Goal: Information Seeking & Learning: Learn about a topic

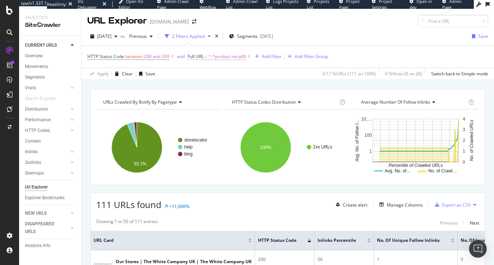
click at [212, 57] on span "^.*product-recall$" at bounding box center [227, 56] width 37 height 10
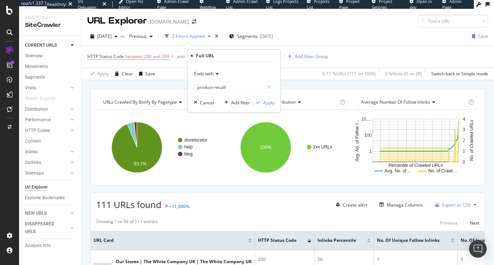
click at [209, 72] on span "Ends with" at bounding box center [203, 73] width 19 height 6
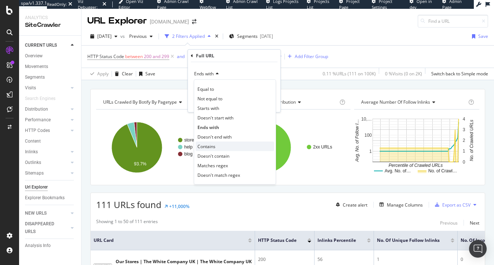
click at [211, 145] on span "Contains" at bounding box center [206, 146] width 18 height 6
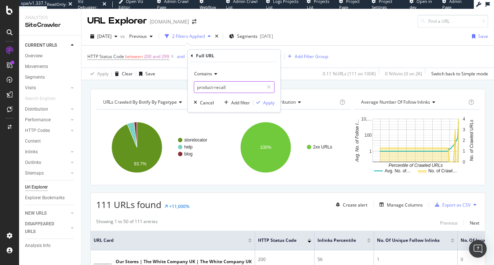
click at [209, 81] on input "product-recall" at bounding box center [228, 87] width 69 height 12
type input "www.the"
click at [263, 101] on div "Apply" at bounding box center [268, 102] width 11 height 6
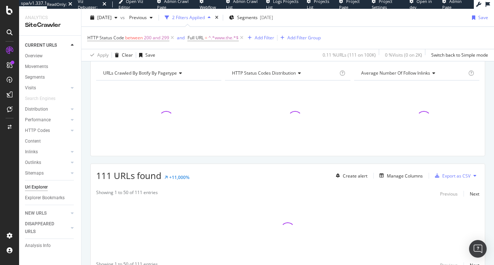
scroll to position [64, 0]
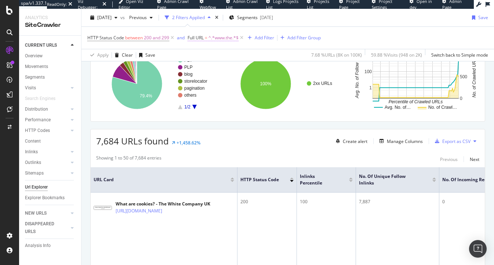
click at [218, 38] on span "^.*www.the.*$" at bounding box center [224, 38] width 30 height 10
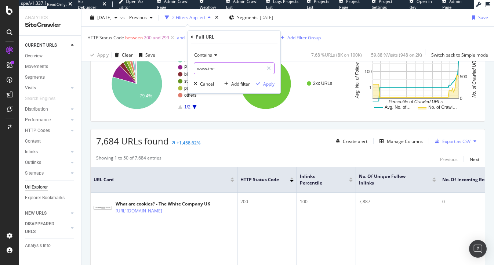
click at [203, 68] on input "www.the" at bounding box center [228, 68] width 69 height 12
click at [208, 68] on input "www.the" at bounding box center [228, 68] width 69 height 12
drag, startPoint x: 206, startPoint y: 68, endPoint x: 184, endPoint y: 67, distance: 22.4
click at [189, 68] on div "Contains www.the Cancel Add filter Apply" at bounding box center [234, 68] width 93 height 50
click at [227, 69] on input "d1.the" at bounding box center [228, 68] width 69 height 12
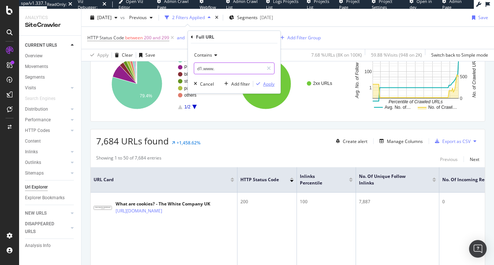
type input "d1.www."
click at [270, 86] on div "Apply" at bounding box center [268, 84] width 11 height 6
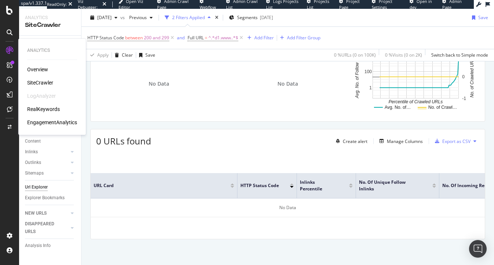
click at [37, 78] on div "Overview SiteCrawler LogAnalyzer RealKeywords EngagementAnalytics" at bounding box center [52, 96] width 50 height 60
click at [37, 80] on div "SiteCrawler" at bounding box center [40, 82] width 26 height 7
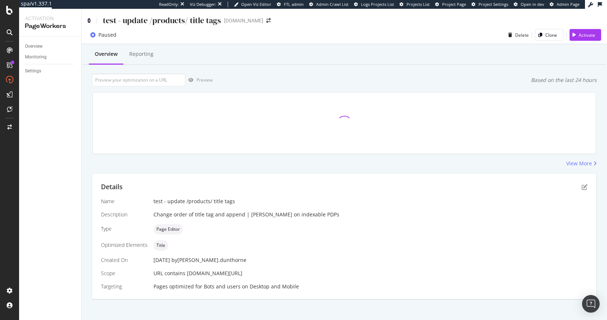
click at [89, 19] on icon at bounding box center [88, 20] width 3 height 5
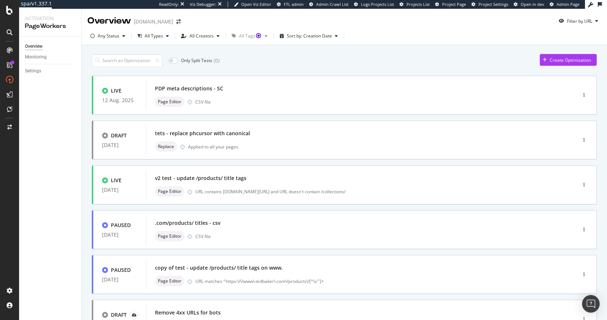
scroll to position [1, 0]
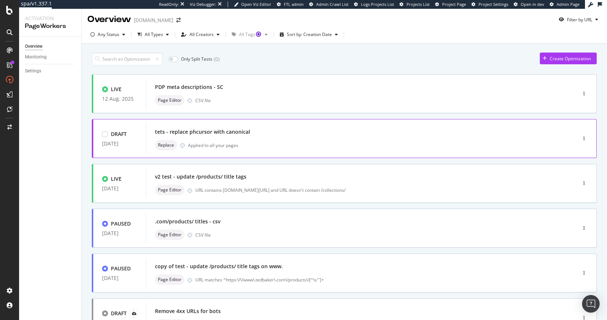
click at [218, 141] on div "Replace Applied to all your pages" at bounding box center [350, 145] width 390 height 10
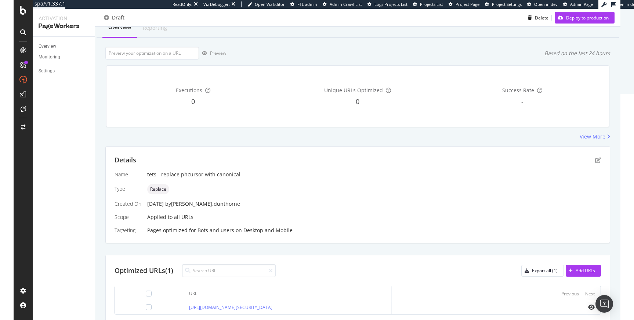
scroll to position [17, 0]
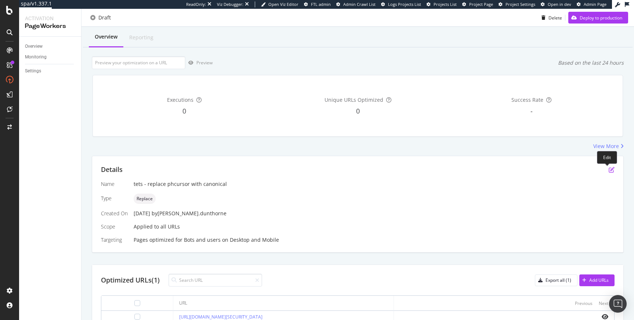
click at [606, 168] on icon "pen-to-square" at bounding box center [612, 170] width 6 height 6
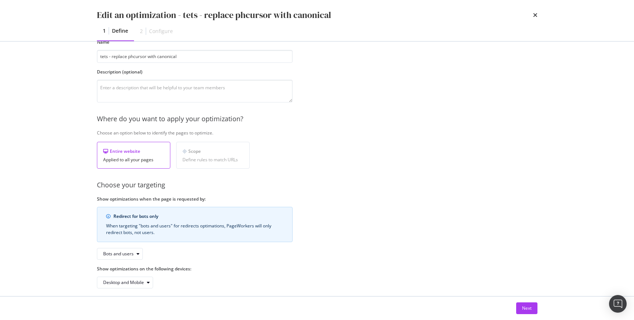
scroll to position [49, 0]
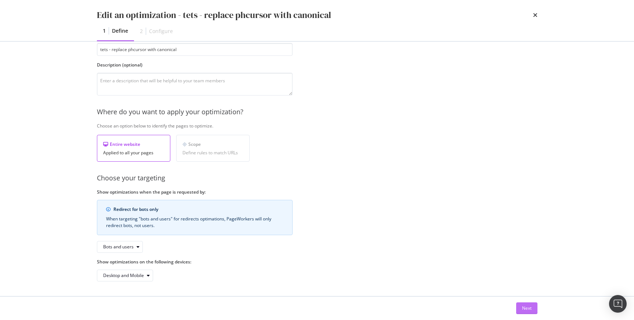
click at [523, 307] on div "Next" at bounding box center [527, 308] width 10 height 6
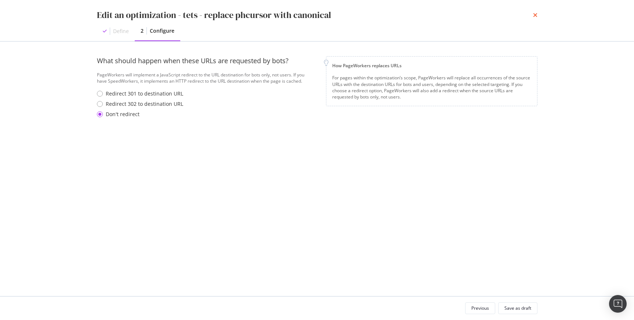
click at [533, 17] on icon "times" at bounding box center [535, 15] width 4 height 6
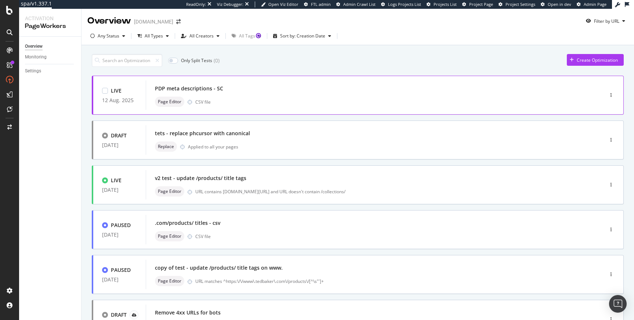
click at [252, 98] on div "Page Editor CSV file" at bounding box center [363, 102] width 417 height 10
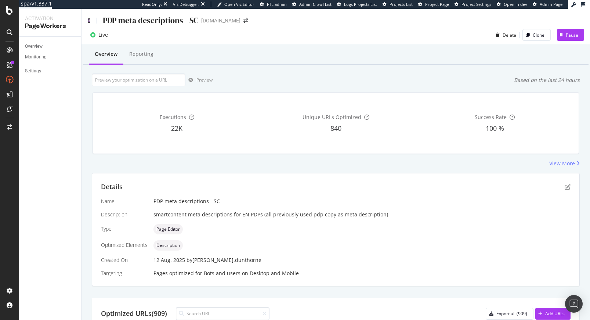
click at [88, 18] on icon at bounding box center [88, 20] width 3 height 5
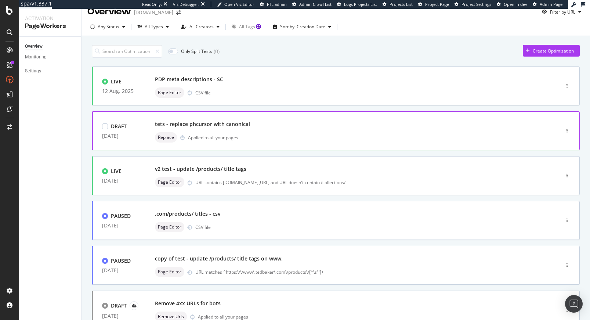
scroll to position [11, 0]
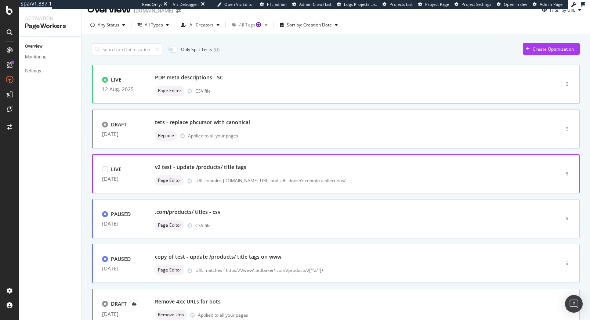
click at [236, 164] on div "v2 test - update /products/ title tags" at bounding box center [200, 166] width 91 height 7
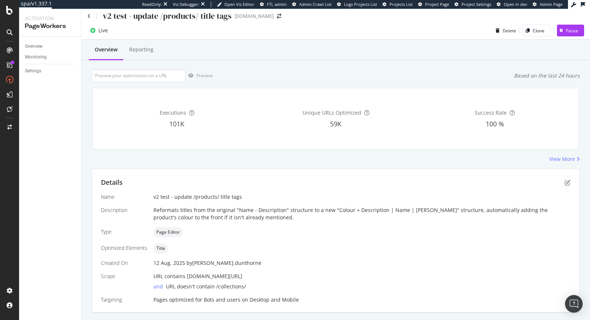
scroll to position [18, 0]
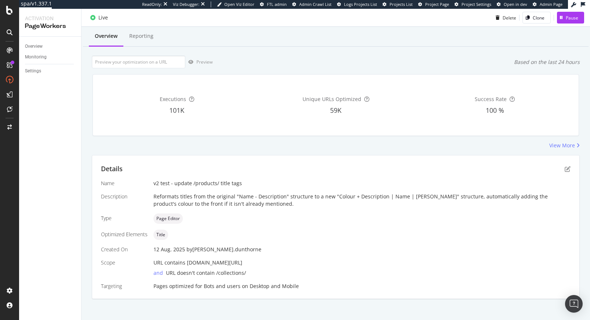
drag, startPoint x: 254, startPoint y: 205, endPoint x: 247, endPoint y: 201, distance: 8.2
click at [247, 201] on div "Reformats titles from the original "Name - Description" structure to a new "Col…" at bounding box center [361, 200] width 417 height 15
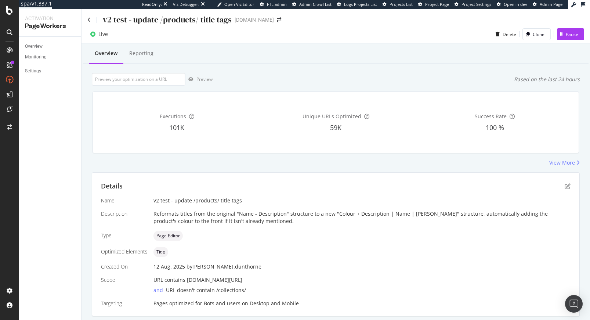
scroll to position [0, 0]
click at [91, 21] on div "v2 test - update /products/ title tags" at bounding box center [159, 20] width 144 height 11
click at [90, 21] on icon at bounding box center [88, 20] width 3 height 5
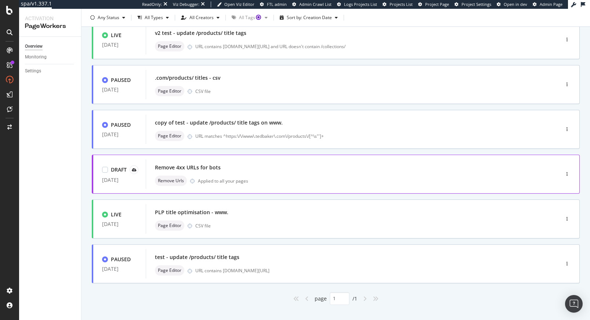
scroll to position [145, 0]
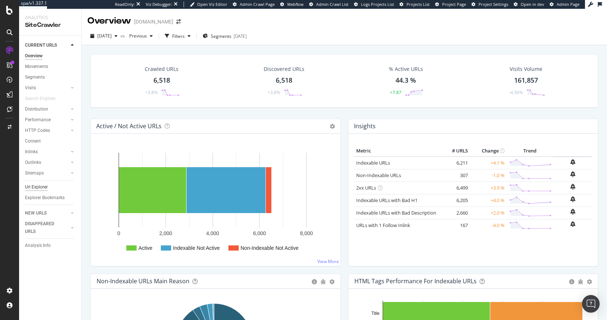
click at [37, 188] on div "Url Explorer" at bounding box center [36, 187] width 23 height 8
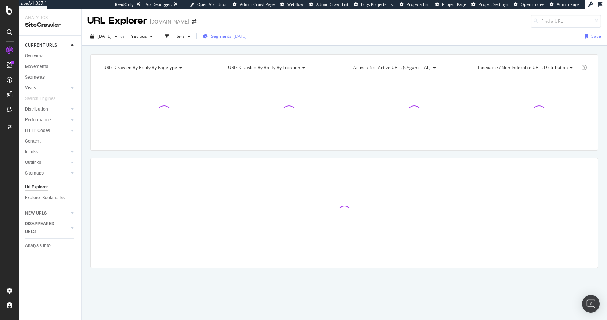
click at [243, 40] on div "Segments 2025-08-11" at bounding box center [225, 36] width 44 height 11
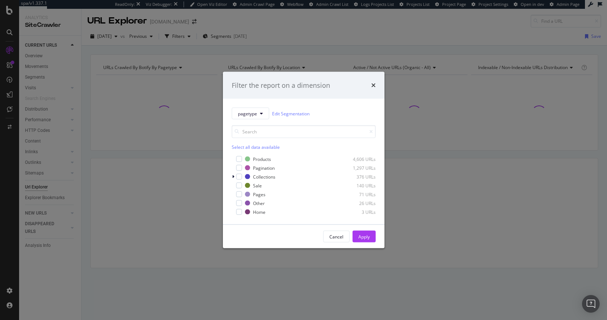
click at [159, 108] on div "Filter the report on a dimension pagetype Edit Segmentation Select all data ava…" at bounding box center [303, 160] width 607 height 320
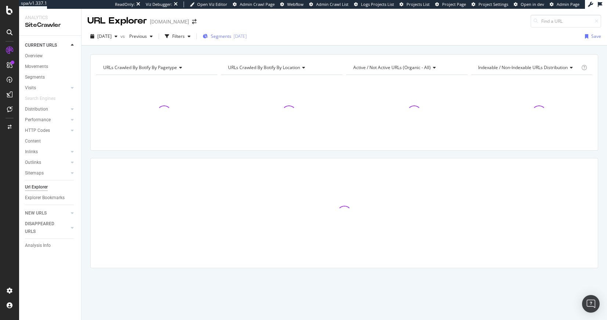
click at [230, 37] on span "Segments" at bounding box center [221, 36] width 21 height 6
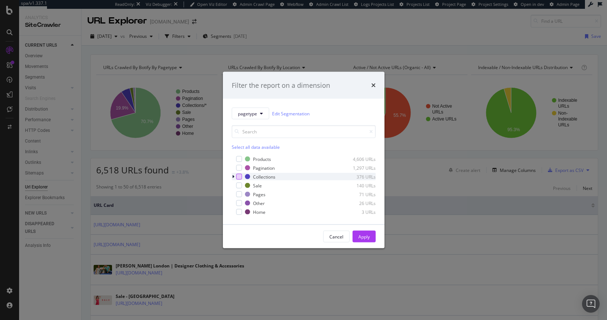
click at [238, 177] on div "modal" at bounding box center [239, 177] width 6 height 6
click at [359, 237] on div "Apply" at bounding box center [363, 236] width 11 height 6
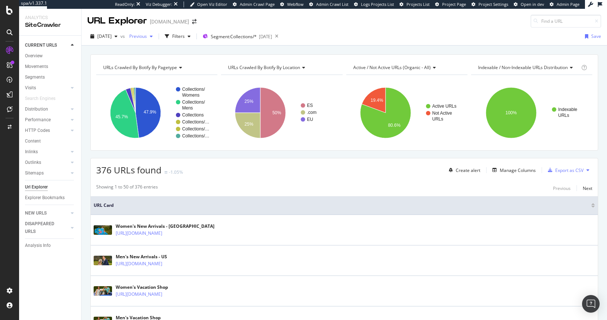
click at [147, 36] on span "Previous" at bounding box center [136, 36] width 21 height 6
click at [195, 102] on div "58.7K URLs" at bounding box center [197, 103] width 23 height 7
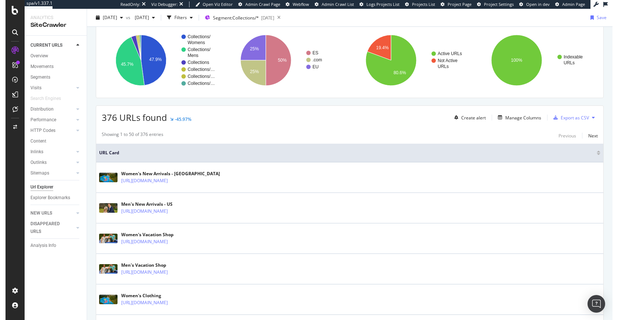
scroll to position [58, 0]
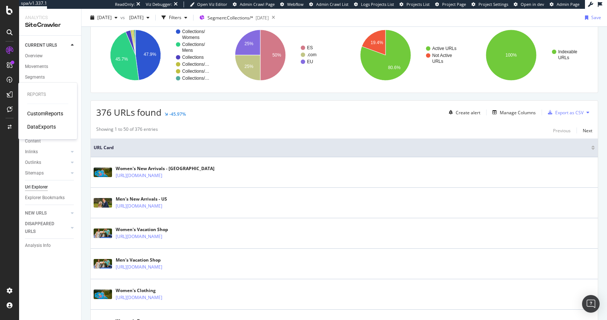
click at [43, 110] on div "CustomReports" at bounding box center [45, 113] width 36 height 7
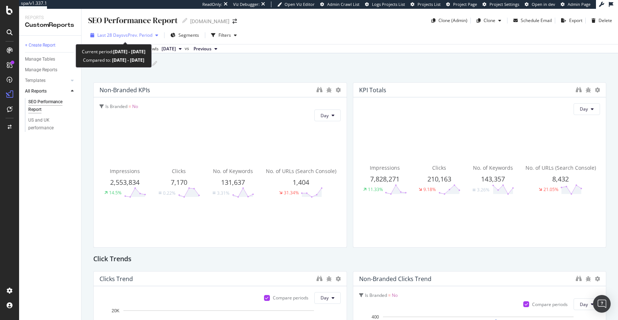
click at [140, 34] on span "vs Prev. Period" at bounding box center [137, 35] width 29 height 6
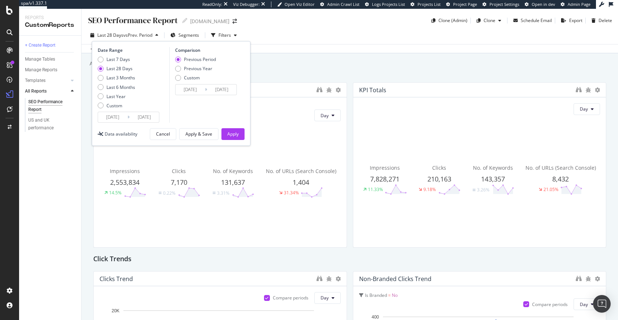
click at [118, 115] on input "2025/07/29" at bounding box center [112, 117] width 29 height 10
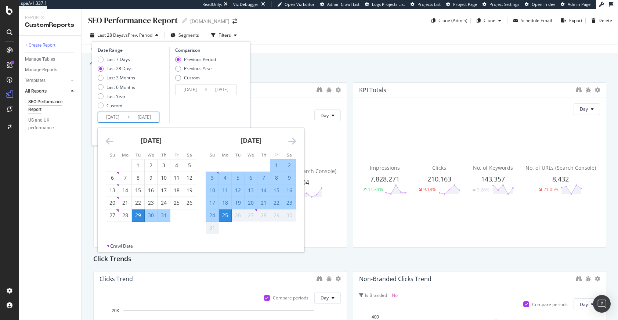
click at [275, 166] on div "1" at bounding box center [276, 165] width 12 height 7
type input "2025/08/01"
type input "2025/07/07"
type input "2025/07/31"
click at [224, 216] on div "25" at bounding box center [225, 214] width 12 height 7
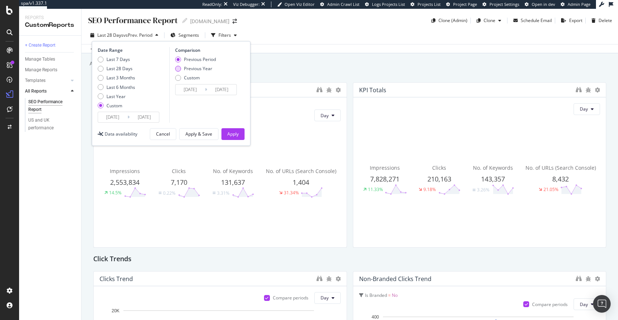
click at [201, 70] on div "Previous Year" at bounding box center [198, 68] width 28 height 6
type input "2024/08/02"
type input "2024/08/26"
click at [231, 135] on div "Apply" at bounding box center [232, 134] width 11 height 6
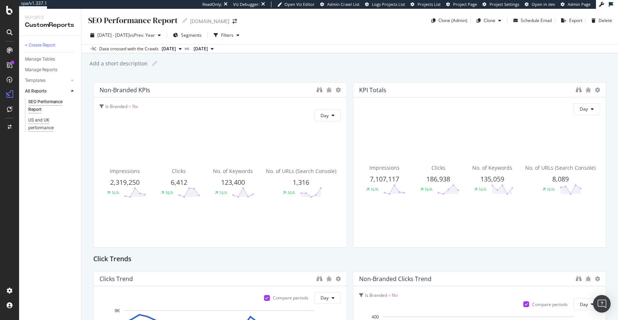
click at [41, 124] on div "US and UK performance" at bounding box center [48, 123] width 41 height 15
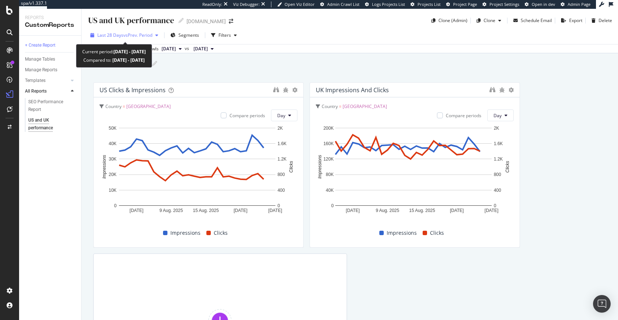
click at [128, 36] on span "vs Prev. Period" at bounding box center [137, 35] width 29 height 6
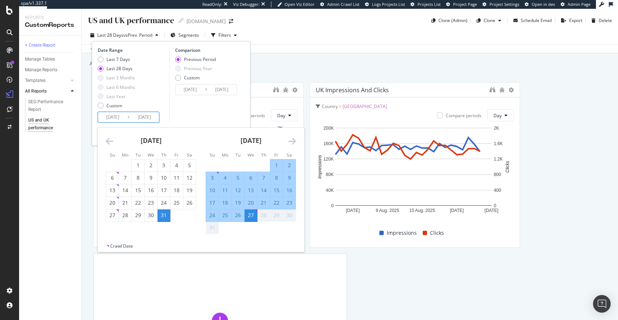
click at [117, 116] on input "2025/07/31" at bounding box center [112, 117] width 29 height 10
click at [107, 141] on icon "Move backward to switch to the previous month." at bounding box center [110, 141] width 8 height 9
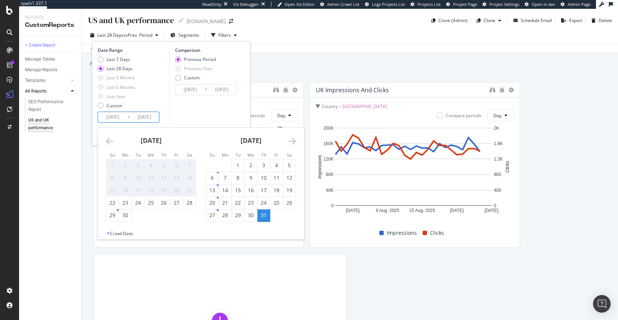
click at [108, 233] on div at bounding box center [107, 233] width 2 height 2
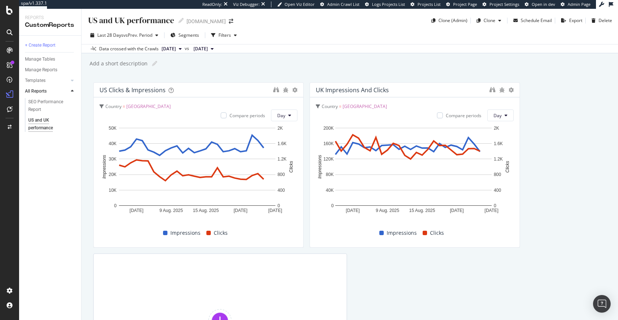
click at [274, 68] on div "Add a short description Add a short description" at bounding box center [353, 63] width 529 height 11
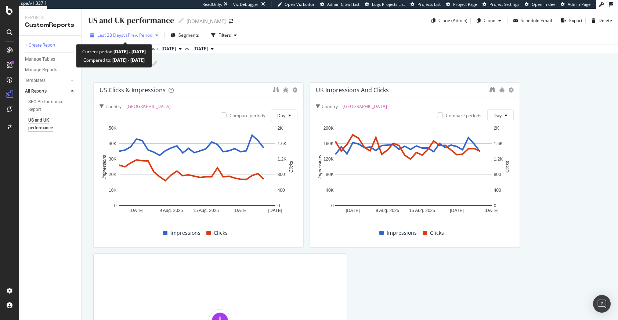
click at [147, 38] on span "vs Prev. Period" at bounding box center [137, 35] width 29 height 6
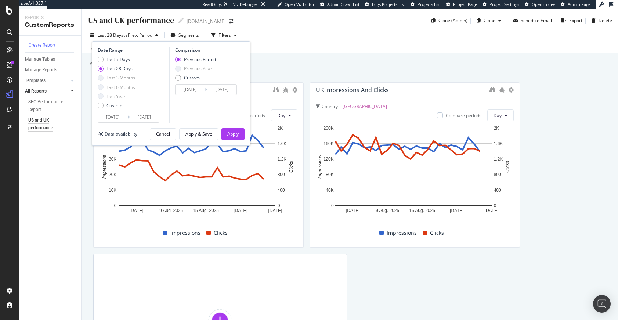
click at [123, 120] on input "2025/07/31" at bounding box center [112, 117] width 29 height 10
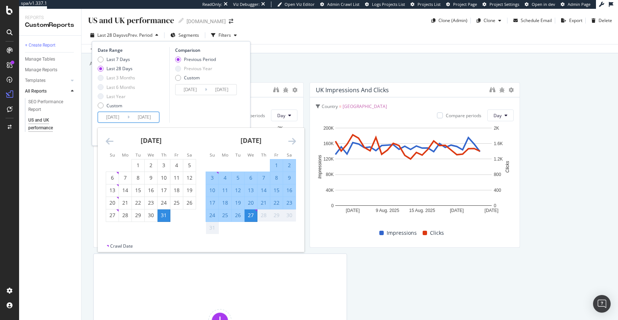
click at [123, 120] on input "2025/07/31" at bounding box center [112, 117] width 29 height 10
click at [113, 139] on icon "Move backward to switch to the previous month." at bounding box center [110, 141] width 8 height 9
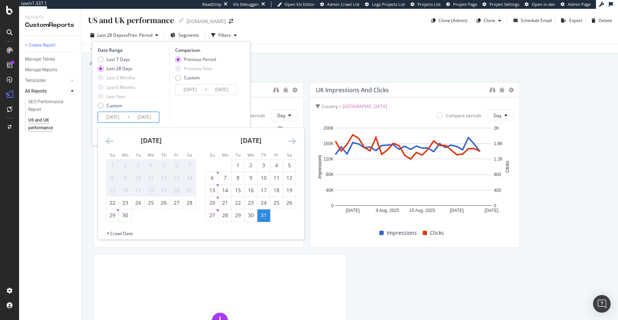
click at [110, 231] on div "Crawl Date" at bounding box center [121, 233] width 23 height 6
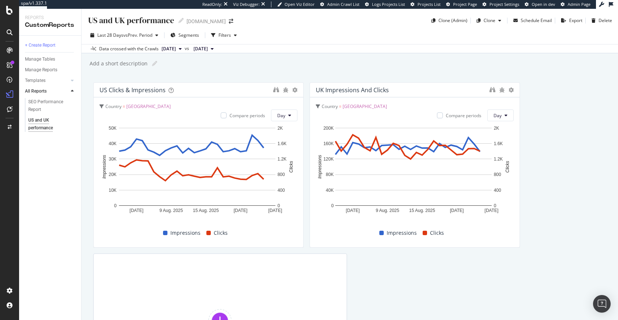
click at [412, 277] on div "US clicks & impressions Country = United States of America Compare periods Day …" at bounding box center [349, 241] width 513 height 318
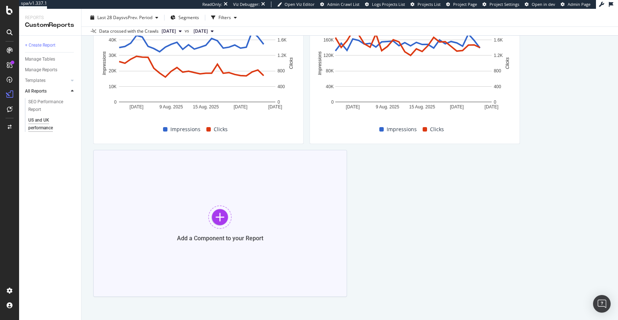
scroll to position [118, 0]
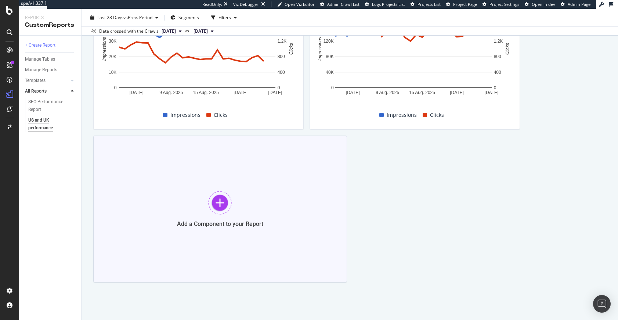
click at [229, 206] on div at bounding box center [219, 202] width 23 height 23
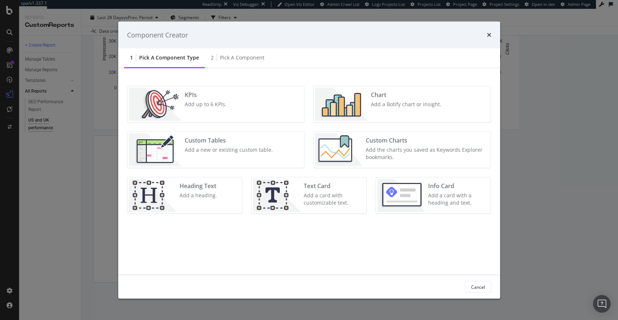
click at [387, 97] on div "Chart" at bounding box center [406, 95] width 70 height 8
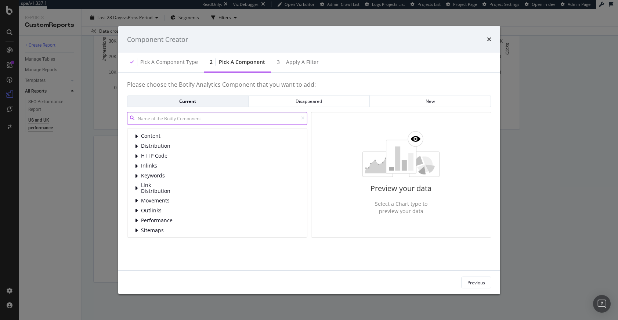
click at [175, 122] on input "modal" at bounding box center [217, 118] width 180 height 13
type input "click"
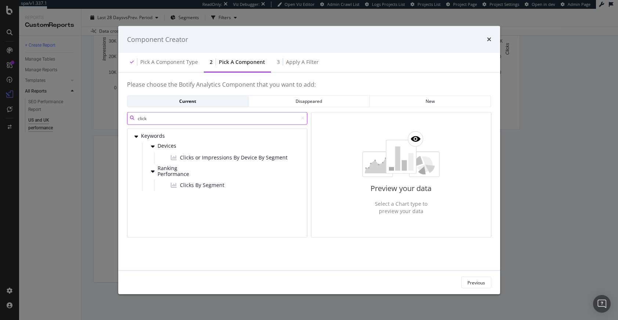
click at [163, 119] on input "click" at bounding box center [217, 118] width 180 height 13
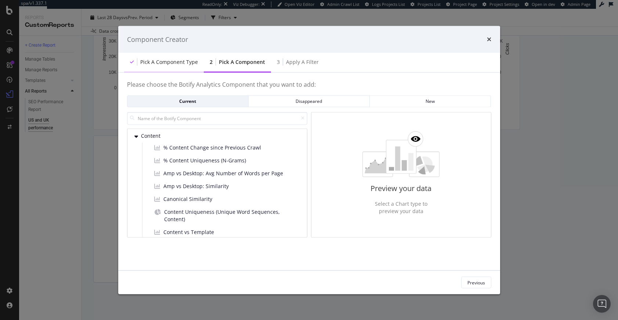
click at [178, 61] on div "Pick a Component type" at bounding box center [169, 61] width 58 height 7
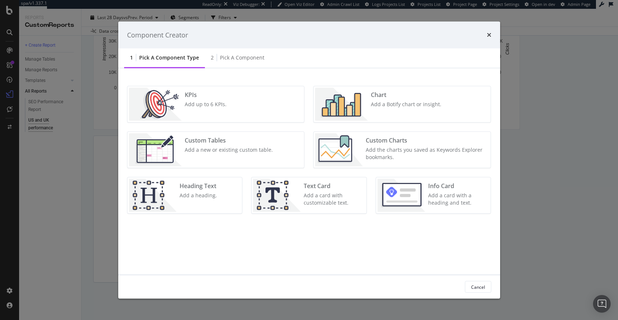
click at [368, 99] on div "Chart Add a Botify chart or insight." at bounding box center [406, 104] width 76 height 33
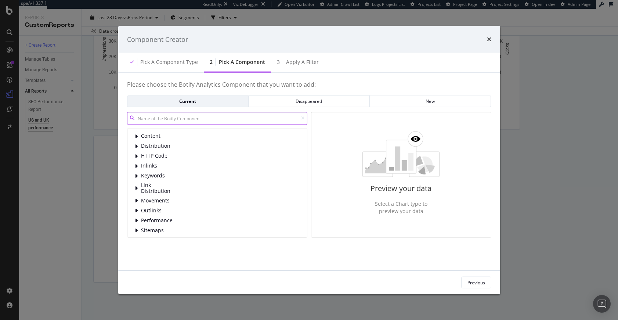
click at [178, 119] on input "modal" at bounding box center [217, 118] width 180 height 13
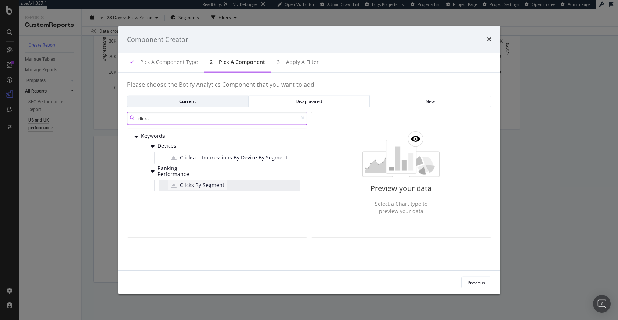
type input "clicks"
click at [202, 181] on span "Clicks By Segment" at bounding box center [202, 184] width 44 height 7
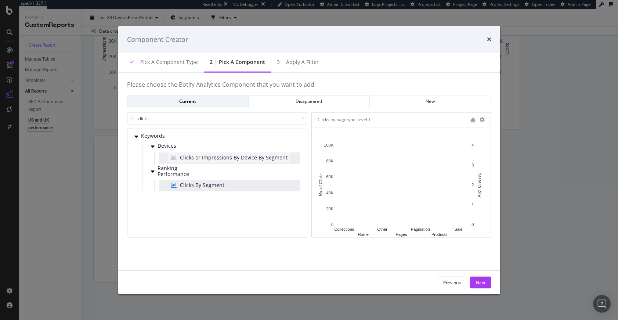
click at [214, 157] on span "Clicks or Impressions By Device By Segment" at bounding box center [234, 156] width 108 height 7
click at [208, 189] on div "Clicks By Segment" at bounding box center [197, 185] width 59 height 10
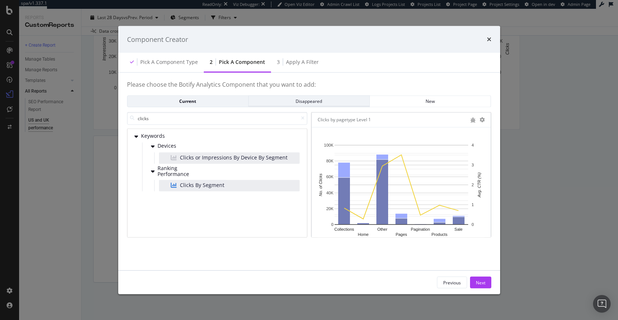
click at [301, 105] on div "Disappeared" at bounding box center [308, 101] width 109 height 10
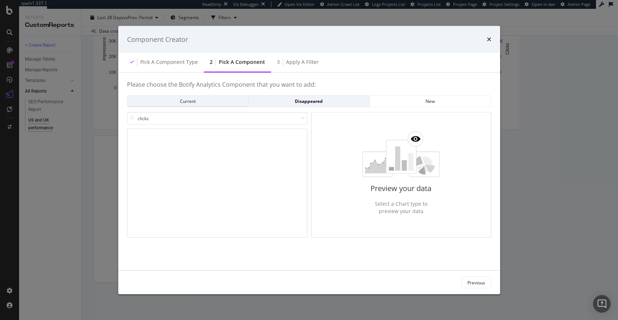
click at [228, 98] on div "Current" at bounding box center [187, 101] width 109 height 6
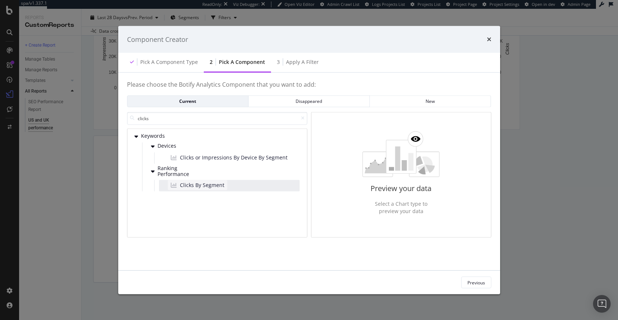
click at [213, 186] on span "Clicks By Segment" at bounding box center [202, 184] width 44 height 7
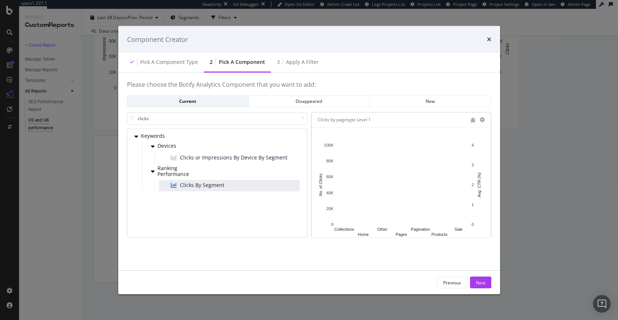
click at [491, 39] on div "Component Creator" at bounding box center [309, 39] width 382 height 27
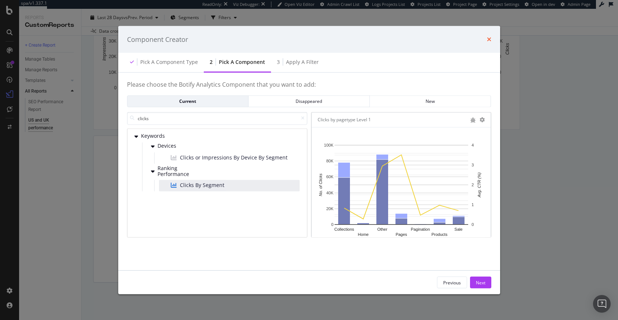
click at [487, 39] on icon "times" at bounding box center [489, 39] width 4 height 6
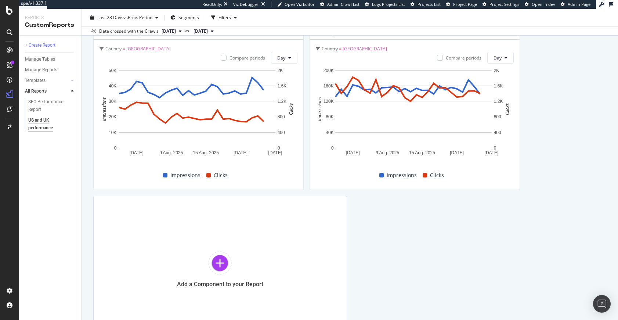
scroll to position [0, 0]
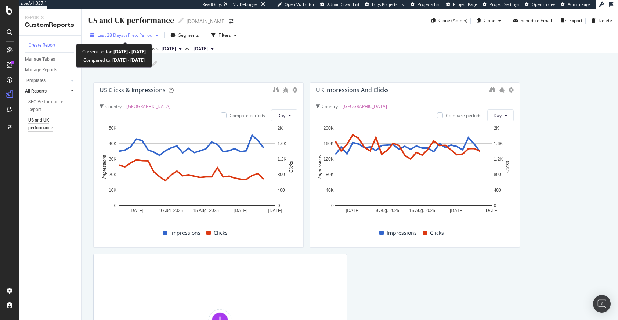
click at [134, 33] on span "vs Prev. Period" at bounding box center [137, 35] width 29 height 6
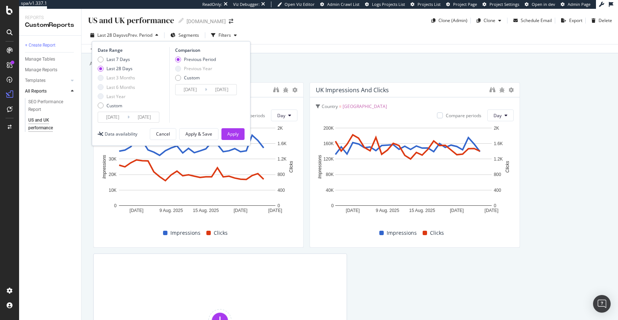
click at [109, 113] on input "2025/07/31" at bounding box center [112, 117] width 29 height 10
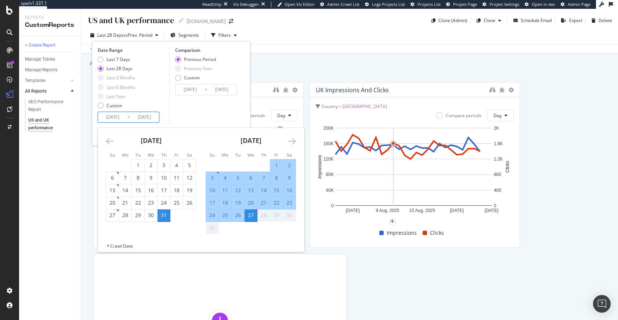
click at [421, 283] on div "US clicks & impressions Country = United States of America Compare periods Day …" at bounding box center [349, 241] width 513 height 318
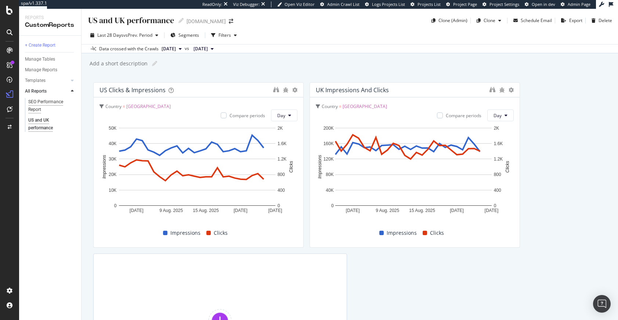
click at [46, 104] on div "SEO Performance Report" at bounding box center [48, 105] width 41 height 15
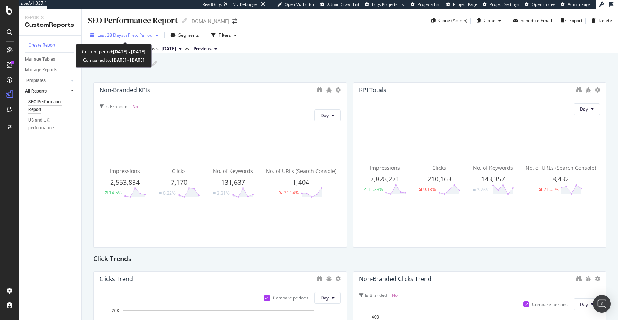
click at [131, 39] on div "Last 28 Days vs Prev. Period" at bounding box center [124, 35] width 74 height 11
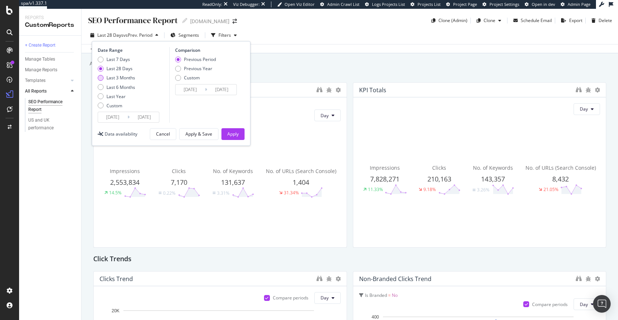
click at [122, 77] on div "Last 3 Months" at bounding box center [120, 78] width 29 height 6
type input "2025/05/26"
type input "2025/02/23"
type input "2025/05/25"
click at [233, 135] on div "Apply" at bounding box center [232, 134] width 11 height 6
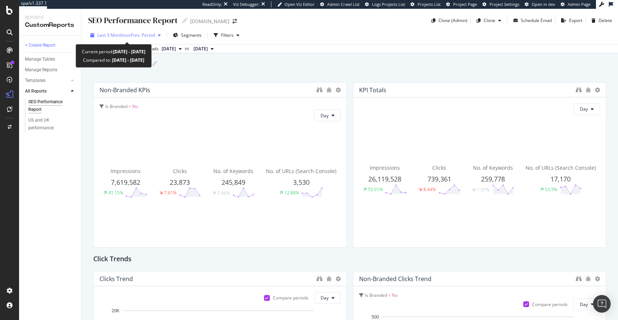
click at [153, 37] on span "vs Prev. Period" at bounding box center [140, 35] width 29 height 6
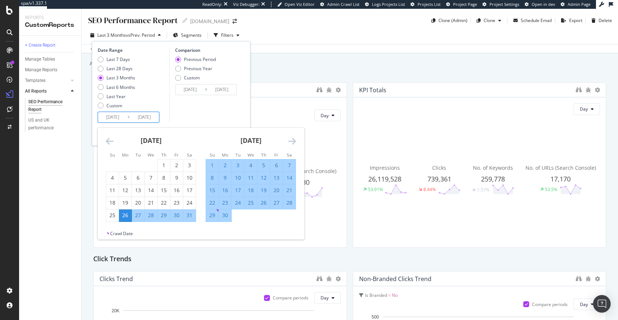
click at [151, 118] on input "[DATE]" at bounding box center [144, 117] width 29 height 10
click at [291, 140] on icon "Move forward to switch to the next month." at bounding box center [292, 141] width 8 height 9
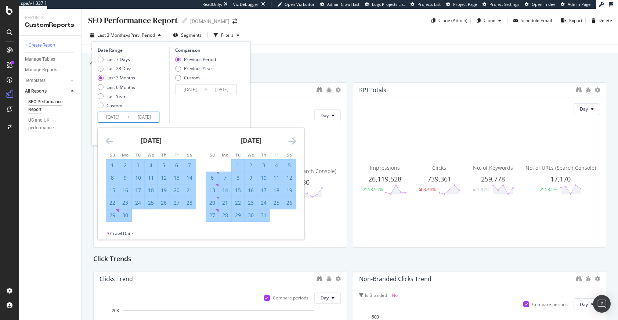
click at [291, 140] on icon "Move forward to switch to the next month." at bounding box center [292, 141] width 8 height 9
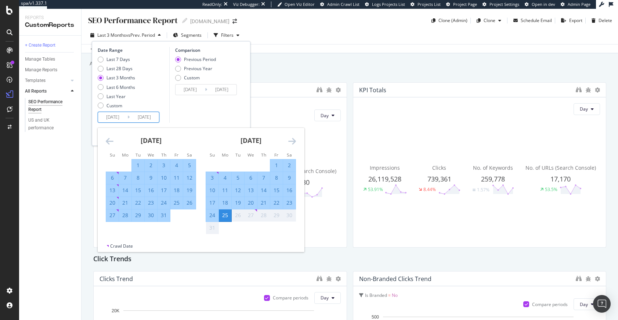
click at [323, 211] on div "No. of URLs (Search Console) 3,530 12.88%" at bounding box center [301, 182] width 79 height 117
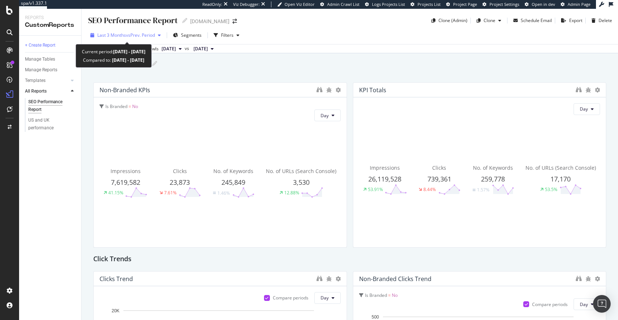
click at [137, 34] on span "vs Prev. Period" at bounding box center [140, 35] width 29 height 6
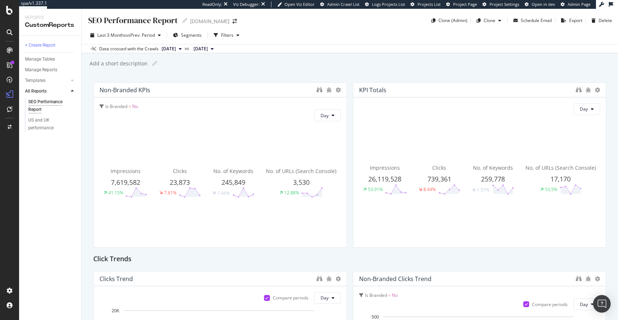
click at [309, 72] on div "SEO Performance Report SEO Performance Report tedbaker.com Clone (Admin) Clone …" at bounding box center [349, 164] width 536 height 311
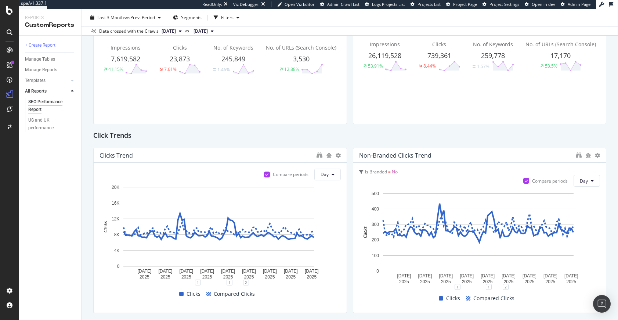
scroll to position [134, 0]
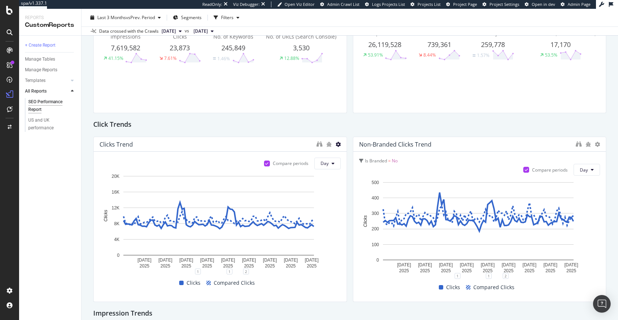
click at [336, 144] on icon at bounding box center [338, 144] width 5 height 5
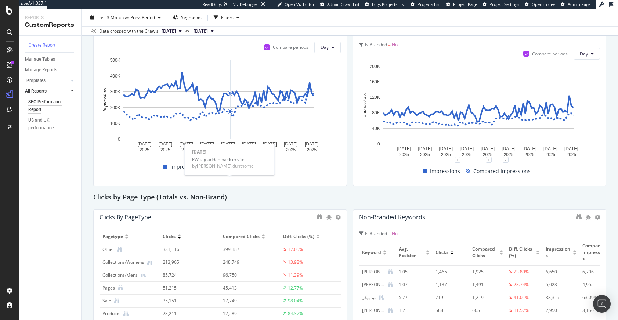
scroll to position [397, 0]
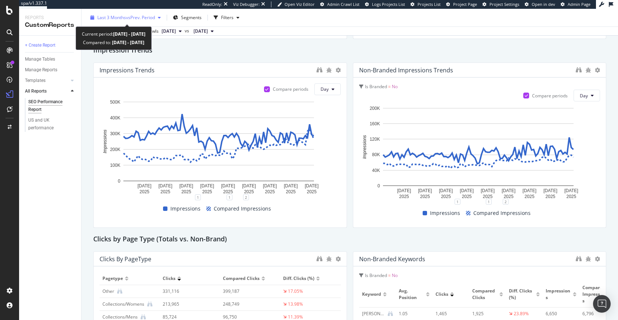
click at [142, 20] on span "vs Prev. Period" at bounding box center [140, 17] width 29 height 6
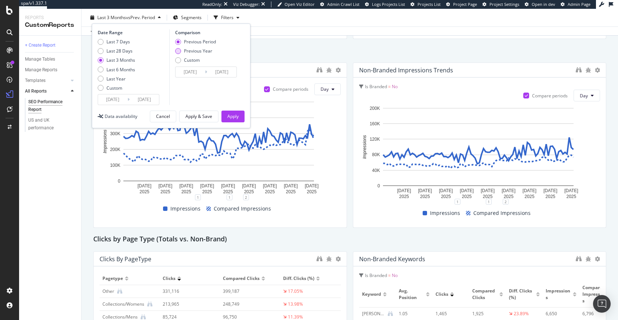
click at [192, 49] on div "Previous Year" at bounding box center [198, 51] width 28 height 6
type input "2024/05/27"
type input "2024/08/26"
click at [234, 114] on div "Apply" at bounding box center [232, 116] width 11 height 6
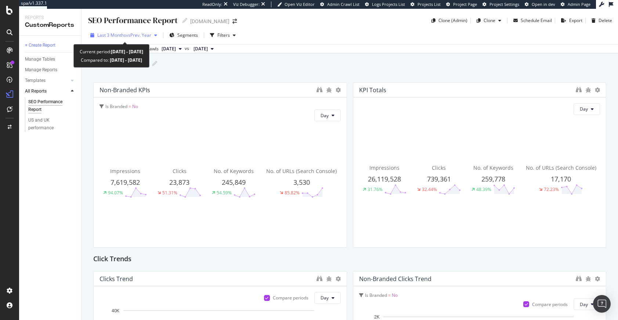
click at [138, 36] on span "vs Prev. Year" at bounding box center [138, 35] width 25 height 6
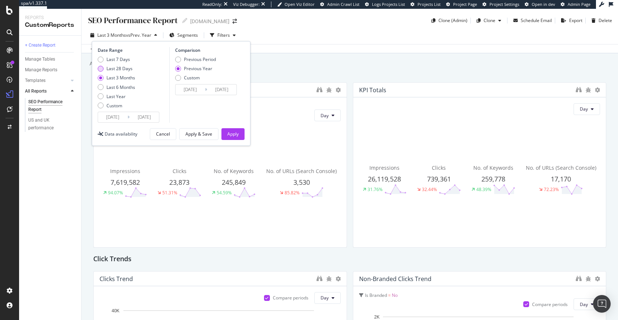
click at [123, 67] on div "Last 28 Days" at bounding box center [119, 68] width 26 height 6
type input "[DATE]"
type input "2024/07/30"
click at [231, 133] on div "Apply" at bounding box center [232, 134] width 11 height 6
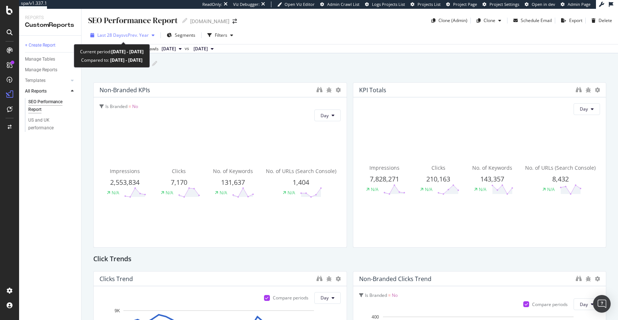
click at [144, 36] on span "vs Prev. Year" at bounding box center [135, 35] width 25 height 6
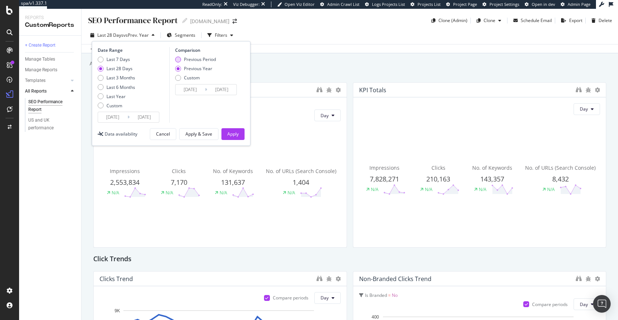
click at [200, 59] on div "Previous Period" at bounding box center [200, 59] width 32 height 6
type input "[DATE]"
click at [233, 136] on div "Apply" at bounding box center [232, 134] width 11 height 6
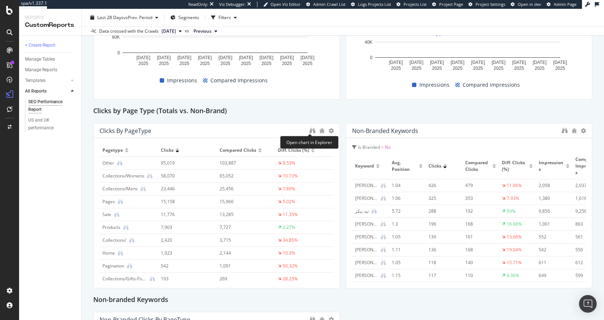
scroll to position [526, 0]
click at [104, 164] on div "Other" at bounding box center [108, 162] width 12 height 7
click at [106, 164] on div "Other" at bounding box center [108, 162] width 12 height 7
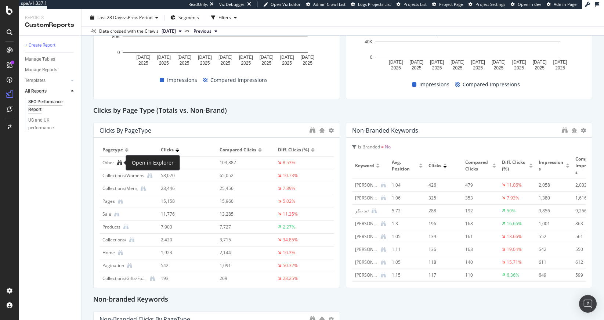
click at [121, 164] on icon at bounding box center [119, 162] width 5 height 5
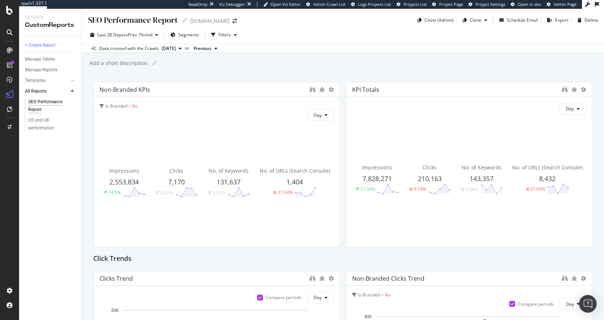
scroll to position [0, 0]
click at [581, 89] on icon at bounding box center [583, 89] width 5 height 5
click at [482, 67] on div "Add a short description Add a short description" at bounding box center [346, 63] width 515 height 11
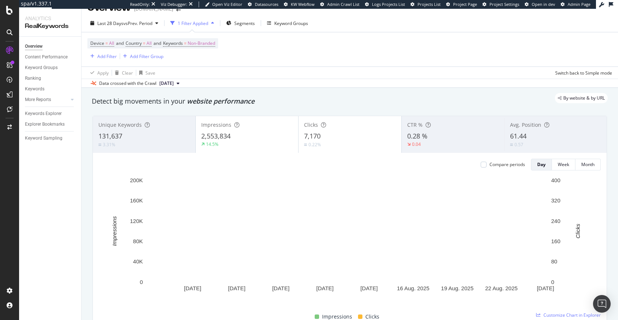
scroll to position [13, 0]
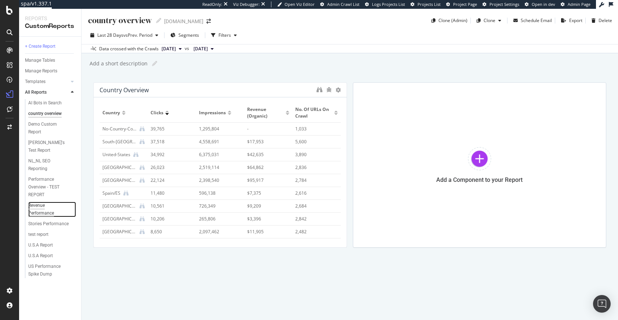
click at [40, 202] on div "Revenue Performance" at bounding box center [48, 209] width 41 height 15
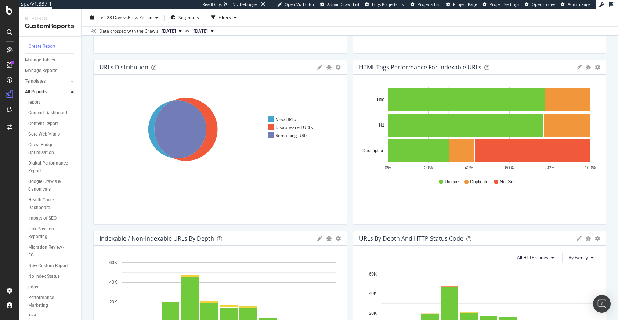
scroll to position [270, 0]
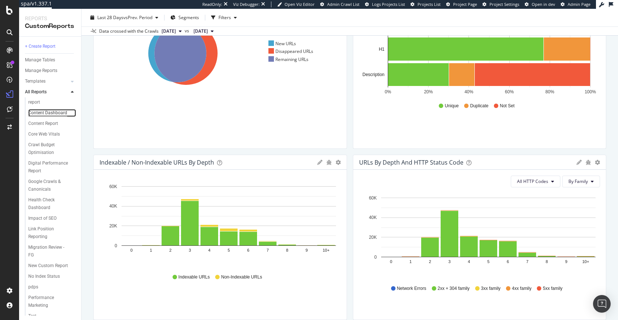
click at [38, 117] on div "Content Dashboard" at bounding box center [47, 113] width 39 height 8
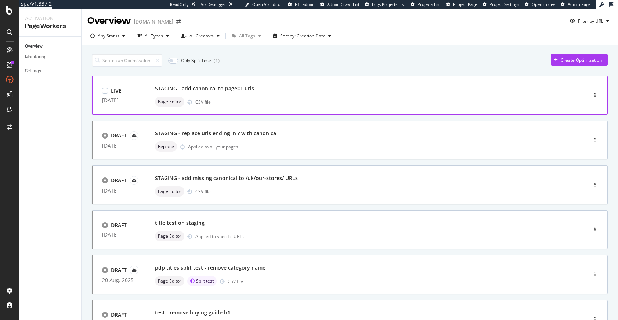
click at [210, 99] on div "CSV file" at bounding box center [202, 102] width 15 height 6
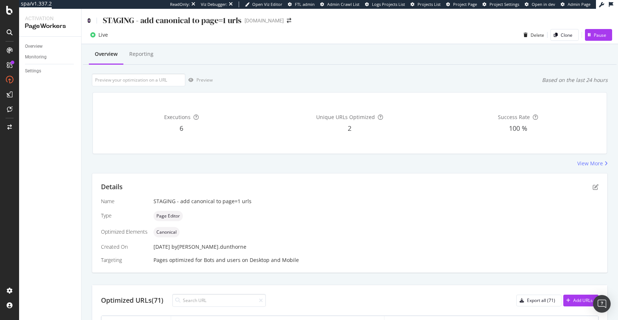
click at [90, 20] on icon at bounding box center [88, 20] width 3 height 5
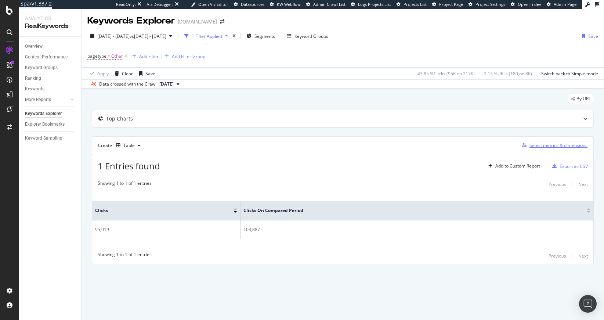
click at [556, 146] on div "Select metrics & dimensions" at bounding box center [558, 145] width 58 height 6
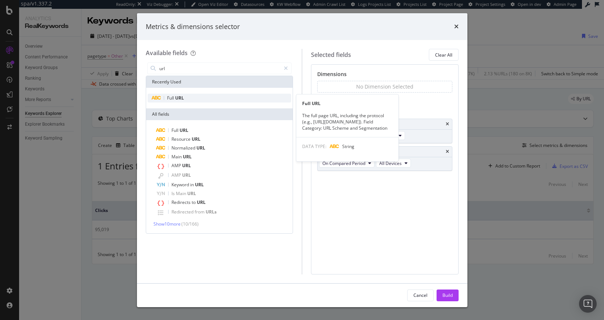
type input "url"
click at [210, 101] on div "Full URL" at bounding box center [220, 98] width 144 height 9
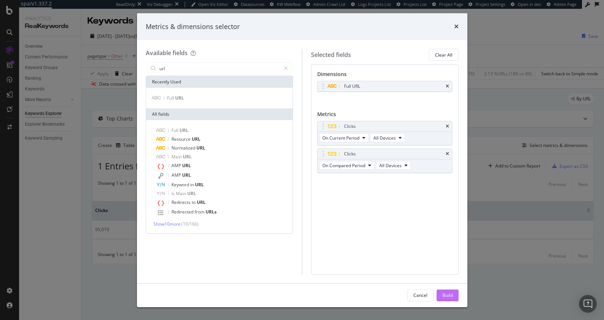
click at [453, 295] on button "Build" at bounding box center [447, 295] width 22 height 12
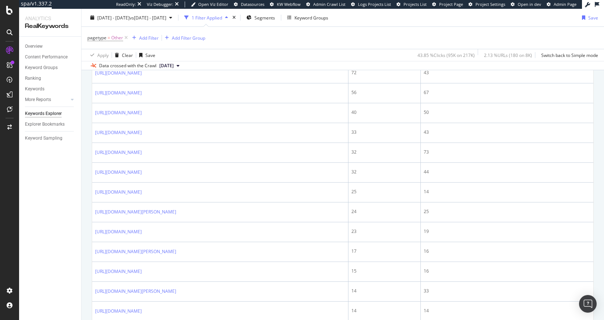
scroll to position [326, 0]
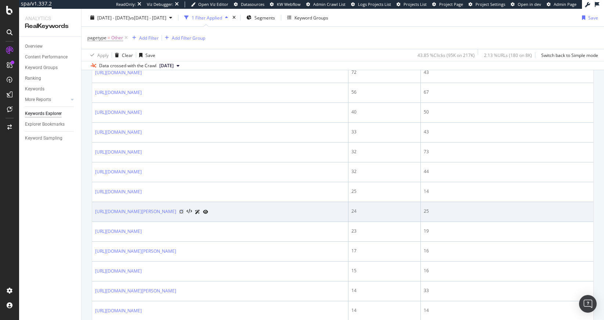
click at [184, 210] on icon at bounding box center [181, 211] width 4 height 4
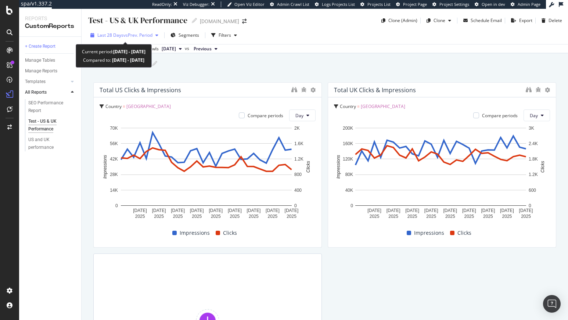
click at [136, 36] on span "vs Prev. Period" at bounding box center [137, 35] width 29 height 6
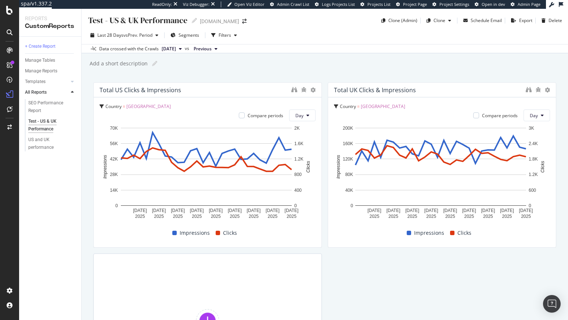
click at [396, 55] on div "Test - US & UK Performance Test - US & UK Performance [DOMAIN_NAME] Clone (Admi…" at bounding box center [324, 164] width 486 height 311
click at [548, 88] on div at bounding box center [551, 164] width 7 height 165
click at [544, 91] on icon at bounding box center [546, 89] width 5 height 5
click at [420, 263] on div "Total US Clicks & Impressions Country = United States of America Compare period…" at bounding box center [324, 241] width 463 height 318
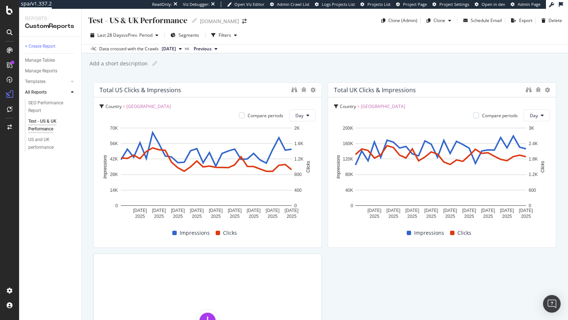
click at [372, 106] on span "[GEOGRAPHIC_DATA]" at bounding box center [382, 106] width 44 height 6
click at [334, 106] on icon at bounding box center [336, 106] width 4 height 4
click at [39, 143] on div "US and UK performance" at bounding box center [48, 143] width 41 height 15
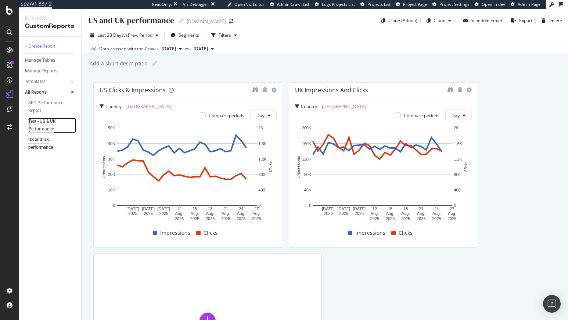
click at [43, 124] on div "Test - US & UK Performance" at bounding box center [49, 124] width 42 height 15
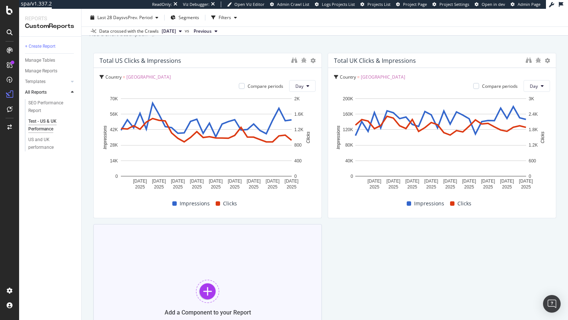
scroll to position [11, 0]
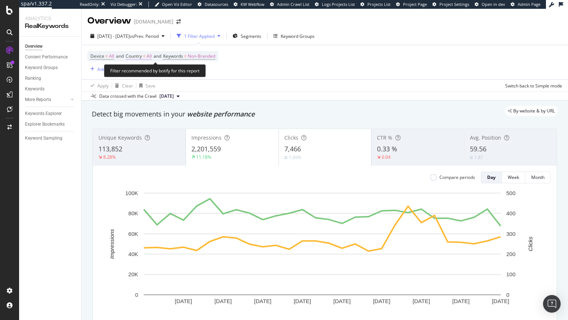
click at [144, 55] on span "Country = All" at bounding box center [139, 56] width 26 height 7
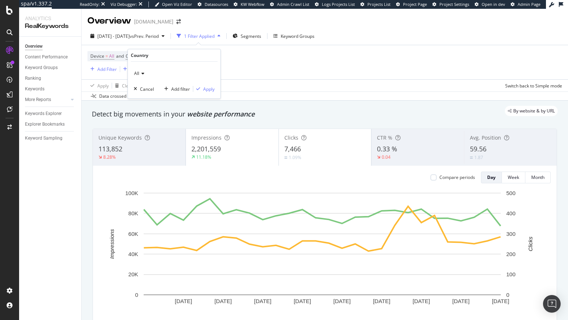
drag, startPoint x: 353, startPoint y: 97, endPoint x: 227, endPoint y: 84, distance: 126.6
click at [345, 96] on div "Data crossed with the Crawl 2025 Jun. 29th" at bounding box center [324, 95] width 486 height 9
click at [109, 70] on div "Add Filter" at bounding box center [106, 69] width 19 height 6
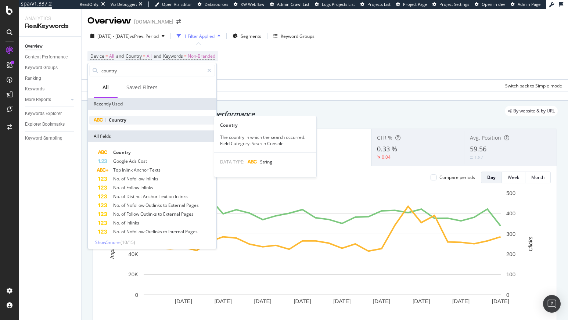
type input "country"
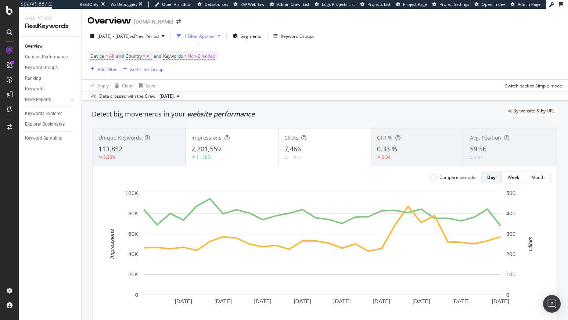
click at [277, 98] on div "Data crossed with the Crawl 2025 Jun. 29th" at bounding box center [324, 95] width 486 height 9
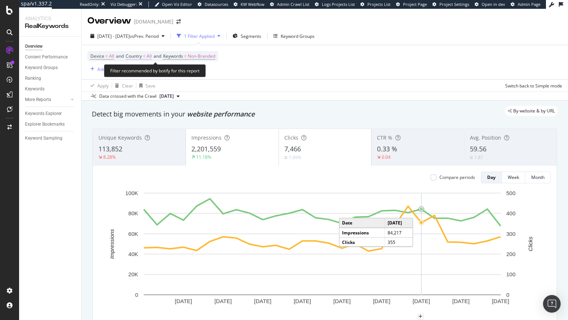
click at [145, 55] on span "=" at bounding box center [144, 56] width 3 height 6
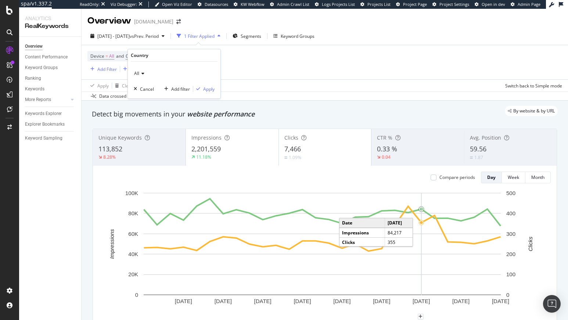
click at [138, 73] on span "All" at bounding box center [136, 73] width 5 height 6
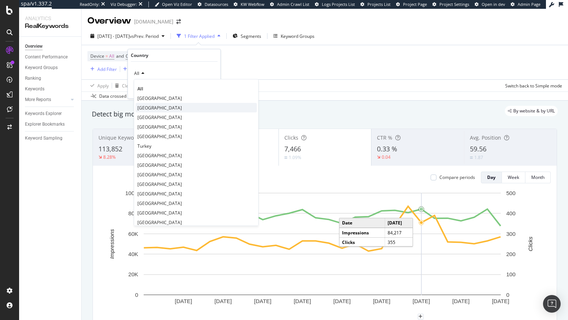
click at [161, 108] on span "[GEOGRAPHIC_DATA]" at bounding box center [159, 108] width 44 height 6
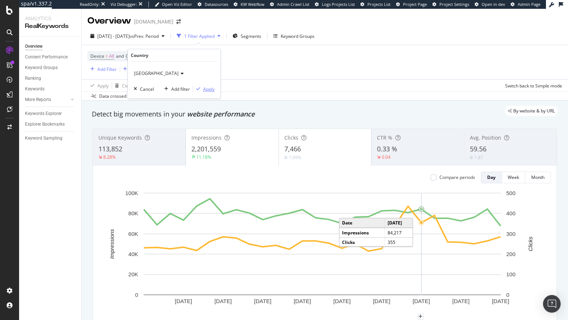
drag, startPoint x: 207, startPoint y: 89, endPoint x: 146, endPoint y: 46, distance: 75.6
click at [207, 89] on div "Apply" at bounding box center [208, 89] width 11 height 6
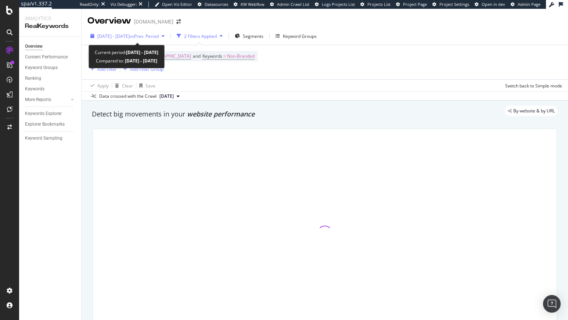
click at [130, 35] on span "2025 Jun. 2nd - Jun. 29th" at bounding box center [113, 36] width 32 height 6
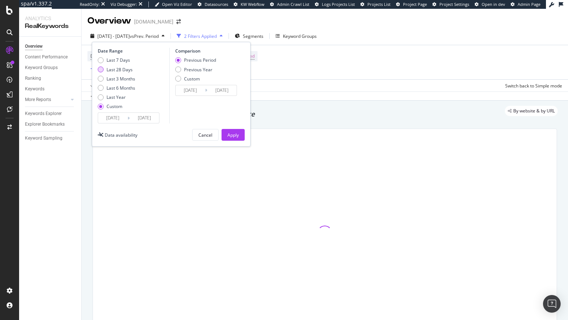
click at [125, 67] on div "Last 28 Days" at bounding box center [119, 69] width 26 height 6
type input "[DATE]"
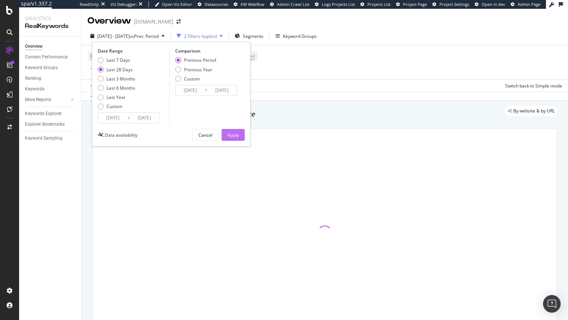
click at [233, 132] on div "Apply" at bounding box center [232, 135] width 11 height 6
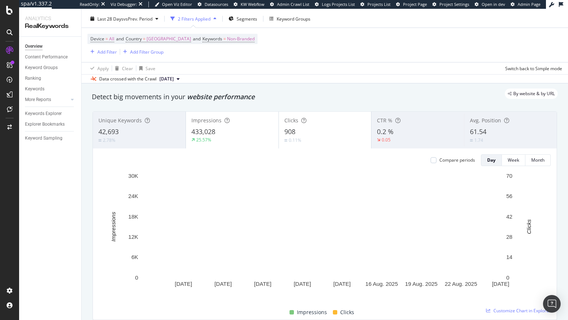
scroll to position [69, 0]
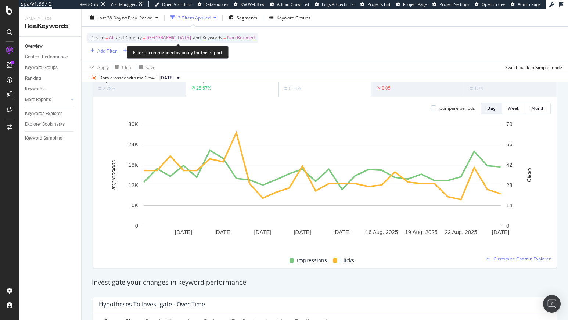
click at [249, 33] on span "Non-Branded" at bounding box center [241, 38] width 28 height 10
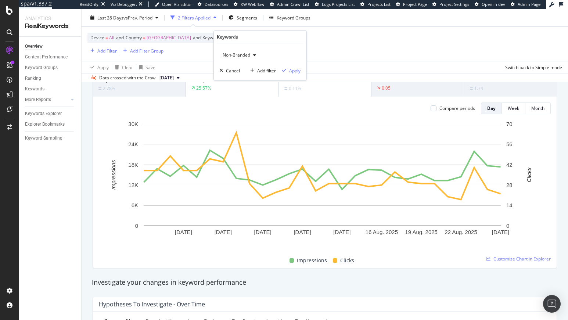
click at [242, 53] on span "Non-Branded" at bounding box center [235, 55] width 30 height 6
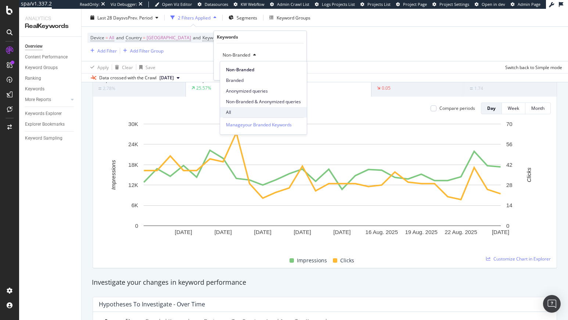
click at [238, 112] on span "All" at bounding box center [263, 112] width 75 height 7
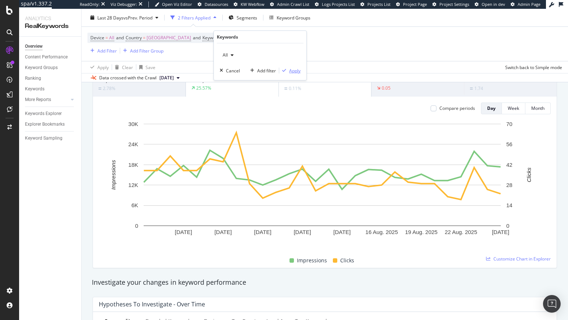
click at [294, 71] on div "Apply" at bounding box center [294, 71] width 11 height 6
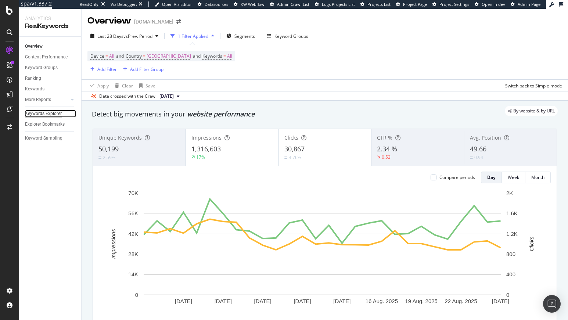
click at [44, 111] on div "Keywords Explorer" at bounding box center [43, 114] width 37 height 8
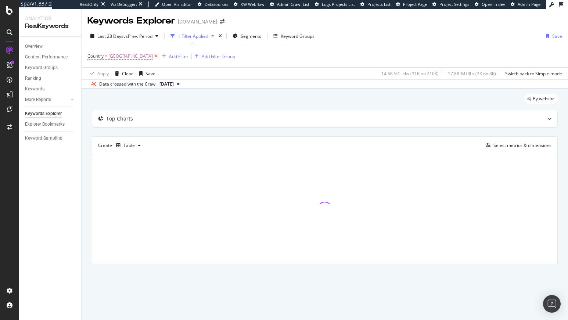
click at [159, 56] on icon at bounding box center [156, 55] width 6 height 7
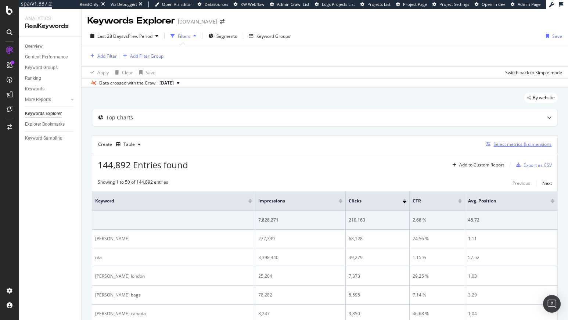
click at [500, 142] on div "Select metrics & dimensions" at bounding box center [522, 144] width 58 height 6
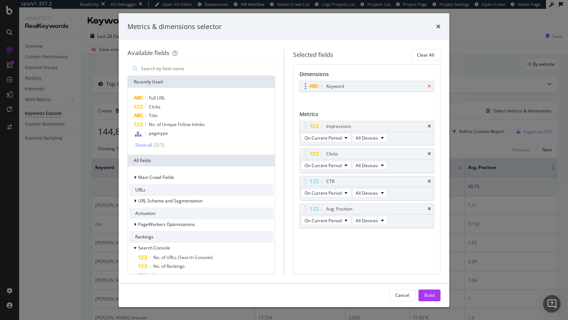
click at [428, 86] on icon "times" at bounding box center [428, 86] width 3 height 4
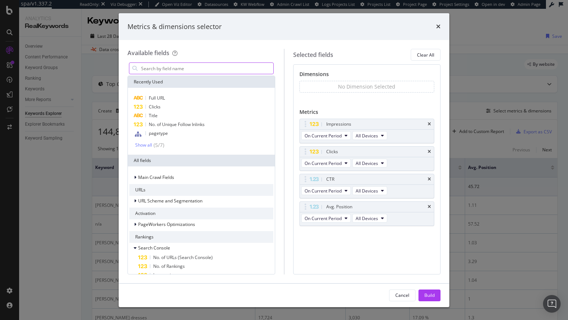
click at [225, 69] on input "modal" at bounding box center [206, 68] width 133 height 11
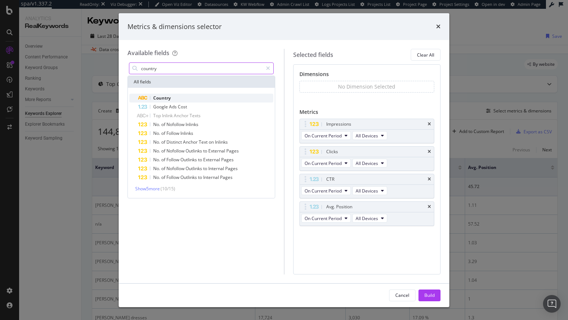
type input "country"
click at [203, 94] on div "Country" at bounding box center [205, 98] width 135 height 9
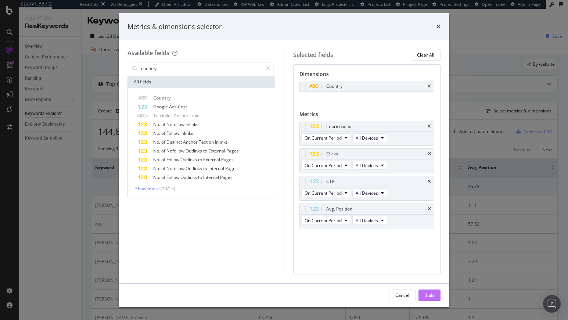
click at [424, 296] on div "Build" at bounding box center [429, 295] width 10 height 6
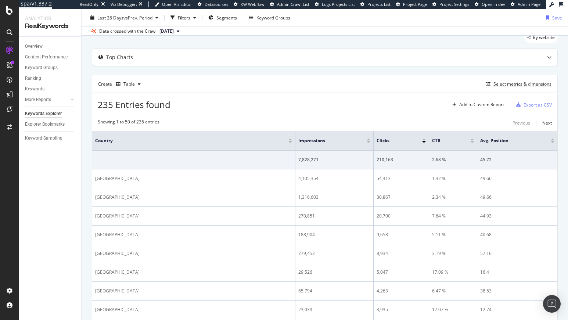
scroll to position [28, 0]
click at [503, 81] on div "Select metrics & dimensions" at bounding box center [522, 83] width 58 height 6
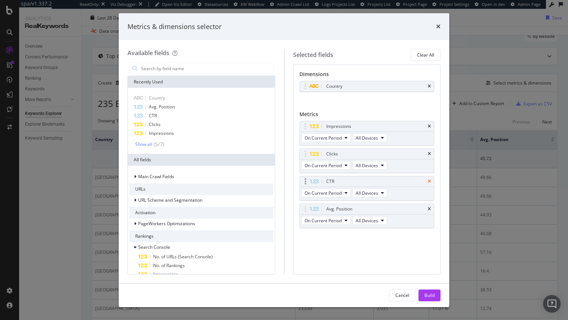
click at [430, 181] on div "CTR" at bounding box center [367, 181] width 134 height 10
click at [430, 181] on icon "times" at bounding box center [428, 181] width 3 height 4
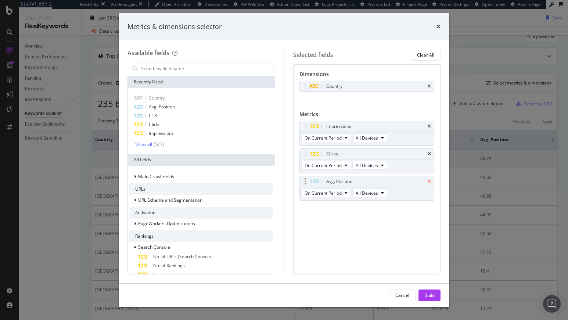
click at [429, 181] on icon "times" at bounding box center [428, 181] width 3 height 4
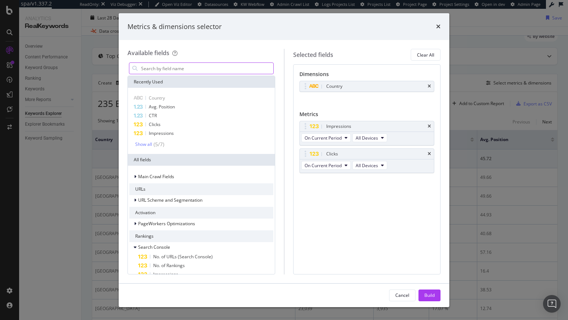
click at [190, 68] on input "modal" at bounding box center [206, 68] width 133 height 11
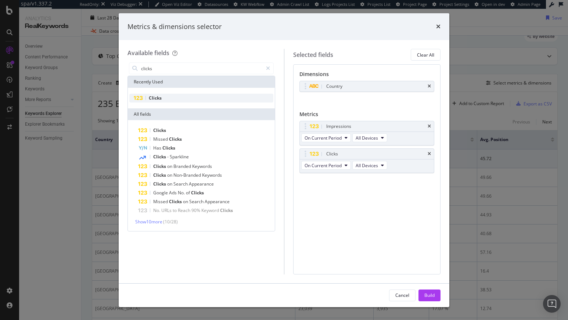
click at [172, 95] on div "Clicks" at bounding box center [201, 98] width 144 height 9
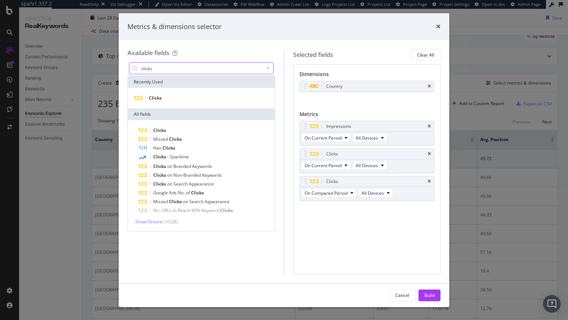
click at [166, 69] on input "clicks" at bounding box center [201, 68] width 122 height 11
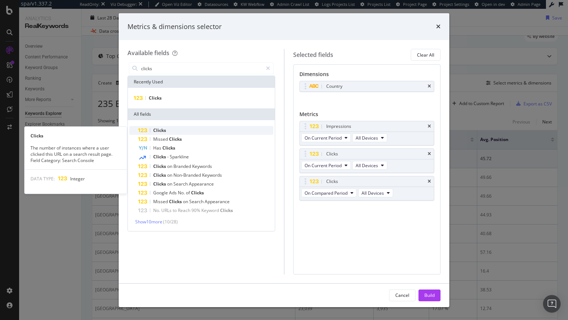
click at [172, 126] on div "Clicks" at bounding box center [205, 130] width 135 height 9
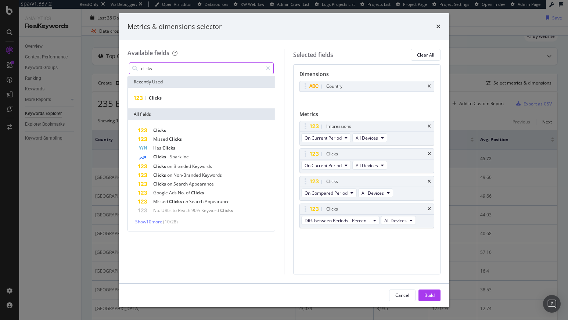
click at [165, 68] on input "clicks" at bounding box center [201, 68] width 122 height 11
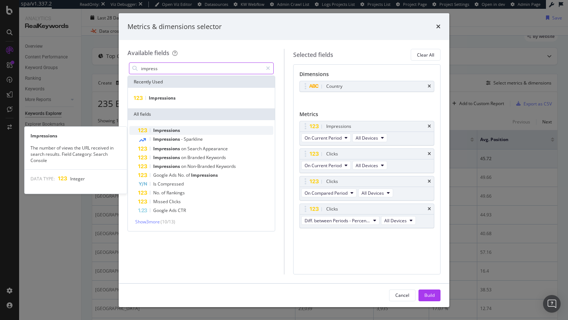
type input "impress"
click at [175, 126] on div "Impressions" at bounding box center [205, 130] width 135 height 9
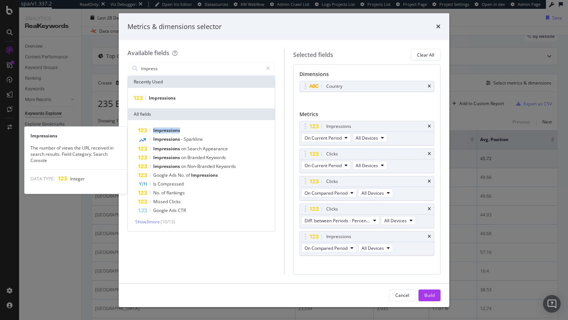
click at [175, 126] on div "Impressions" at bounding box center [205, 130] width 135 height 9
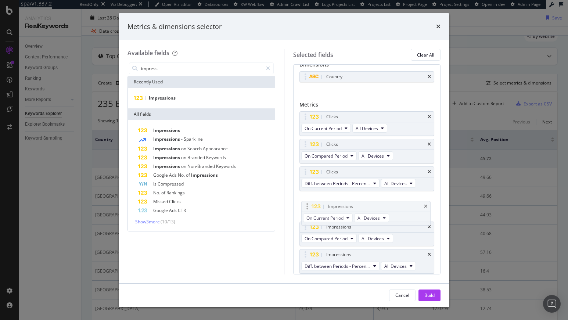
drag, startPoint x: 303, startPoint y: 117, endPoint x: 305, endPoint y: 205, distance: 87.8
click at [434, 295] on button "Build" at bounding box center [429, 295] width 22 height 12
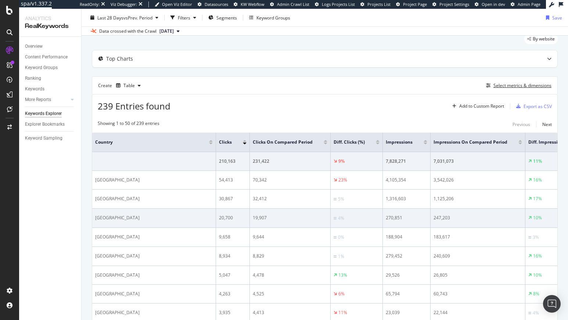
scroll to position [41, 0]
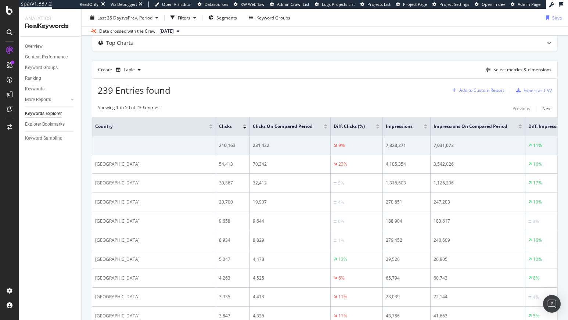
click at [474, 92] on div "Add to Custom Report" at bounding box center [481, 90] width 45 height 4
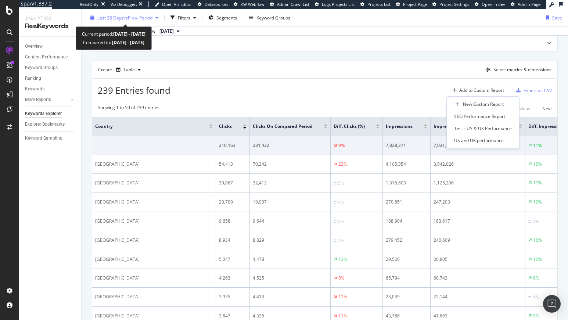
click at [131, 19] on span "vs Prev. Period" at bounding box center [137, 17] width 29 height 6
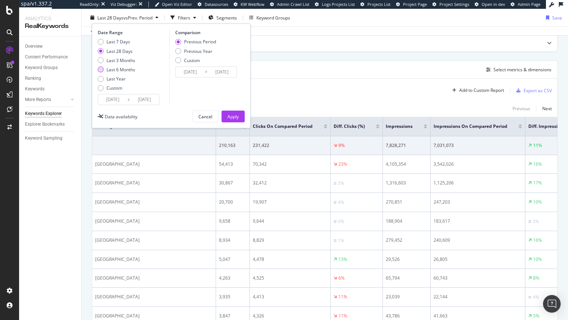
click at [126, 69] on div "Last 6 Months" at bounding box center [120, 69] width 29 height 6
type input "2025/02/26"
type input "2024/08/28"
type input "2025/02/25"
click at [232, 116] on div "Apply" at bounding box center [232, 116] width 11 height 6
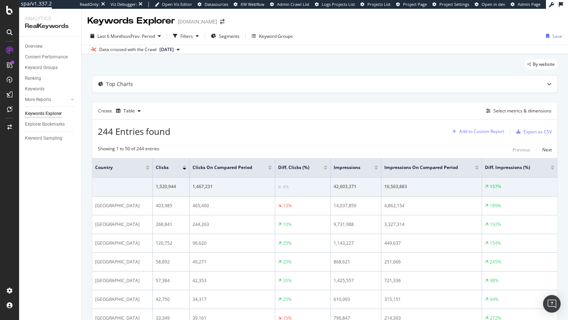
click at [471, 130] on div "Add to Custom Report" at bounding box center [481, 131] width 45 height 4
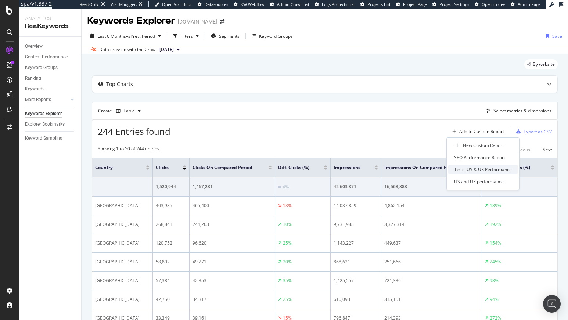
click at [477, 171] on div "Test - US & UK Performance" at bounding box center [483, 169] width 58 height 6
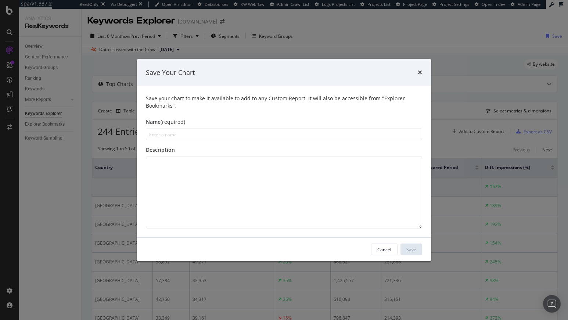
click at [212, 134] on input "modal" at bounding box center [284, 134] width 276 height 12
type input "Performance by country overview"
click at [417, 70] on icon "times" at bounding box center [419, 72] width 4 height 6
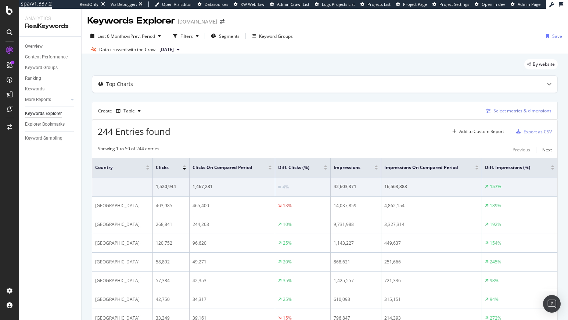
click at [510, 113] on div "Select metrics & dimensions" at bounding box center [522, 111] width 58 height 6
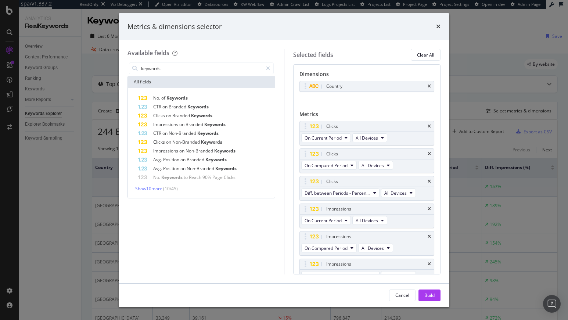
type input "keywords"
click at [195, 93] on div "No. of Keywords CTR on Branded Keywords Clicks on Branded Keywords Impressions …" at bounding box center [201, 143] width 147 height 110
click at [191, 97] on div "No. of Keywords" at bounding box center [205, 98] width 135 height 9
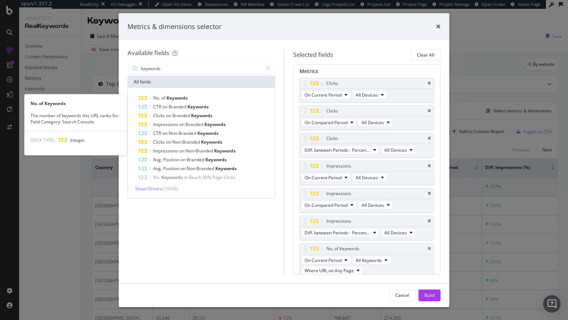
scroll to position [47, 0]
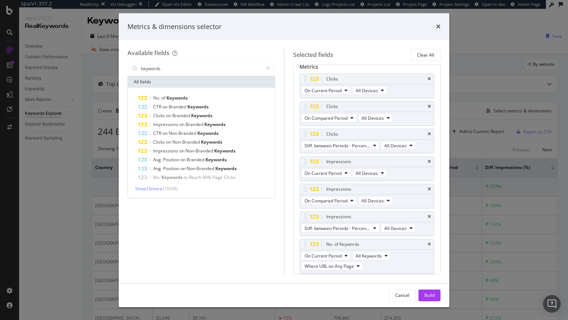
click at [191, 97] on div "No. of Keywords" at bounding box center [205, 98] width 135 height 9
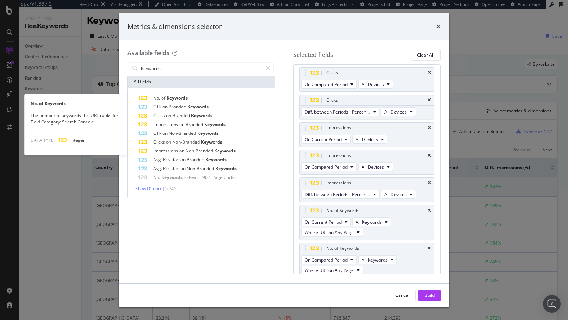
scroll to position [85, 0]
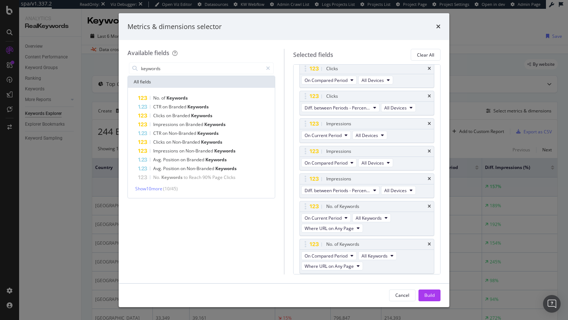
click at [191, 97] on div "No. of Keywords" at bounding box center [205, 98] width 135 height 9
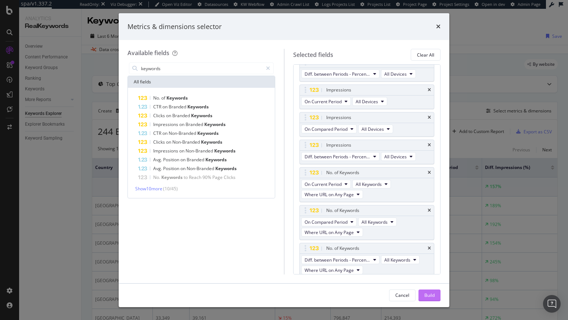
scroll to position [123, 0]
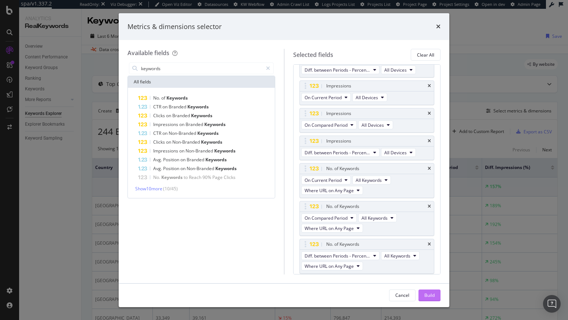
click at [432, 293] on div "Build" at bounding box center [429, 295] width 10 height 6
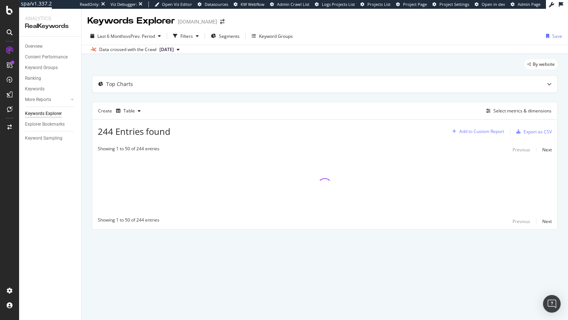
click at [483, 129] on div "Add to Custom Report" at bounding box center [481, 131] width 45 height 4
click at [499, 170] on div "Test - US & UK Performance" at bounding box center [488, 169] width 58 height 6
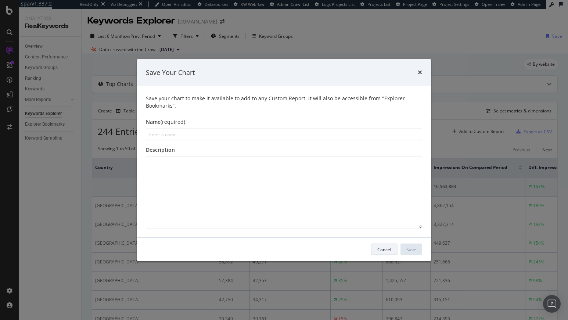
click at [389, 249] on div "Cancel" at bounding box center [384, 249] width 14 height 6
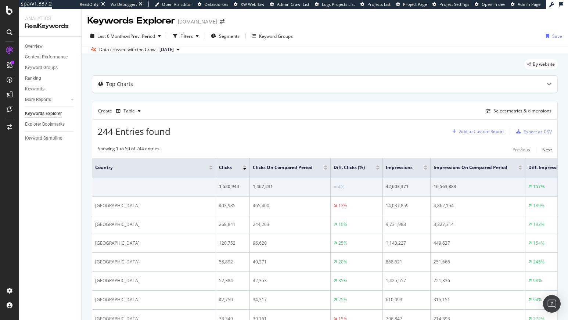
click at [479, 136] on div "Add to Custom Report" at bounding box center [476, 131] width 55 height 11
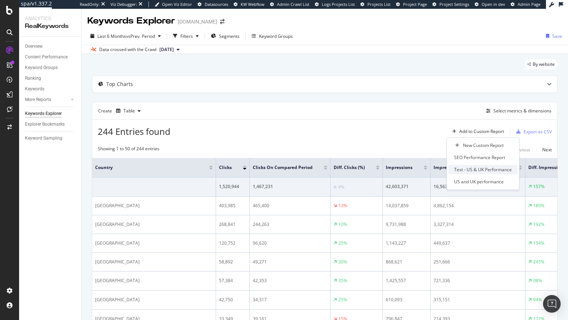
click at [480, 170] on div "Test - US & UK Performance" at bounding box center [483, 169] width 58 height 6
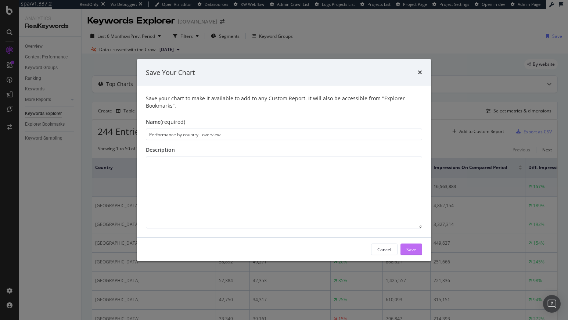
type input "Performance by country - overview"
click at [416, 246] on button "Save" at bounding box center [411, 249] width 22 height 12
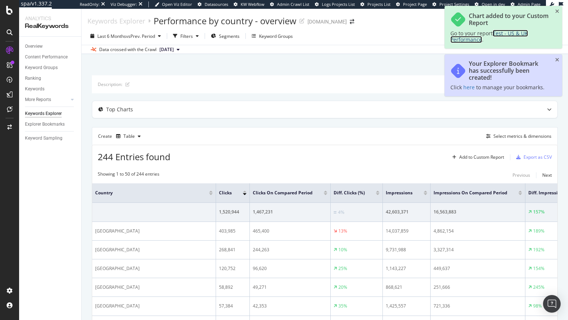
click at [510, 35] on span "Test - US & UK Performance" at bounding box center [488, 36] width 77 height 13
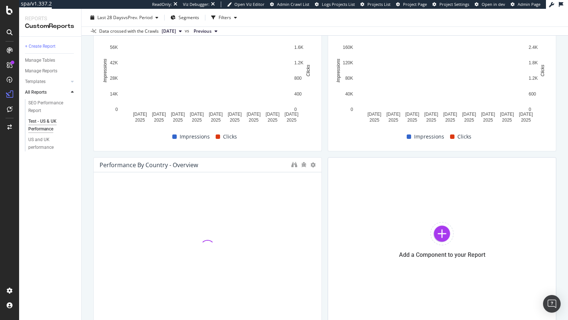
scroll to position [122, 0]
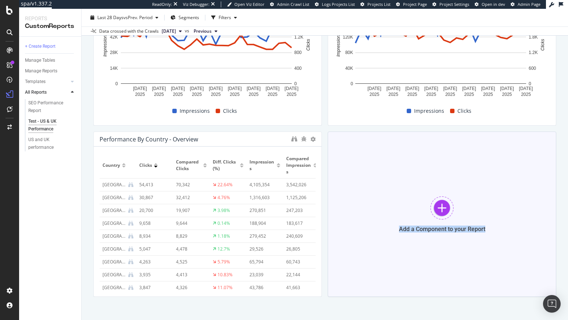
drag, startPoint x: 440, startPoint y: 188, endPoint x: 409, endPoint y: 232, distance: 54.0
click at [409, 232] on div "Add a Component to your Report" at bounding box center [441, 213] width 228 height 165
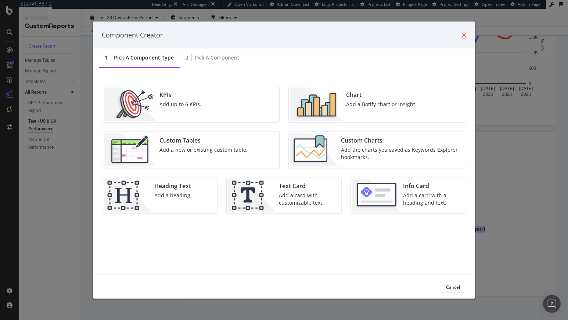
click at [464, 35] on icon "times" at bounding box center [463, 35] width 4 height 6
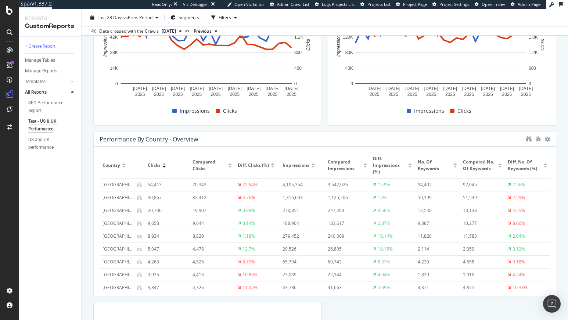
drag, startPoint x: 317, startPoint y: 206, endPoint x: 540, endPoint y: 199, distance: 222.9
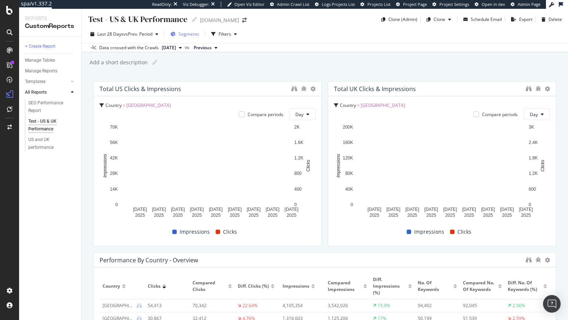
scroll to position [0, 0]
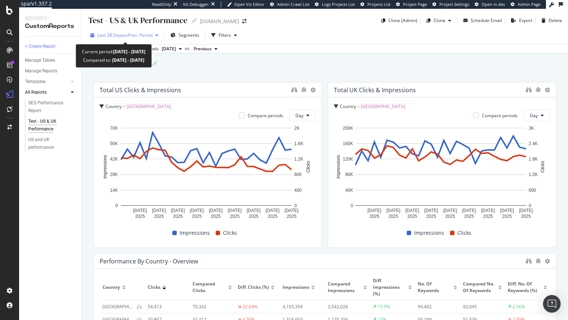
click at [139, 34] on span "vs Prev. Period" at bounding box center [137, 35] width 29 height 6
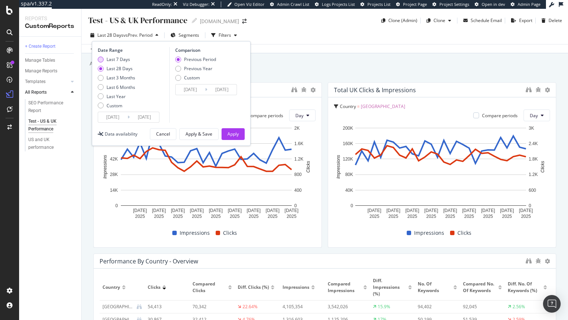
click at [115, 60] on div "Last 7 Days" at bounding box center [117, 59] width 23 height 6
type input "[DATE]"
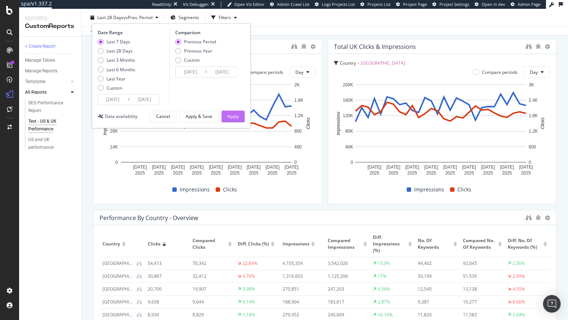
scroll to position [44, 0]
click at [231, 116] on div "Apply" at bounding box center [232, 116] width 11 height 6
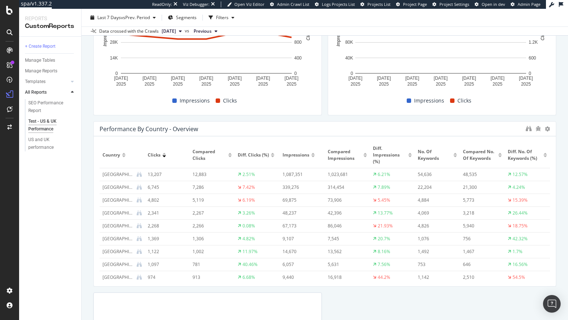
scroll to position [148, 0]
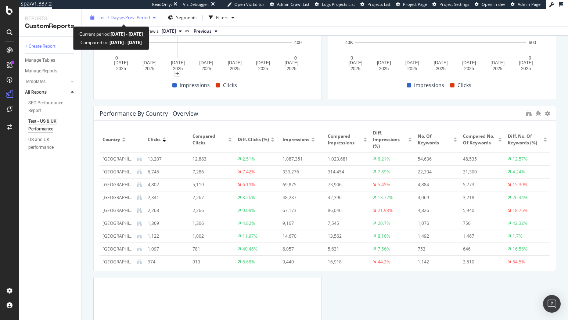
click at [144, 17] on span "vs Prev. Period" at bounding box center [135, 17] width 29 height 6
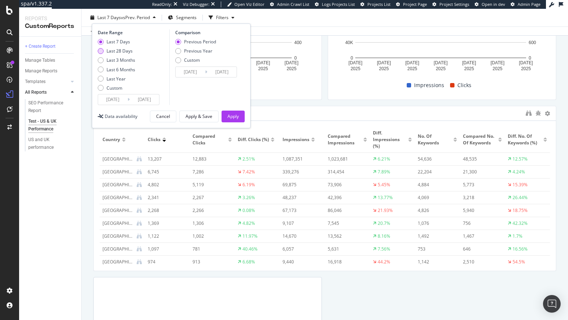
click at [127, 52] on div "Last 28 Days" at bounding box center [119, 51] width 26 height 6
type input "[DATE]"
click at [232, 115] on div "Apply" at bounding box center [232, 116] width 11 height 6
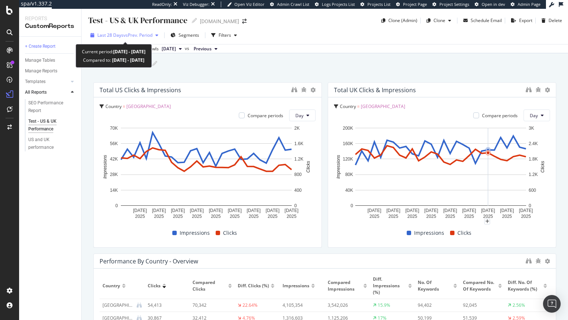
click at [121, 31] on div "Last 28 Days vs Prev. Period" at bounding box center [124, 35] width 74 height 11
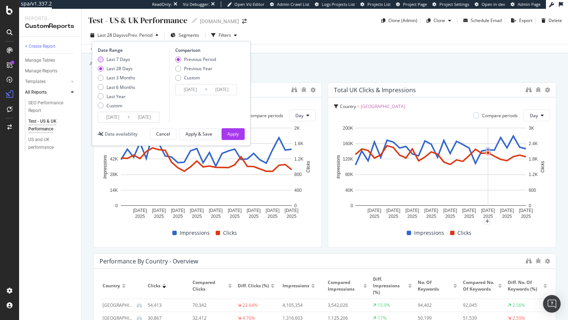
click at [124, 60] on div "Last 7 Days" at bounding box center [117, 59] width 23 height 6
type input "[DATE]"
click at [199, 66] on div "Previous Year" at bounding box center [198, 68] width 28 height 6
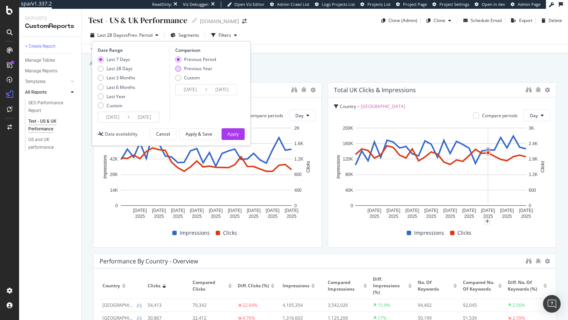
type input "[DATE]"
click at [240, 137] on button "Apply" at bounding box center [232, 134] width 23 height 12
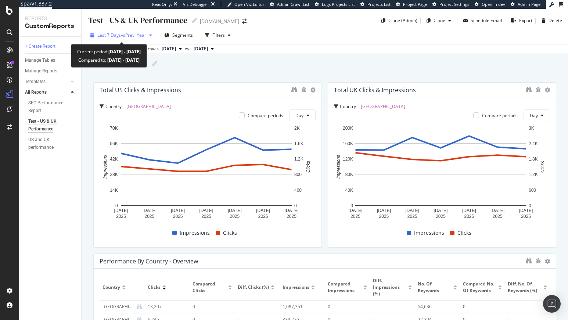
click at [133, 37] on span "vs Prev. Year" at bounding box center [133, 35] width 25 height 6
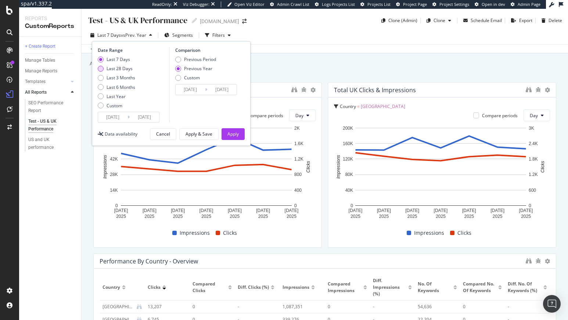
click at [131, 68] on div "Last 28 Days" at bounding box center [119, 68] width 26 height 6
type input "[DATE]"
click at [204, 62] on div "Previous Period" at bounding box center [200, 59] width 32 height 6
type input "[DATE]"
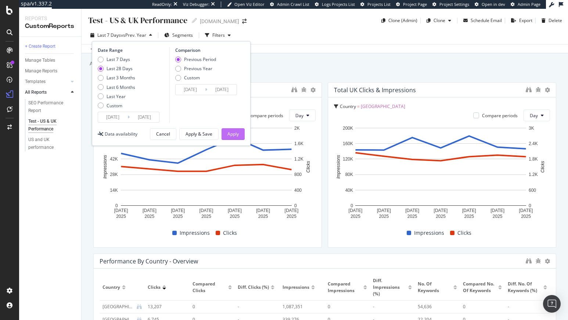
click at [233, 135] on div "Apply" at bounding box center [232, 134] width 11 height 6
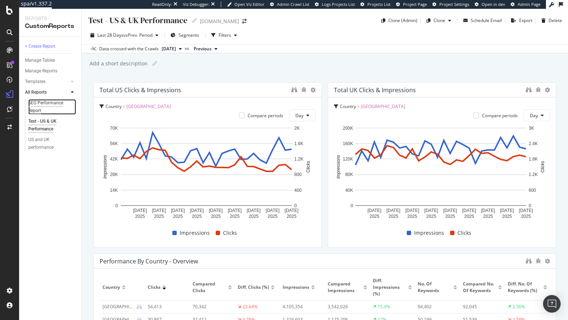
click at [37, 102] on div "SEO Performance Report" at bounding box center [48, 106] width 41 height 15
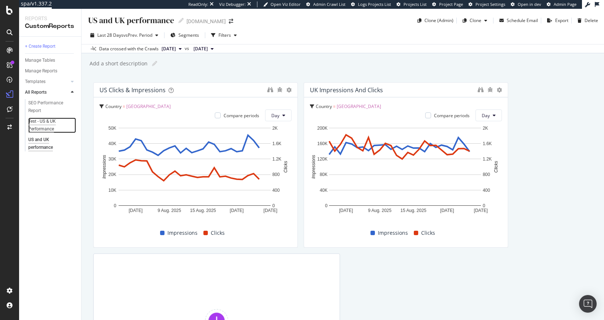
click at [48, 124] on div "Test - US & UK Performance" at bounding box center [49, 124] width 42 height 15
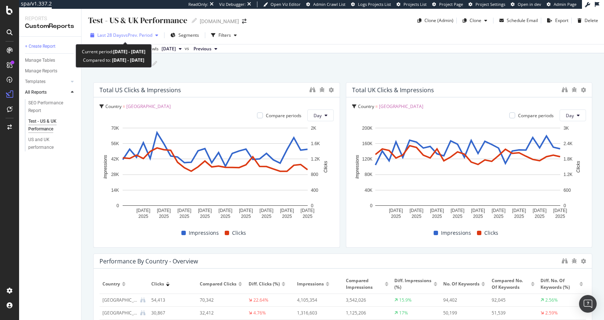
click at [139, 32] on span "vs Prev. Period" at bounding box center [137, 35] width 29 height 6
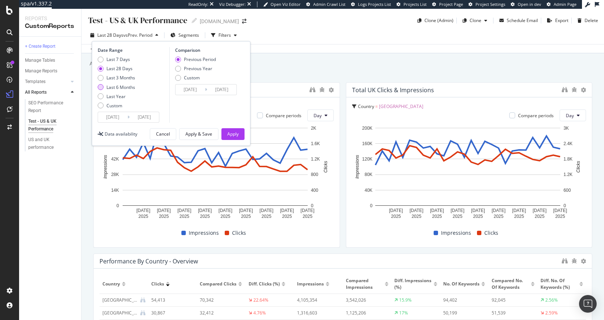
click at [123, 88] on div "Last 6 Months" at bounding box center [120, 87] width 29 height 6
type input "[DATE]"
click at [129, 79] on div "Last 3 Months" at bounding box center [120, 78] width 29 height 6
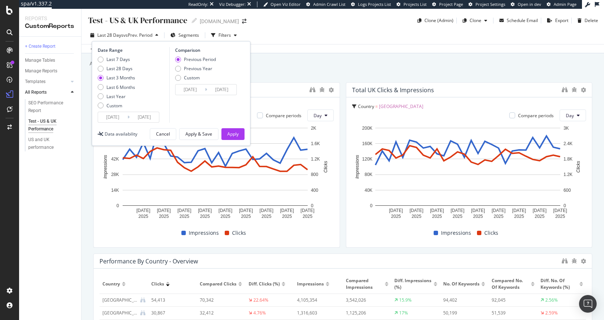
type input "[DATE]"
click at [231, 132] on div "Apply" at bounding box center [232, 134] width 11 height 6
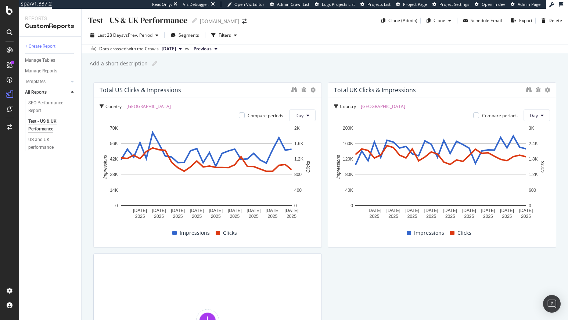
scroll to position [11, 0]
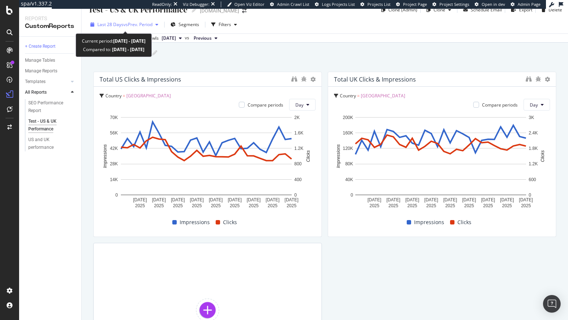
click at [139, 28] on span "vs Prev. Period" at bounding box center [137, 24] width 29 height 6
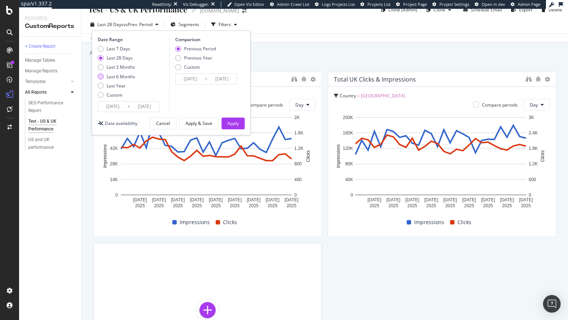
click at [133, 77] on div "Last 6 Months" at bounding box center [120, 76] width 29 height 6
type input "[DATE]"
click at [231, 126] on div "Apply" at bounding box center [232, 123] width 11 height 6
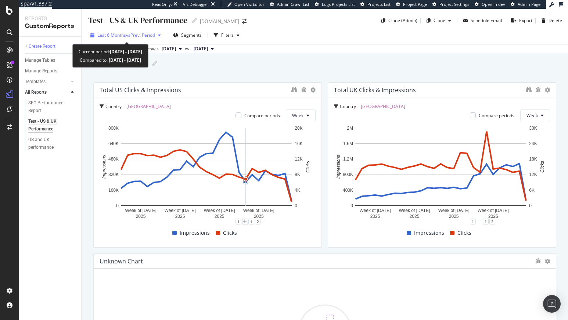
click at [141, 32] on span "vs Prev. Period" at bounding box center [140, 35] width 29 height 6
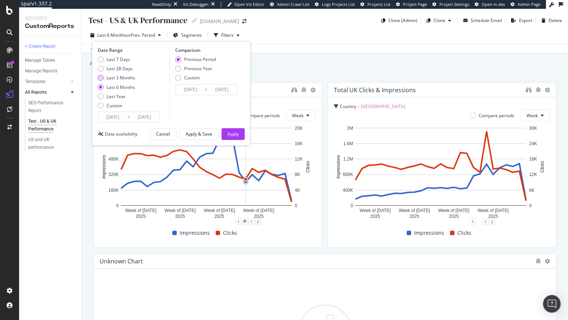
click at [127, 79] on div "Last 3 Months" at bounding box center [120, 78] width 29 height 6
type input "[DATE]"
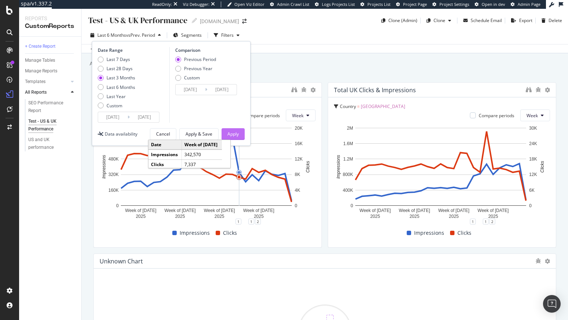
click at [235, 133] on div "Apply" at bounding box center [232, 134] width 11 height 6
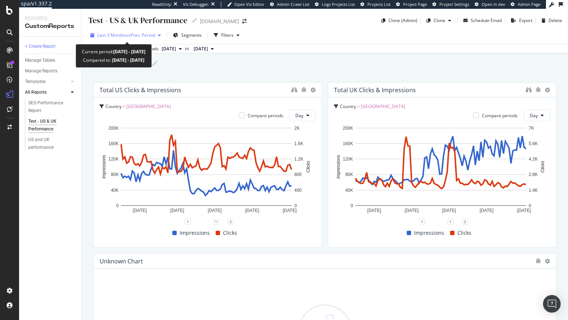
click at [128, 31] on div "Last 3 Months vs Prev. Period" at bounding box center [125, 35] width 76 height 11
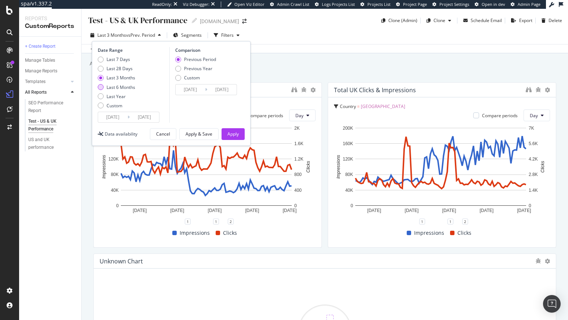
click at [126, 85] on div "Last 6 Months" at bounding box center [120, 87] width 29 height 6
type input "[DATE]"
click at [232, 134] on div "Apply" at bounding box center [232, 134] width 11 height 6
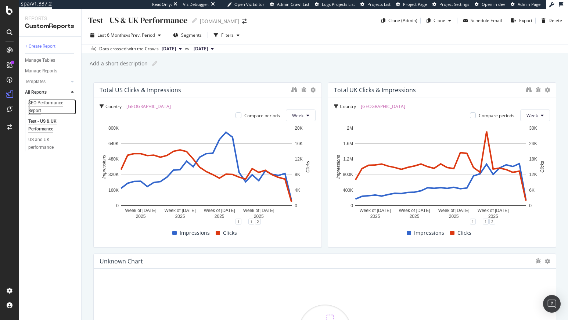
click at [45, 105] on div "SEO Performance Report" at bounding box center [48, 106] width 41 height 15
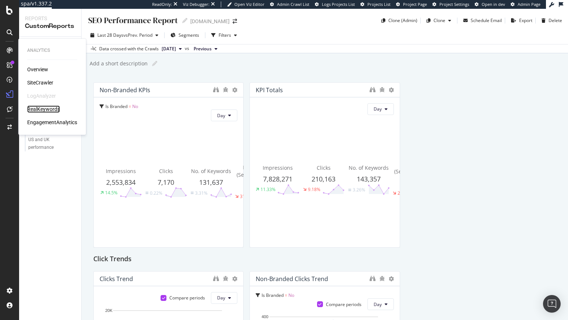
click at [43, 106] on div "RealKeywords" at bounding box center [43, 108] width 33 height 7
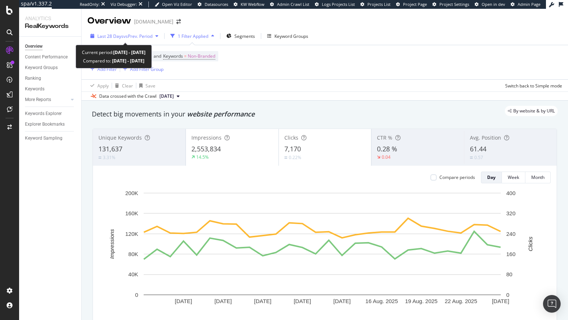
click at [133, 37] on span "vs Prev. Period" at bounding box center [137, 36] width 29 height 6
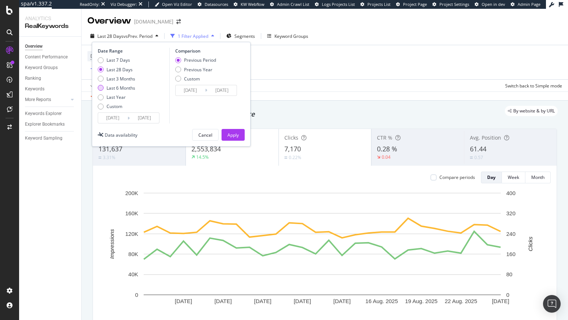
click at [128, 87] on div "Last 6 Months" at bounding box center [120, 88] width 29 height 6
type input "[DATE]"
click at [236, 135] on div "Apply" at bounding box center [232, 135] width 11 height 6
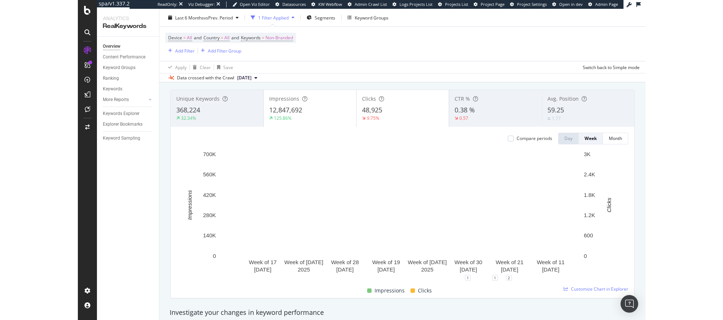
scroll to position [42, 0]
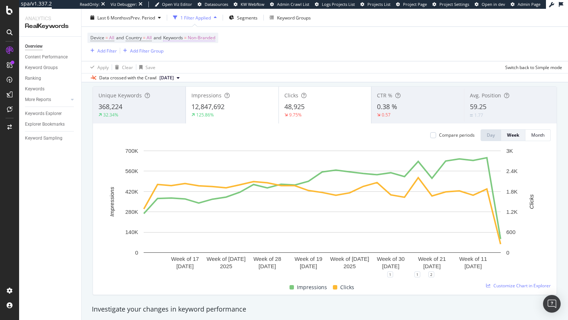
click at [210, 40] on span "Non-Branded" at bounding box center [202, 38] width 28 height 10
click at [196, 53] on span "Non-Branded" at bounding box center [189, 55] width 30 height 6
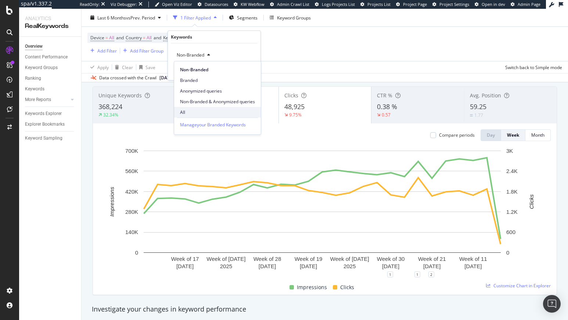
click at [188, 109] on span "All" at bounding box center [217, 112] width 75 height 7
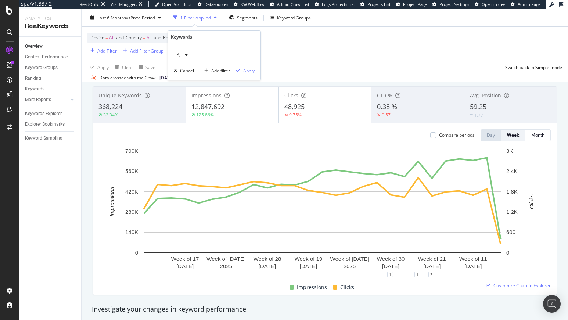
click at [249, 68] on div "Apply" at bounding box center [248, 71] width 11 height 6
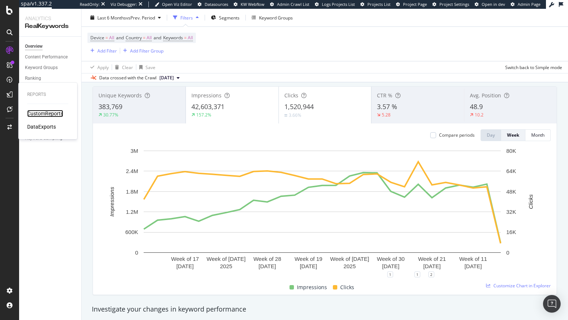
click at [40, 113] on div "CustomReports" at bounding box center [45, 113] width 36 height 7
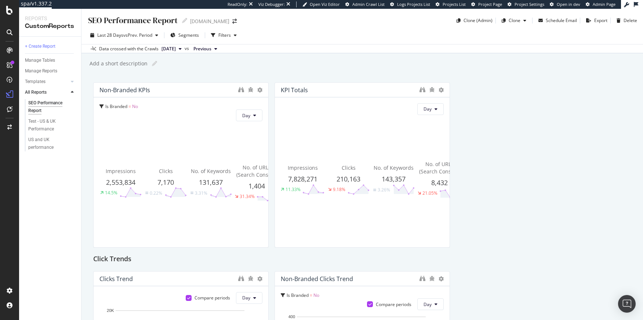
drag, startPoint x: 446, startPoint y: 145, endPoint x: 545, endPoint y: 150, distance: 98.9
drag, startPoint x: 535, startPoint y: 151, endPoint x: 444, endPoint y: 153, distance: 91.5
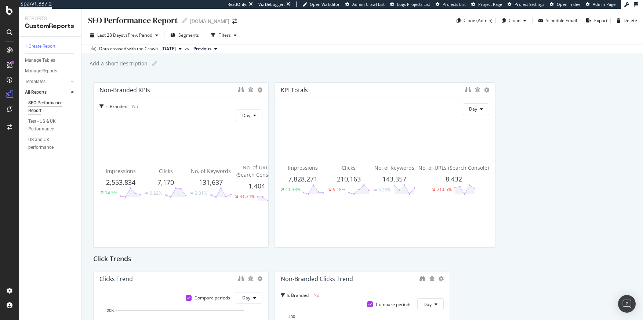
drag, startPoint x: 445, startPoint y: 153, endPoint x: 492, endPoint y: 157, distance: 46.8
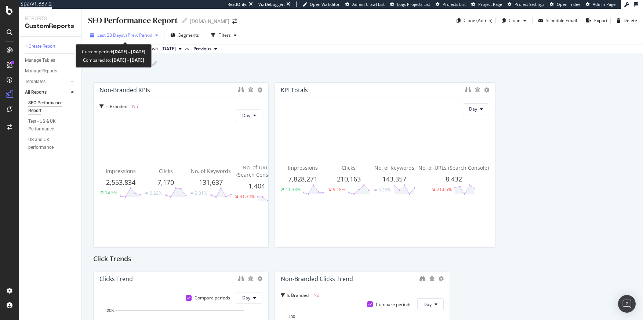
click at [131, 33] on span "vs Prev. Period" at bounding box center [137, 35] width 29 height 6
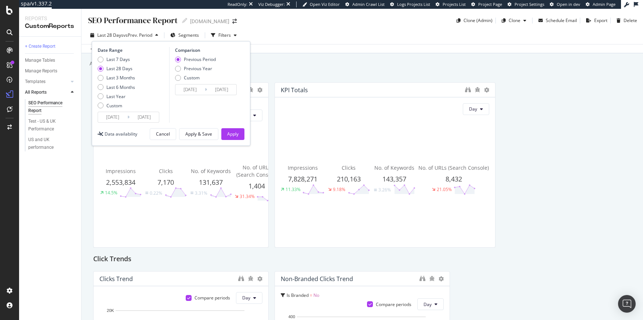
drag, startPoint x: 302, startPoint y: 68, endPoint x: 189, endPoint y: 52, distance: 114.5
click at [298, 69] on div "SEO Performance Report SEO Performance Report tedbaker.com Clone (Admin) Clone …" at bounding box center [362, 164] width 562 height 311
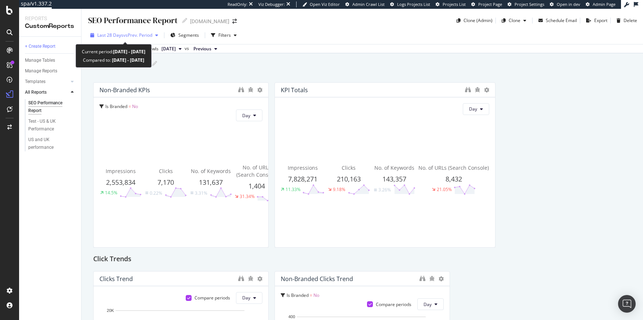
click at [146, 33] on span "vs Prev. Period" at bounding box center [137, 35] width 29 height 6
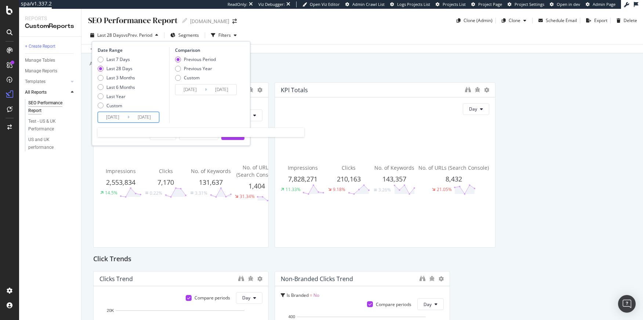
click at [115, 114] on input "2025/07/29" at bounding box center [112, 117] width 29 height 10
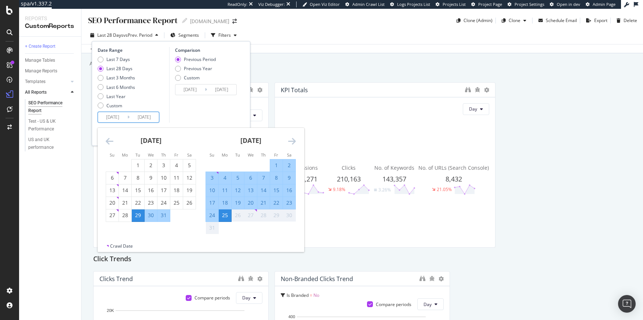
click at [278, 163] on div "1" at bounding box center [276, 165] width 12 height 7
type input "2025/08/01"
type input "2025/07/07"
type input "2025/07/31"
click at [225, 219] on div "25" at bounding box center [225, 215] width 12 height 12
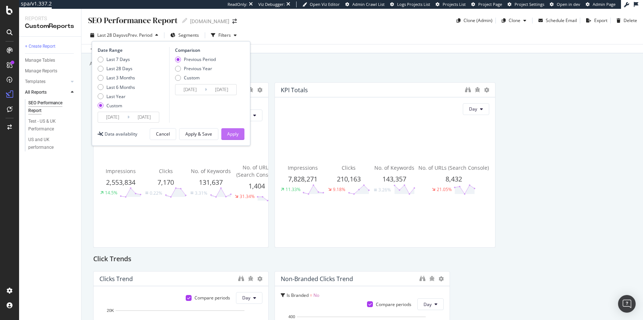
click at [228, 134] on div "Apply" at bounding box center [232, 134] width 11 height 6
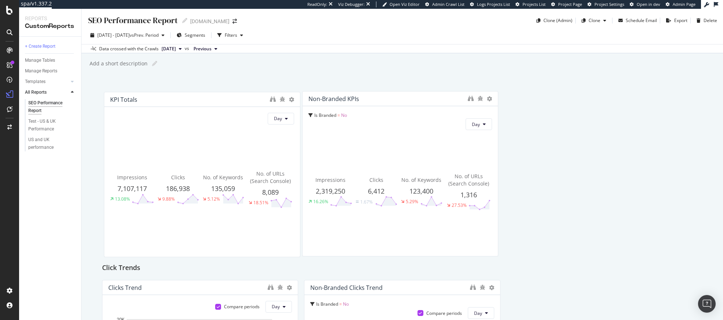
drag, startPoint x: 390, startPoint y: 139, endPoint x: 221, endPoint y: 83, distance: 177.8
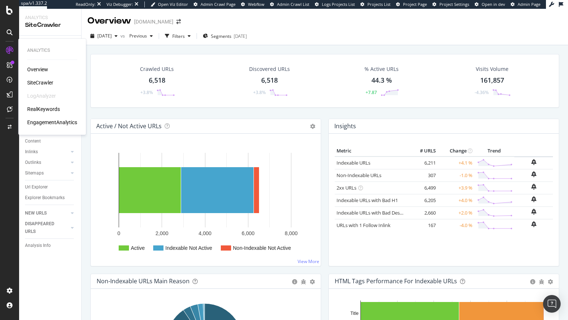
click at [35, 83] on div "SiteCrawler" at bounding box center [40, 82] width 26 height 7
click at [231, 37] on span "Segments" at bounding box center [221, 36] width 21 height 6
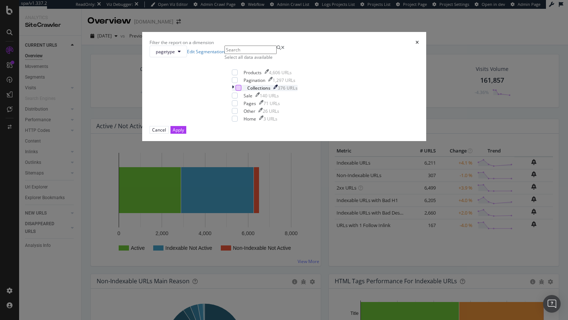
click at [235, 91] on div "modal" at bounding box center [238, 88] width 6 height 6
click at [232, 91] on icon "modal" at bounding box center [233, 88] width 2 height 6
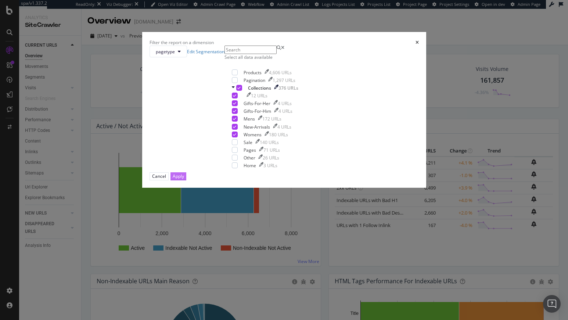
click at [184, 179] on div "Apply" at bounding box center [178, 176] width 11 height 6
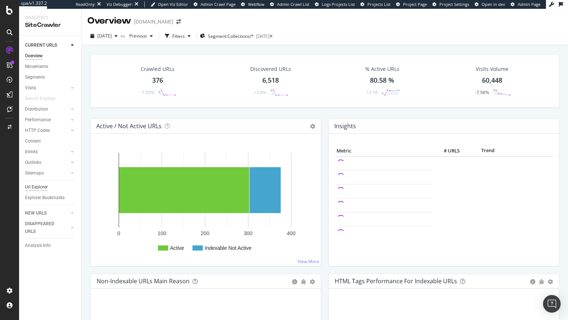
click at [40, 188] on div "Url Explorer" at bounding box center [36, 187] width 23 height 8
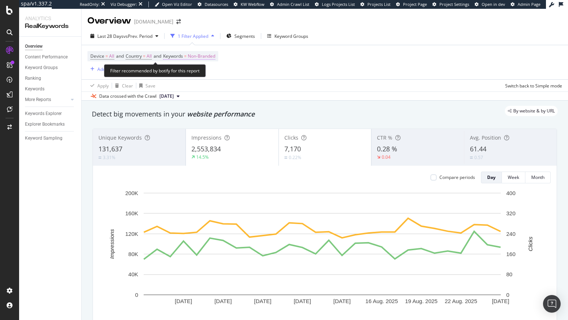
click at [212, 58] on span "Non-Branded" at bounding box center [202, 56] width 28 height 10
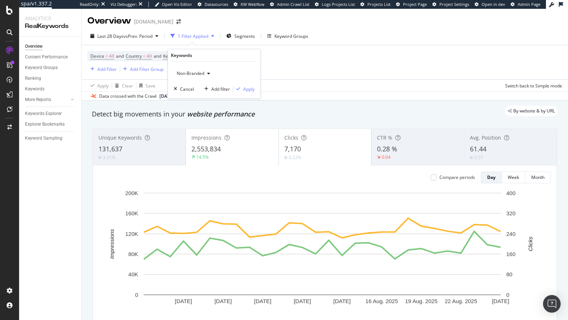
click at [189, 72] on span "Non-Branded" at bounding box center [189, 73] width 30 height 6
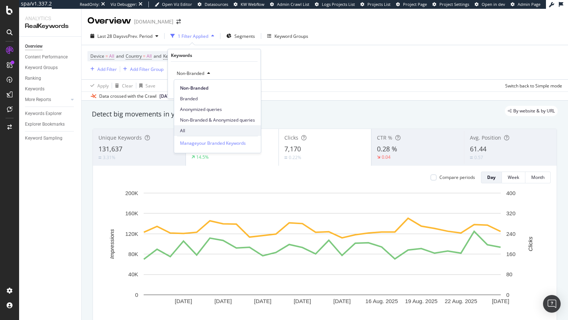
click at [188, 128] on span "All" at bounding box center [217, 130] width 75 height 7
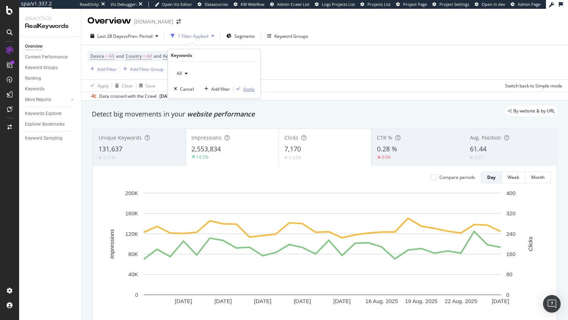
click at [249, 89] on div "Apply" at bounding box center [248, 89] width 11 height 6
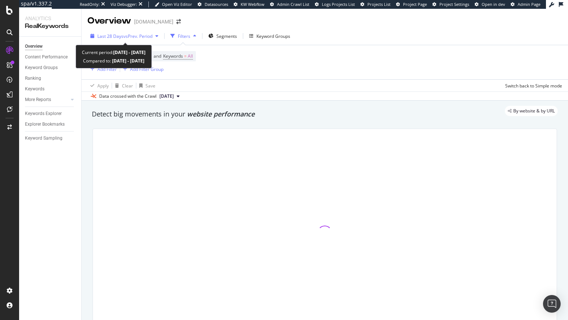
click at [141, 38] on span "vs Prev. Period" at bounding box center [137, 36] width 29 height 6
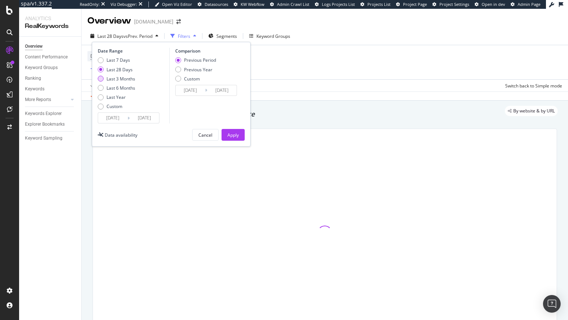
click at [130, 79] on div "Last 3 Months" at bounding box center [120, 79] width 29 height 6
type input "[DATE]"
click at [229, 137] on div "Apply" at bounding box center [232, 135] width 11 height 6
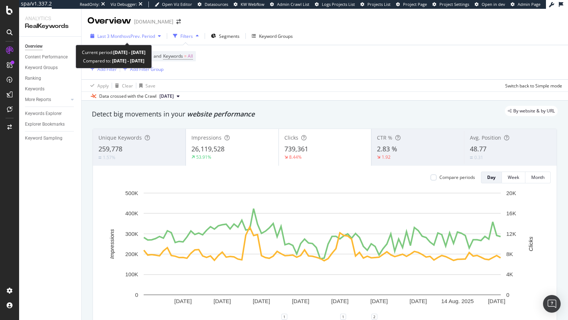
click at [133, 37] on span "vs Prev. Period" at bounding box center [140, 36] width 29 height 6
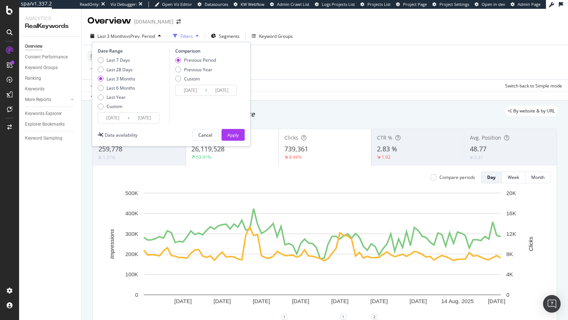
click at [372, 88] on div "Apply Clear Save Switch back to Simple mode" at bounding box center [324, 85] width 486 height 12
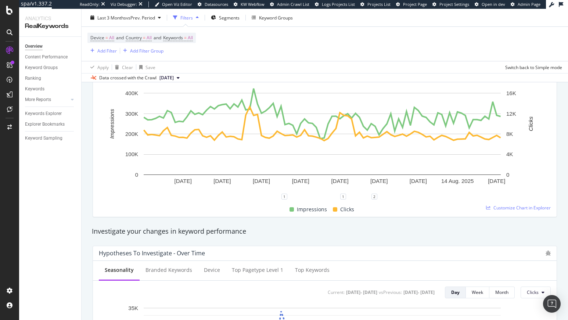
scroll to position [138, 0]
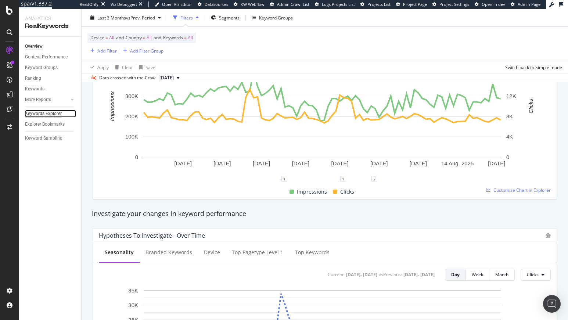
click at [42, 111] on div "Keywords Explorer" at bounding box center [43, 114] width 37 height 8
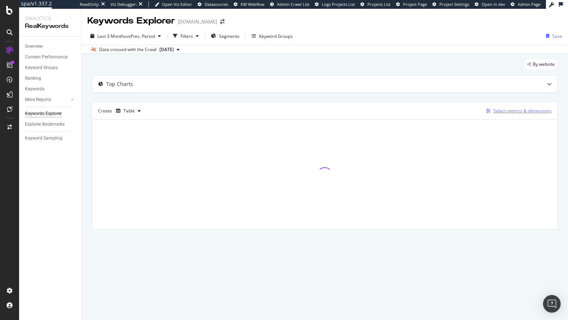
click at [514, 111] on div "Select metrics & dimensions" at bounding box center [522, 111] width 58 height 6
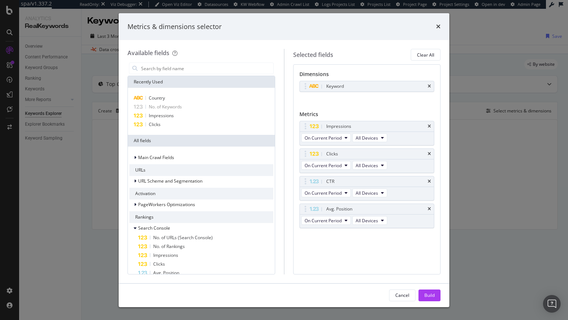
click at [438, 26] on icon "times" at bounding box center [438, 26] width 4 height 6
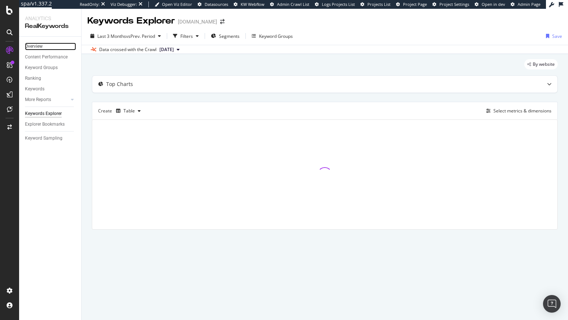
click at [49, 46] on link "Overview" at bounding box center [50, 47] width 51 height 8
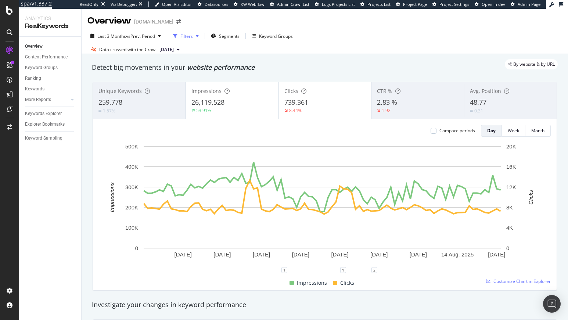
click at [186, 39] on div "Filters" at bounding box center [186, 36] width 12 height 6
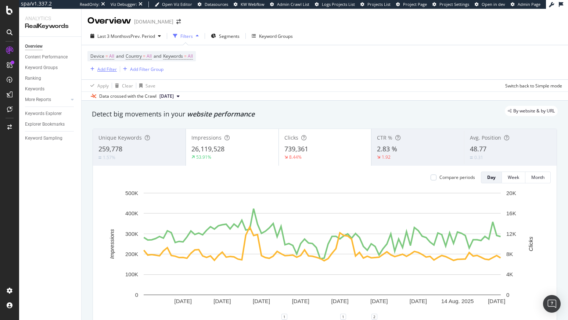
click at [101, 72] on div "Add Filter" at bounding box center [101, 69] width 29 height 8
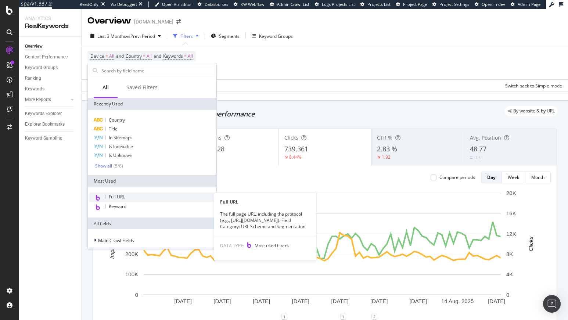
click at [134, 199] on div "Full URL" at bounding box center [152, 197] width 126 height 10
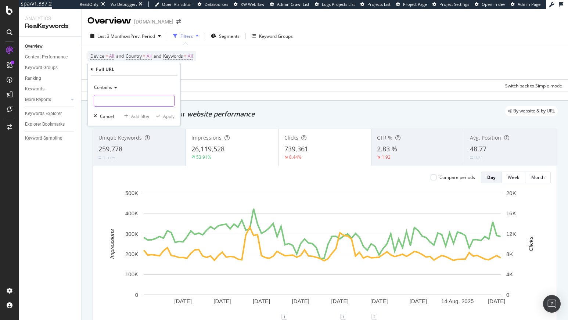
click at [115, 105] on input "text" at bounding box center [134, 101] width 80 height 12
type input "/collections/"
click at [162, 114] on div "button" at bounding box center [158, 116] width 10 height 4
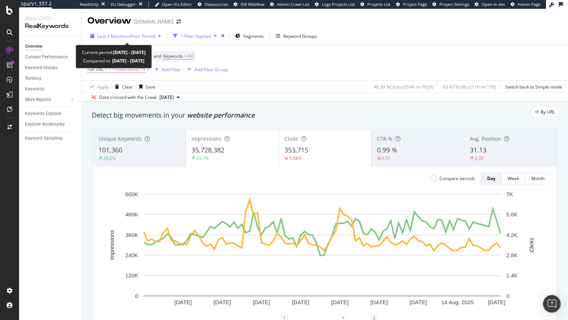
click at [128, 37] on span "vs Prev. Period" at bounding box center [140, 36] width 29 height 6
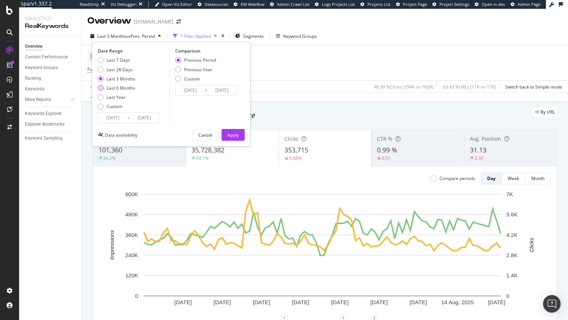
click at [128, 87] on div "Last 6 Months" at bounding box center [120, 88] width 29 height 6
type input "2025/02/26"
type input "2024/08/28"
type input "2025/02/25"
click at [228, 136] on div "Apply" at bounding box center [232, 135] width 11 height 6
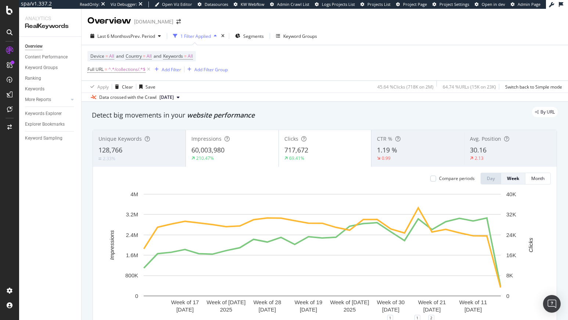
scroll to position [244, 0]
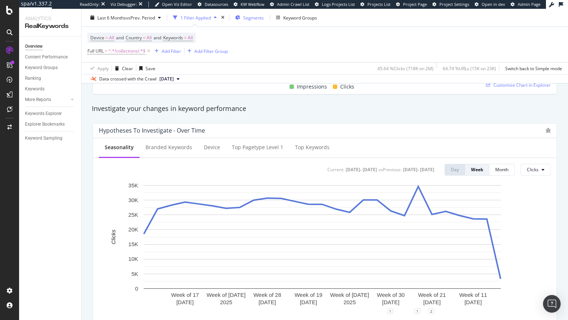
click at [254, 21] on div "Segments" at bounding box center [249, 17] width 29 height 11
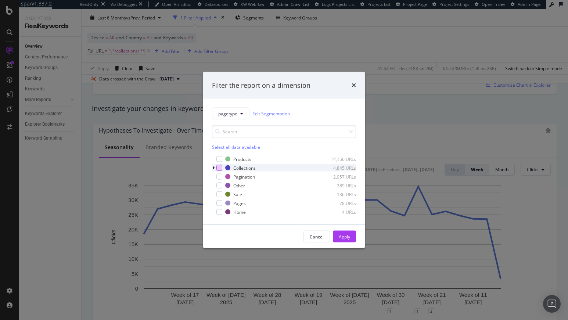
click at [218, 166] on div "modal" at bounding box center [219, 168] width 6 height 6
click at [212, 166] on icon "modal" at bounding box center [213, 168] width 2 height 4
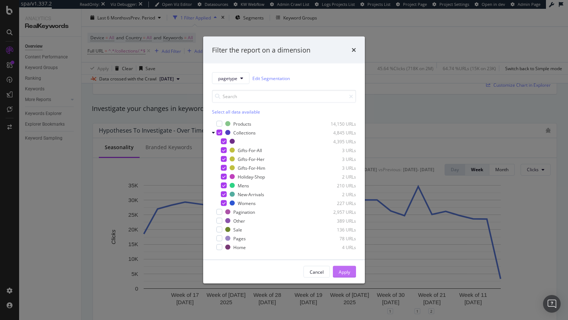
click at [340, 276] on div "Apply" at bounding box center [343, 271] width 11 height 11
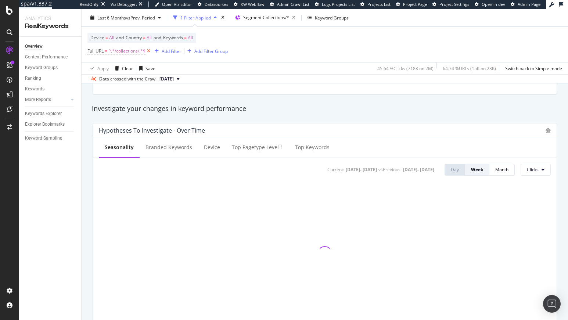
click at [149, 49] on icon at bounding box center [148, 50] width 6 height 7
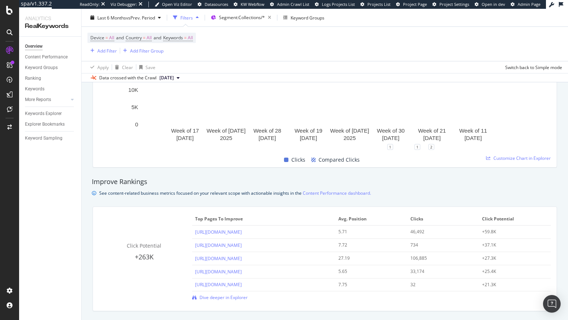
scroll to position [408, 0]
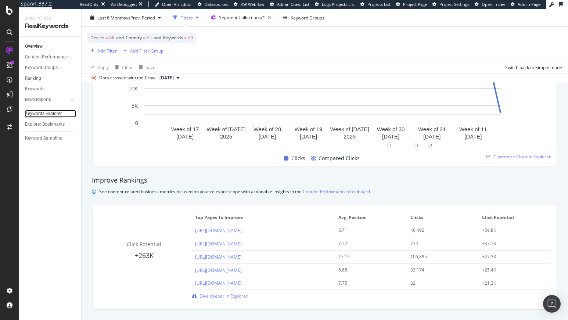
click at [47, 114] on div "Keywords Explorer" at bounding box center [43, 114] width 37 height 8
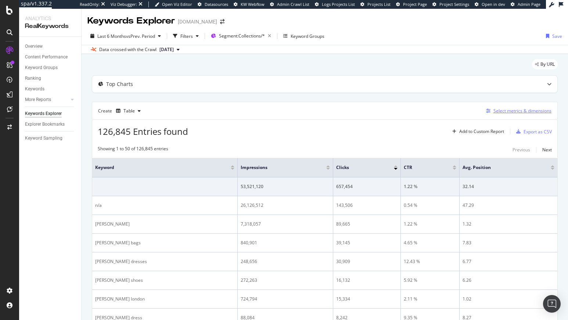
click at [520, 111] on div "Select metrics & dimensions" at bounding box center [522, 111] width 58 height 6
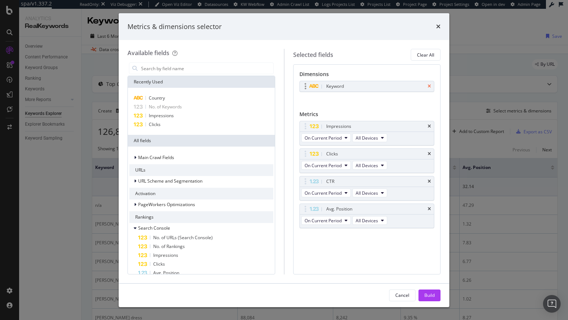
click at [429, 87] on icon "times" at bounding box center [428, 86] width 3 height 4
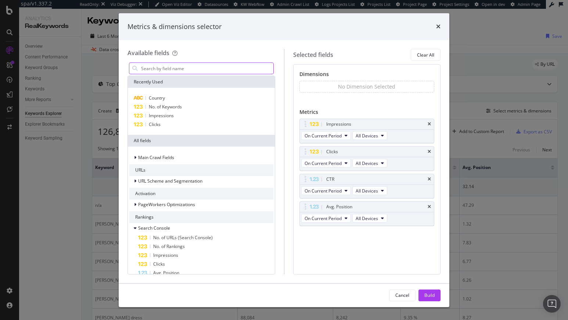
click at [187, 69] on input "modal" at bounding box center [206, 68] width 133 height 11
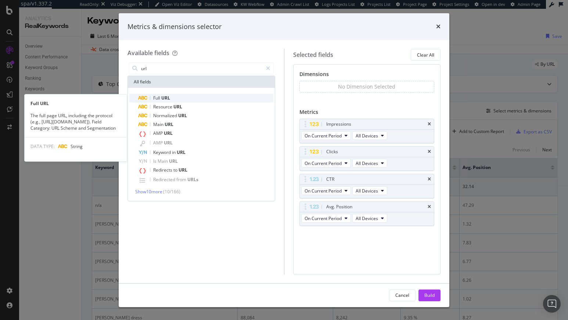
click at [202, 99] on div "Full URL" at bounding box center [205, 98] width 135 height 9
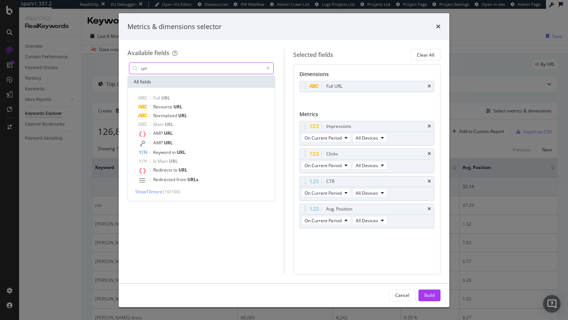
click at [163, 65] on input "url" at bounding box center [201, 68] width 122 height 11
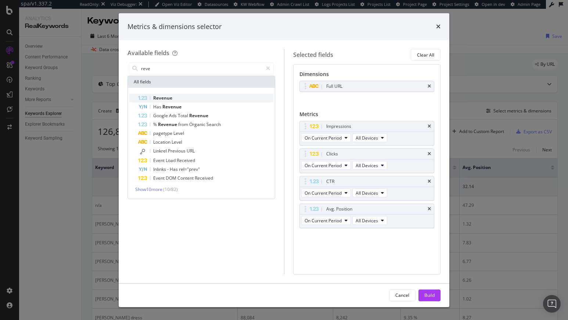
click at [164, 96] on span "Revenue" at bounding box center [162, 98] width 19 height 6
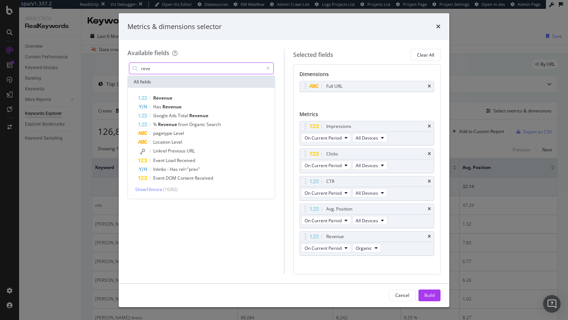
click at [166, 67] on input "reve" at bounding box center [201, 68] width 122 height 11
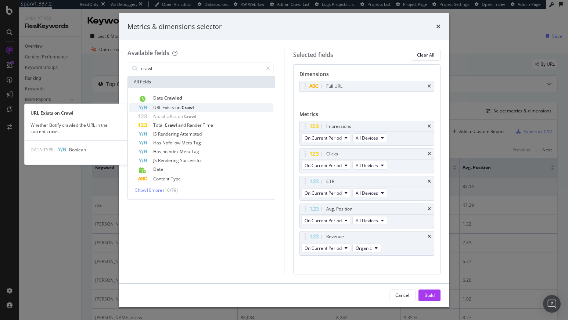
click at [183, 109] on span "Crawl" at bounding box center [187, 107] width 12 height 6
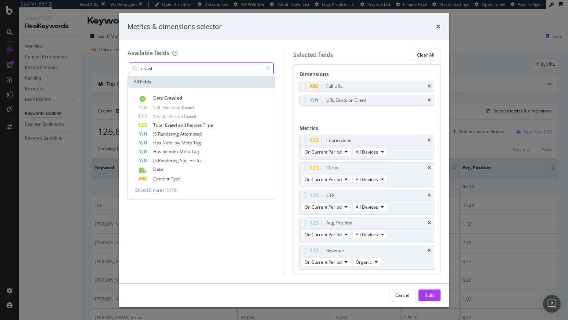
click at [168, 69] on input "crawl" at bounding box center [201, 68] width 122 height 11
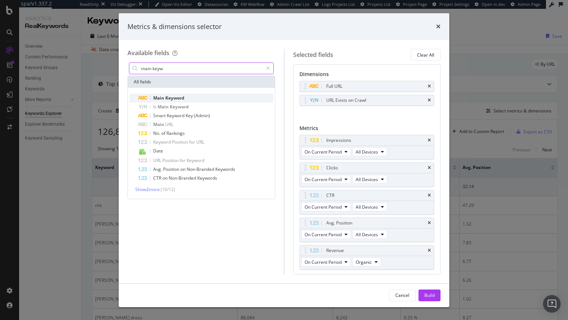
type input "main keyw"
click at [166, 98] on span "Keyword" at bounding box center [174, 98] width 19 height 6
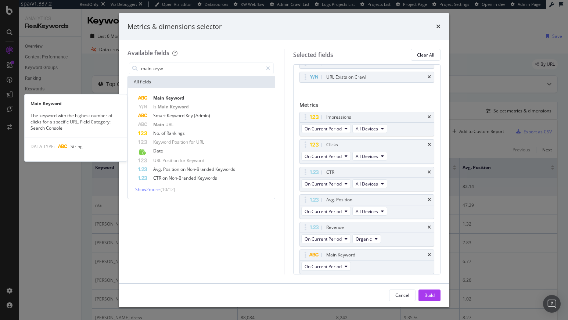
scroll to position [23, 0]
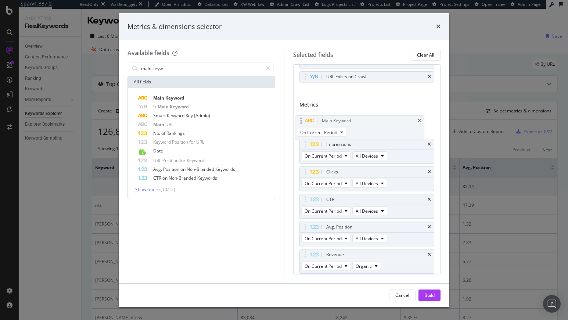
drag, startPoint x: 303, startPoint y: 254, endPoint x: 299, endPoint y: 120, distance: 133.7
click at [299, 120] on body "spa/v1.337.2 ReadOnly: Viz Debugger: Open Viz Editor Datasources KW Webflow Adm…" at bounding box center [284, 160] width 568 height 320
drag, startPoint x: 305, startPoint y: 160, endPoint x: 305, endPoint y: 142, distance: 18.4
click at [305, 142] on body "spa/v1.337.2 ReadOnly: Viz Debugger: Open Viz Editor Datasources KW Webflow Adm…" at bounding box center [284, 160] width 568 height 320
click at [429, 295] on div "Build" at bounding box center [429, 295] width 10 height 6
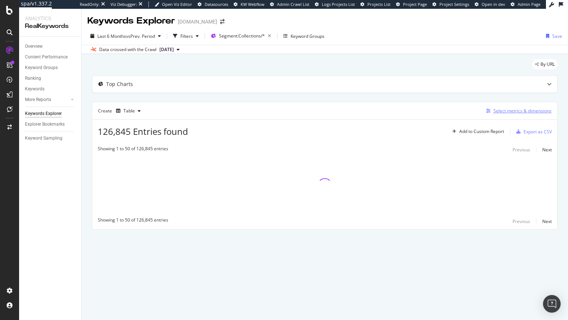
click at [514, 110] on div "Select metrics & dimensions" at bounding box center [522, 111] width 58 height 6
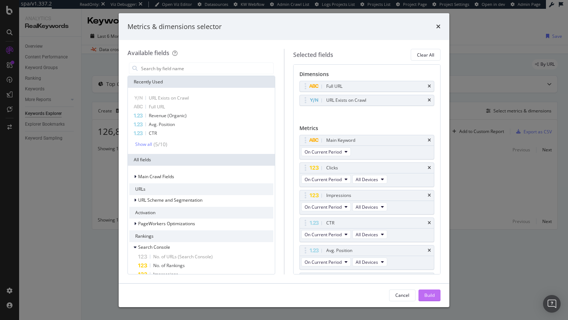
click at [429, 297] on div "Build" at bounding box center [429, 295] width 10 height 6
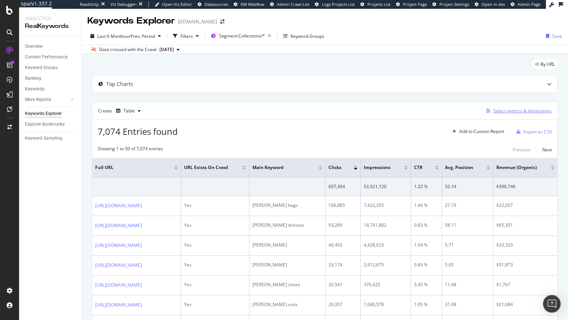
click at [507, 112] on div "Select metrics & dimensions" at bounding box center [522, 111] width 58 height 6
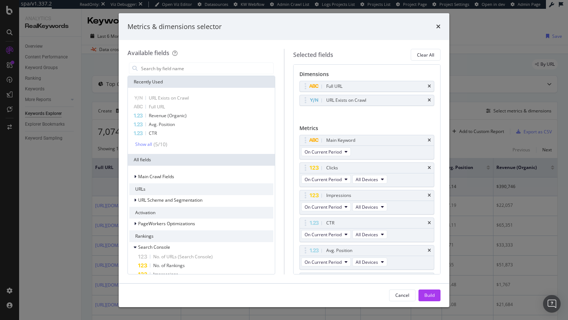
click at [471, 151] on div "Metrics & dimensions selector Available fields Recently Used URL Exists on Craw…" at bounding box center [284, 160] width 568 height 320
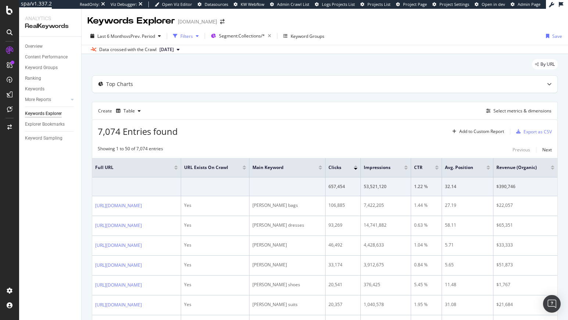
click at [188, 36] on div "Filters" at bounding box center [186, 36] width 12 height 6
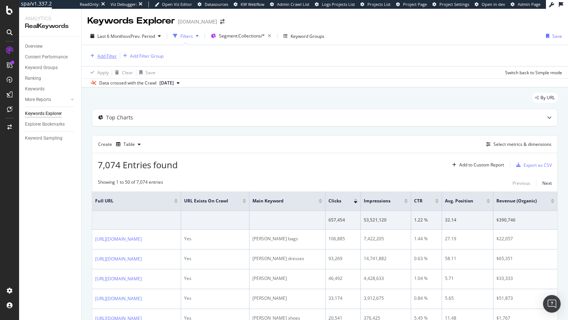
click at [114, 55] on div "Add Filter" at bounding box center [106, 56] width 19 height 6
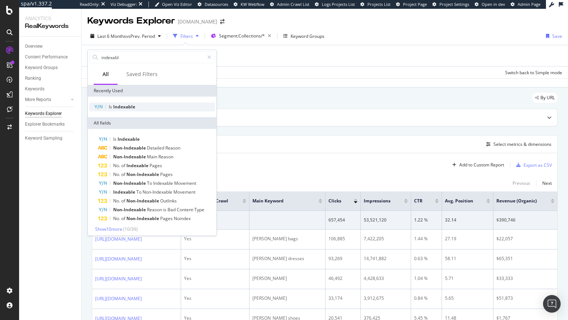
type input "indexabl"
click at [116, 103] on div "Is Indexable" at bounding box center [152, 106] width 126 height 9
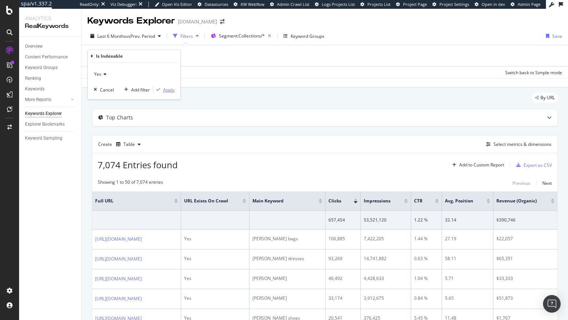
click at [159, 88] on icon "button" at bounding box center [158, 89] width 4 height 4
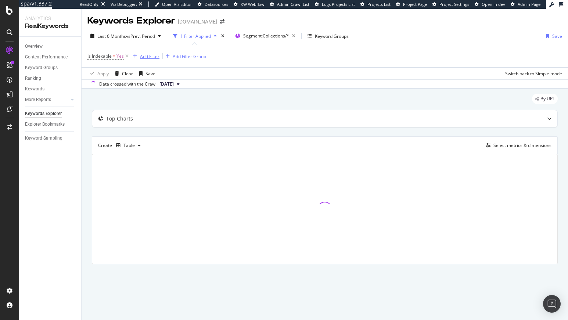
click at [145, 53] on div "Add Filter" at bounding box center [149, 56] width 19 height 6
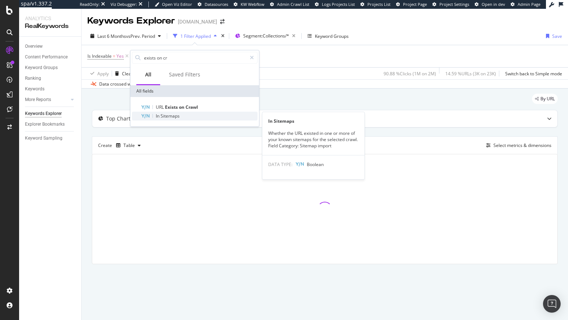
type input "exists on cr"
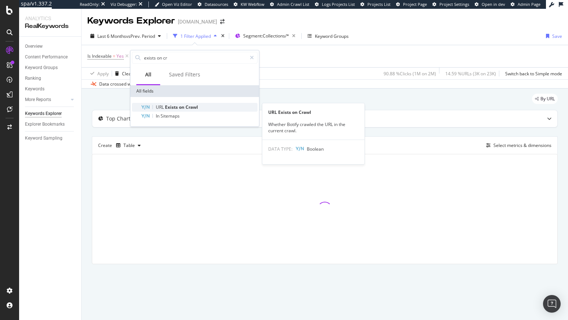
drag, startPoint x: 200, startPoint y: 111, endPoint x: 200, endPoint y: 106, distance: 5.5
click at [200, 106] on div "URL Exists on Crawl URL Exists on Crawl Whether Botify crawled the URL in the c…" at bounding box center [195, 112] width 126 height 18
click at [200, 106] on div "URL Exists on Crawl" at bounding box center [199, 107] width 117 height 9
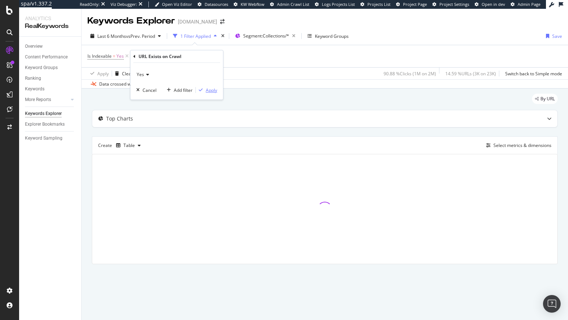
click at [206, 90] on div "Apply" at bounding box center [211, 90] width 11 height 6
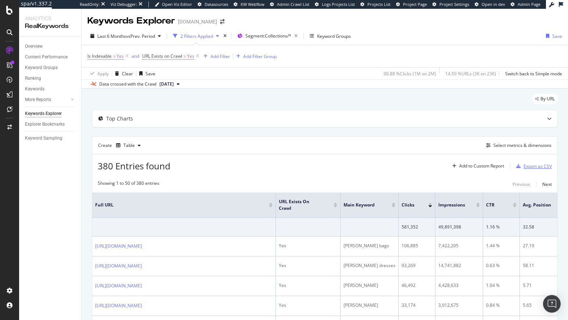
click at [525, 166] on div "Export as CSV" at bounding box center [537, 166] width 28 height 6
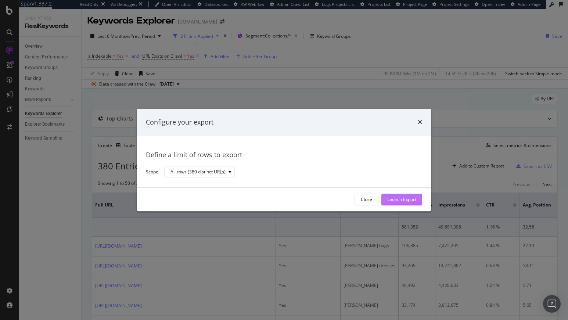
click at [396, 196] on div "Launch Export" at bounding box center [401, 199] width 29 height 6
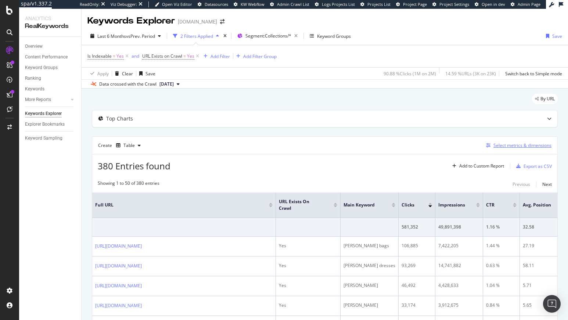
click at [514, 144] on div "Select metrics & dimensions" at bounding box center [522, 145] width 58 height 6
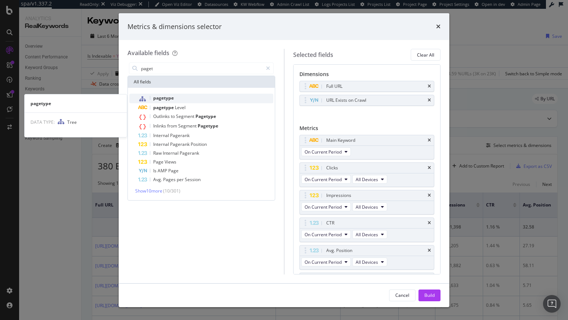
type input "paget"
click at [188, 99] on div "pagetype" at bounding box center [205, 99] width 135 height 10
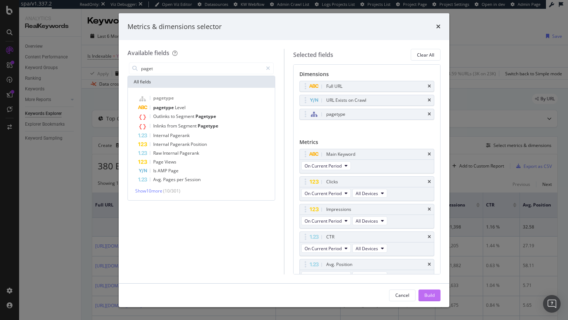
click at [421, 291] on button "Build" at bounding box center [429, 295] width 22 height 12
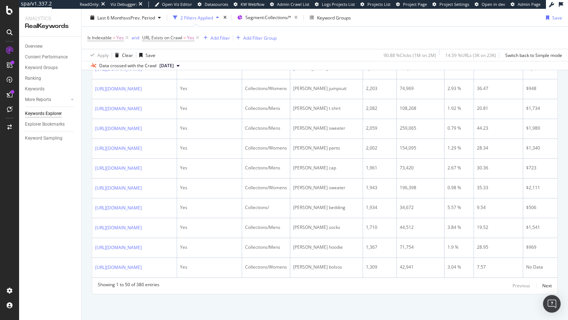
scroll to position [727, 0]
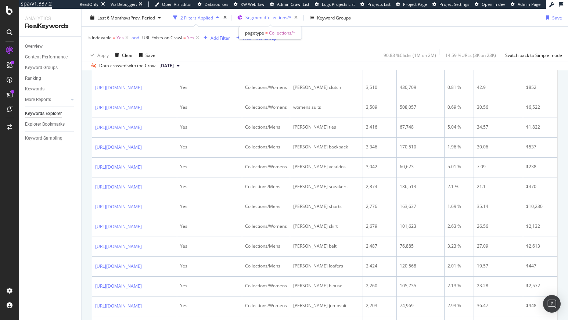
click at [262, 15] on span "Segment: Collections/*" at bounding box center [268, 17] width 46 height 6
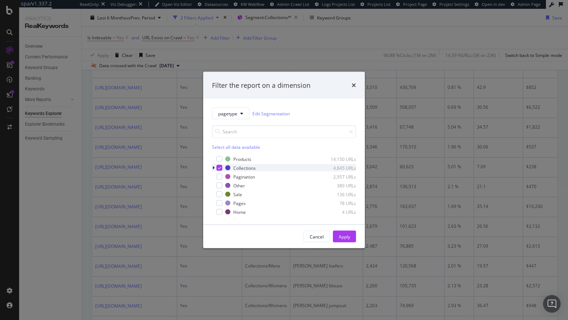
click at [213, 168] on icon "modal" at bounding box center [213, 168] width 2 height 4
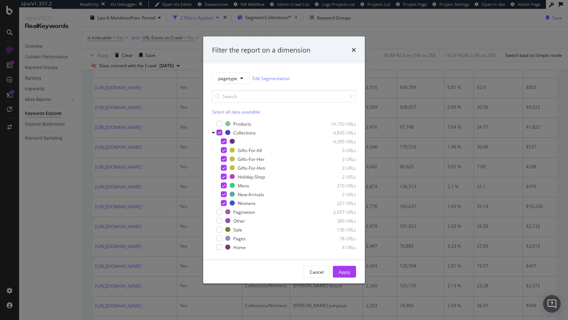
click at [395, 179] on div "Filter the report on a dimension pagetype Edit Segmentation Select all data ava…" at bounding box center [284, 160] width 568 height 320
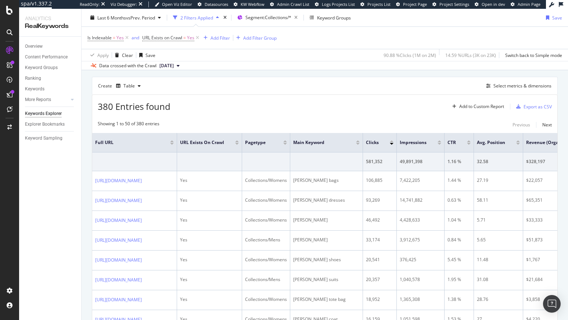
scroll to position [30, 0]
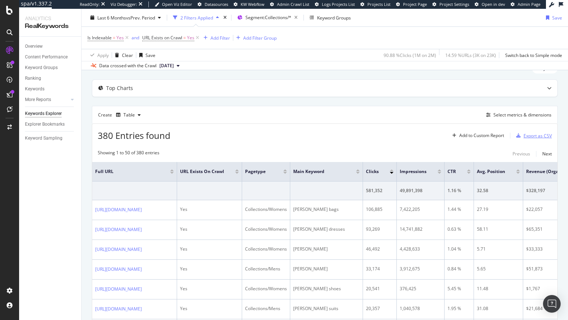
click at [525, 137] on div "Export as CSV" at bounding box center [537, 136] width 28 height 6
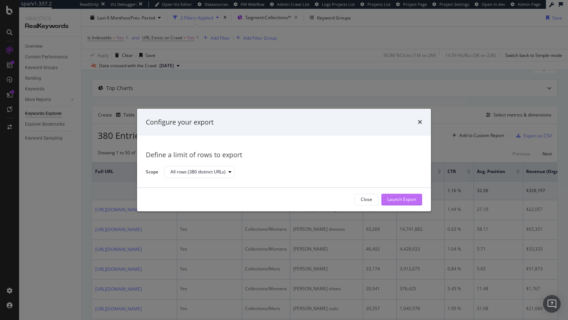
click at [408, 202] on div "Launch Export" at bounding box center [401, 199] width 29 height 6
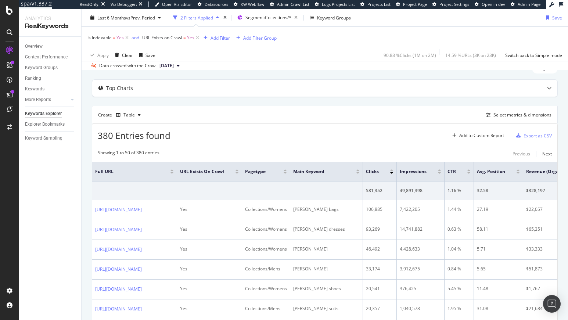
scroll to position [0, 116]
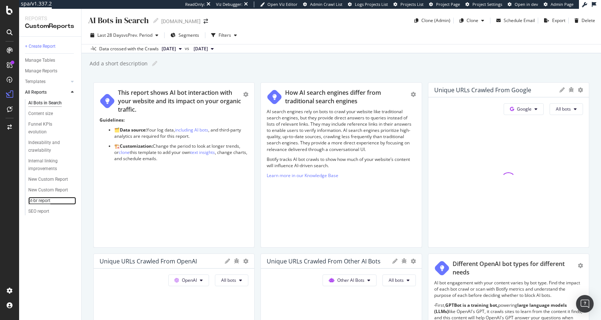
click at [38, 200] on div "pt-br report" at bounding box center [39, 201] width 22 height 8
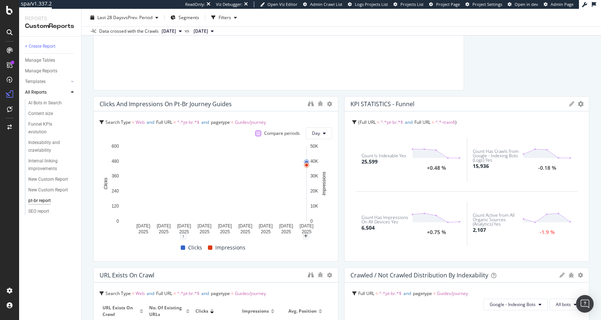
scroll to position [135, 0]
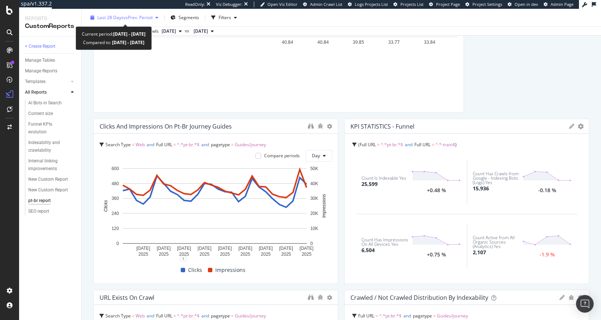
click at [117, 14] on div "Last 28 Days vs Prev. Period" at bounding box center [124, 17] width 74 height 11
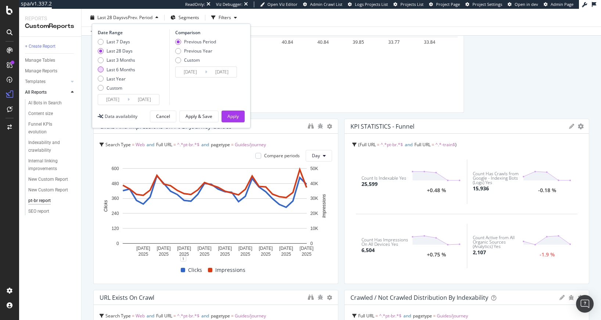
click at [122, 69] on div "Last 6 Months" at bounding box center [120, 69] width 29 height 6
type input "[DATE]"
click at [226, 115] on button "Apply" at bounding box center [232, 116] width 23 height 12
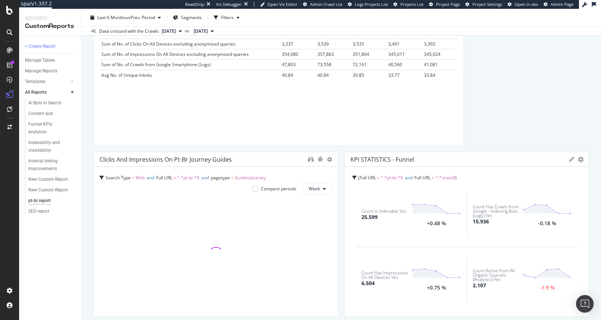
scroll to position [126, 0]
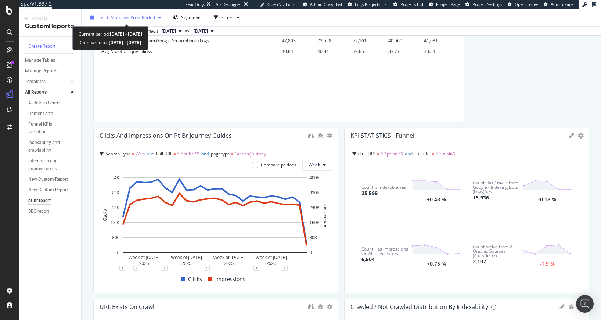
click at [133, 15] on span "vs Prev. Period" at bounding box center [140, 17] width 29 height 6
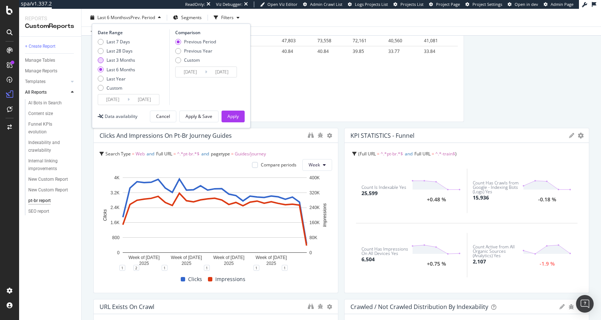
click at [116, 57] on div "Last 3 Months" at bounding box center [120, 60] width 29 height 6
type input "2025/05/26"
type input "2025/02/23"
type input "2025/05/25"
click at [225, 120] on button "Apply" at bounding box center [232, 116] width 23 height 12
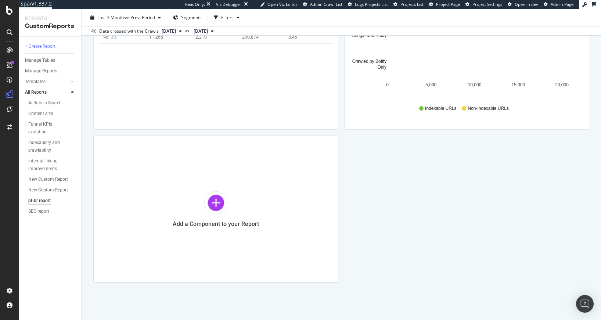
scroll to position [104, 0]
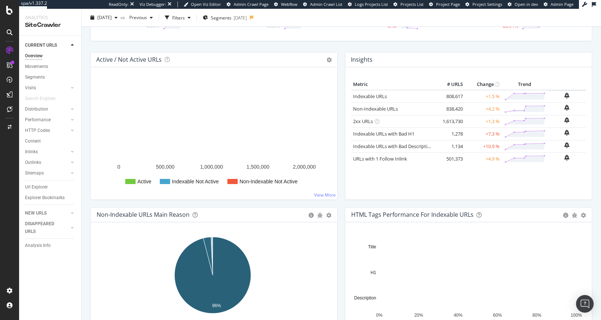
scroll to position [67, 0]
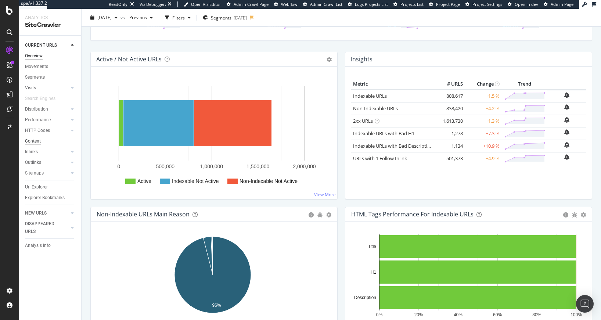
click at [35, 139] on div "Content" at bounding box center [33, 141] width 16 height 8
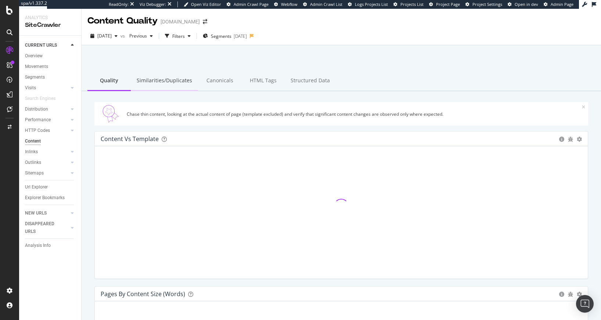
click at [172, 86] on div "Similarities/Duplicates" at bounding box center [164, 81] width 67 height 20
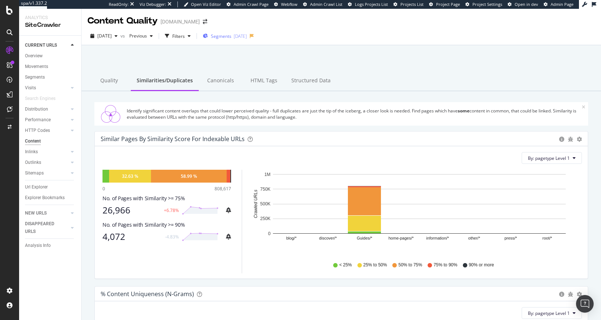
click at [231, 34] on span "Segments" at bounding box center [221, 36] width 21 height 6
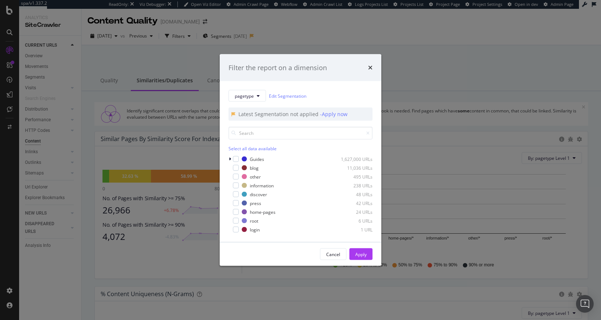
click at [228, 156] on div "pagetype Edit Segmentation Latest Segmentation not applied - Apply now Select a…" at bounding box center [301, 161] width 162 height 161
click at [228, 156] on div "modal" at bounding box center [230, 158] width 4 height 7
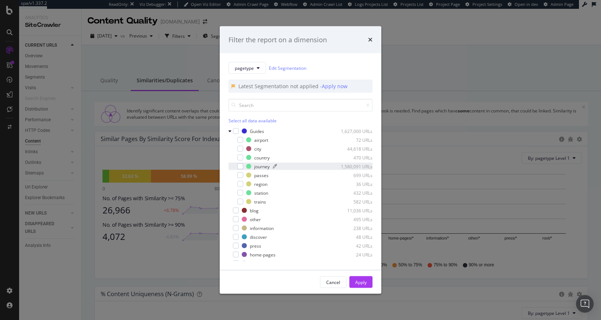
click at [256, 166] on div "journey" at bounding box center [261, 166] width 15 height 6
click at [362, 279] on div "Apply" at bounding box center [360, 282] width 11 height 6
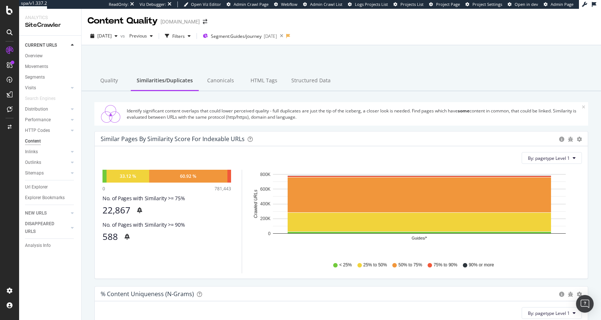
click at [168, 156] on div "By: pagetype Level 1" at bounding box center [341, 158] width 481 height 12
click at [199, 42] on div "2024 May. 31st vs Previous Filters Segment: Guides/journey 2024-05-31" at bounding box center [188, 36] width 203 height 12
click at [185, 37] on div "Filters" at bounding box center [178, 36] width 12 height 6
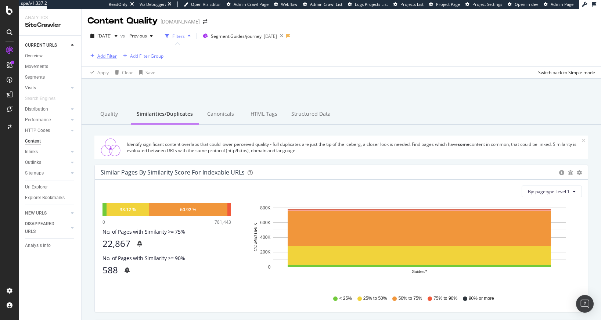
click at [110, 54] on div "Add Filter" at bounding box center [106, 56] width 19 height 6
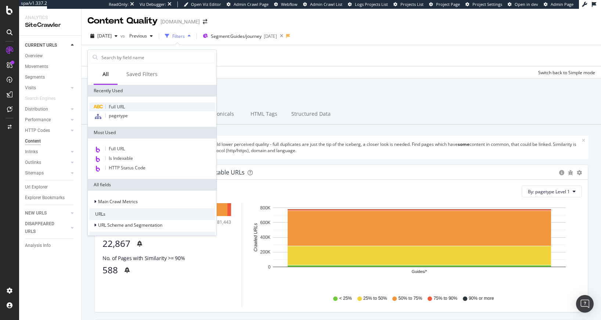
click at [117, 105] on span "Full URL" at bounding box center [117, 107] width 16 height 6
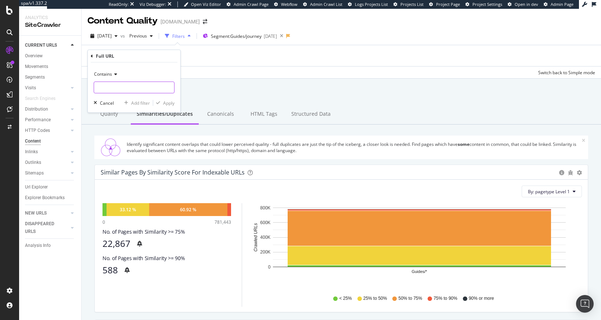
click at [122, 87] on input "text" at bounding box center [134, 87] width 80 height 12
type input "/en-us/"
click at [169, 103] on div "Apply" at bounding box center [168, 103] width 11 height 6
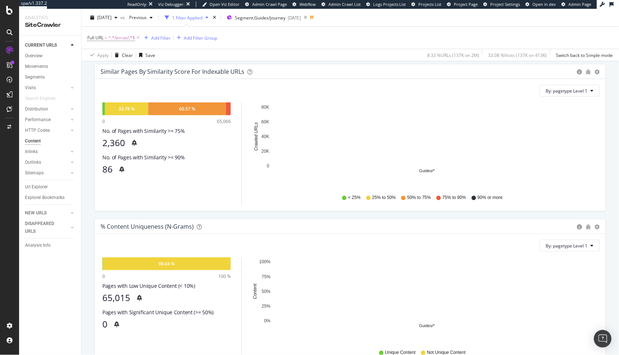
scroll to position [104, 0]
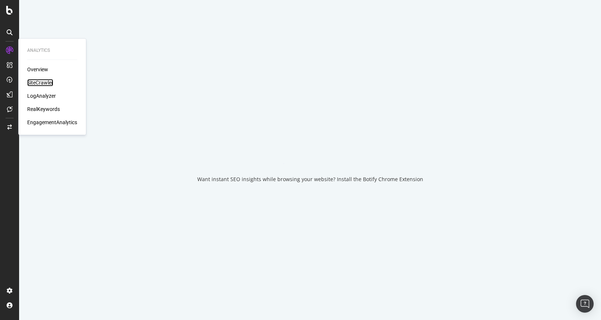
click at [40, 82] on div "SiteCrawler" at bounding box center [40, 82] width 26 height 7
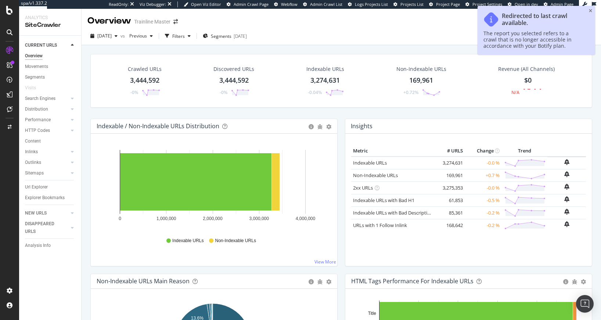
click at [37, 141] on div "Content" at bounding box center [33, 141] width 16 height 8
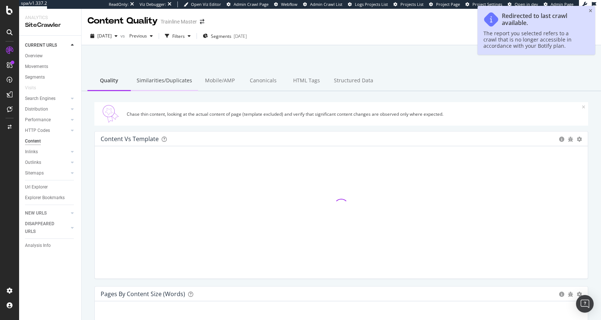
click at [157, 81] on div "Similarities/Duplicates" at bounding box center [164, 81] width 67 height 20
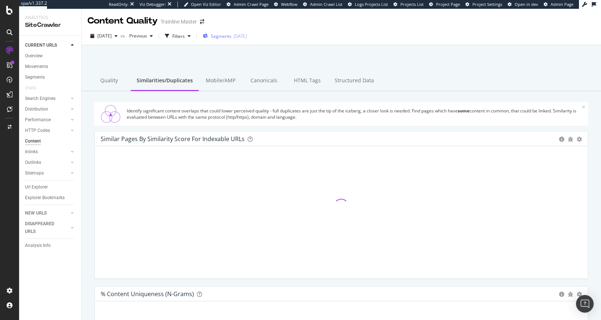
click at [231, 35] on span "Segments" at bounding box center [221, 36] width 21 height 6
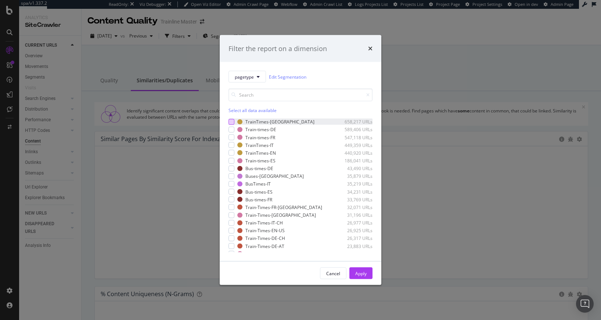
click at [231, 121] on div "modal" at bounding box center [231, 122] width 6 height 6
click at [362, 272] on div "Apply" at bounding box center [360, 273] width 11 height 6
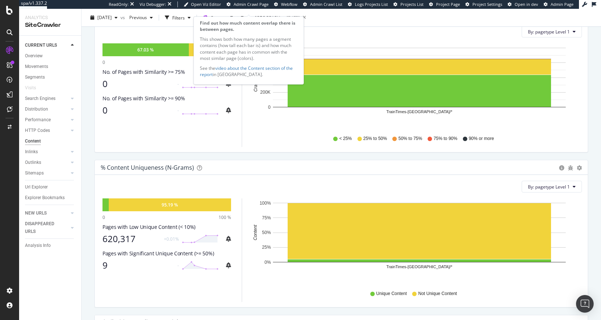
scroll to position [280, 0]
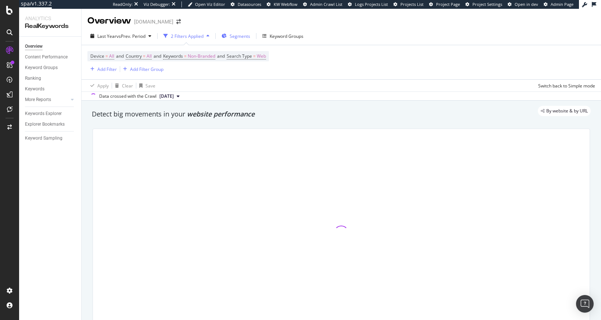
click at [242, 39] on span "Segments" at bounding box center [239, 36] width 21 height 6
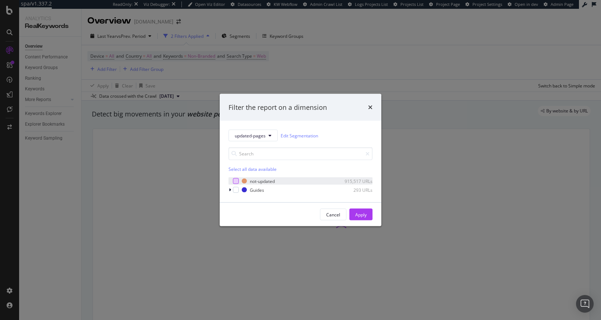
click at [234, 181] on div "modal" at bounding box center [236, 181] width 6 height 6
click at [367, 212] on button "Apply" at bounding box center [360, 215] width 23 height 12
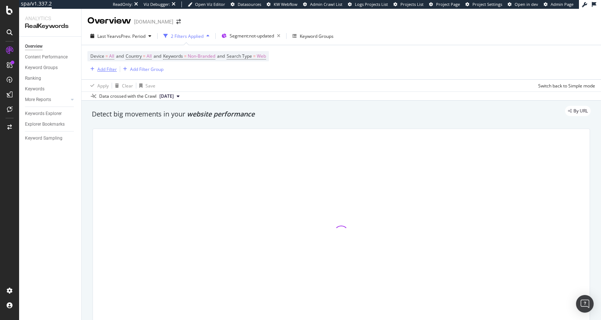
click at [112, 70] on div "Add Filter" at bounding box center [106, 69] width 19 height 6
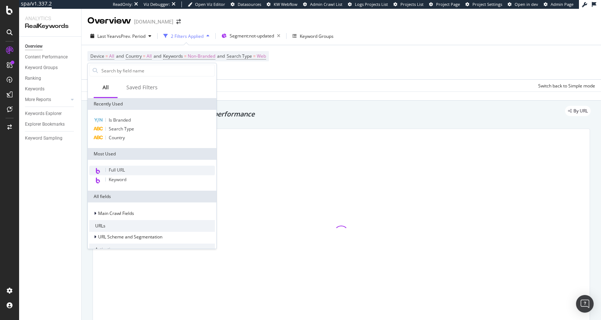
click at [124, 168] on span "Full URL" at bounding box center [117, 170] width 16 height 6
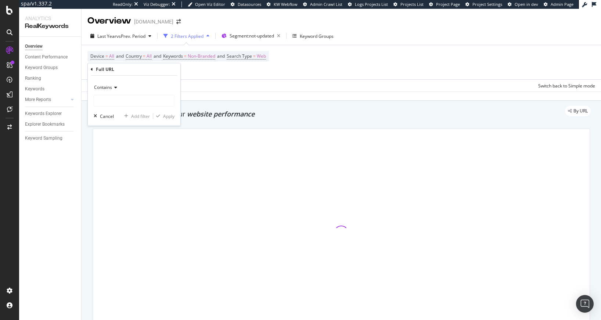
click at [112, 87] on icon at bounding box center [114, 87] width 5 height 4
click at [112, 92] on div "Contains" at bounding box center [134, 87] width 81 height 12
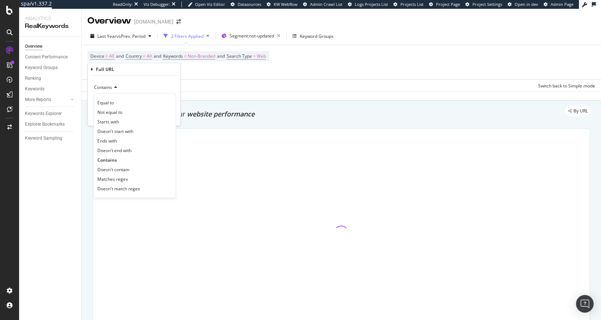
drag, startPoint x: 115, startPoint y: 141, endPoint x: 114, endPoint y: 134, distance: 7.0
click at [115, 142] on span "Ends with" at bounding box center [106, 141] width 19 height 6
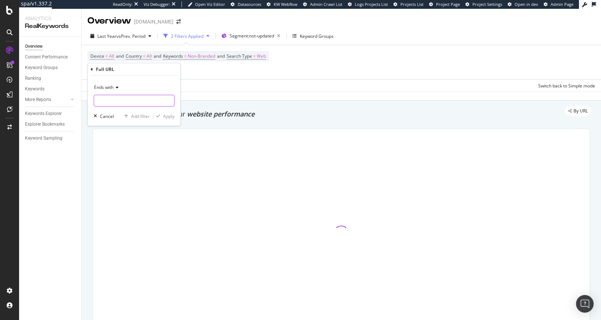
click at [117, 100] on input "text" at bounding box center [134, 101] width 80 height 12
type input "-train"
click at [170, 115] on div "Apply" at bounding box center [168, 116] width 11 height 6
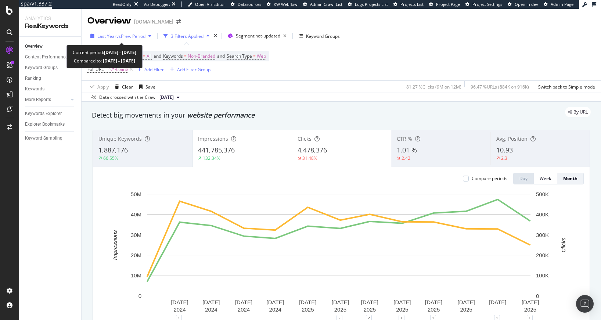
click at [135, 37] on span "vs Prev. Period" at bounding box center [130, 36] width 29 height 6
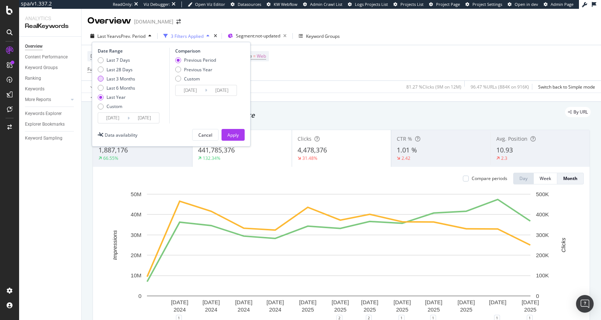
click at [124, 80] on div "Last 3 Months" at bounding box center [120, 79] width 29 height 6
type input "2025/05/26"
type input "2025/02/23"
type input "2025/05/25"
click at [199, 67] on div "Previous Year" at bounding box center [198, 69] width 28 height 6
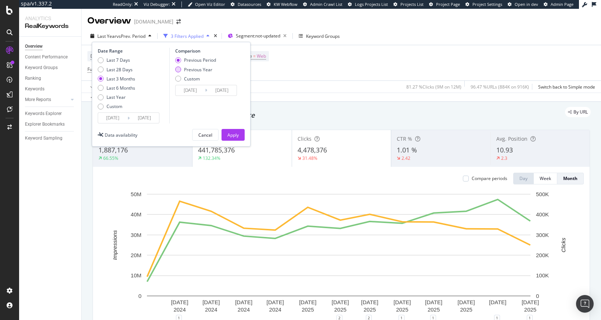
type input "2024/05/27"
type input "2024/08/26"
click at [229, 134] on div "Apply" at bounding box center [232, 135] width 11 height 6
